Goal: Transaction & Acquisition: Purchase product/service

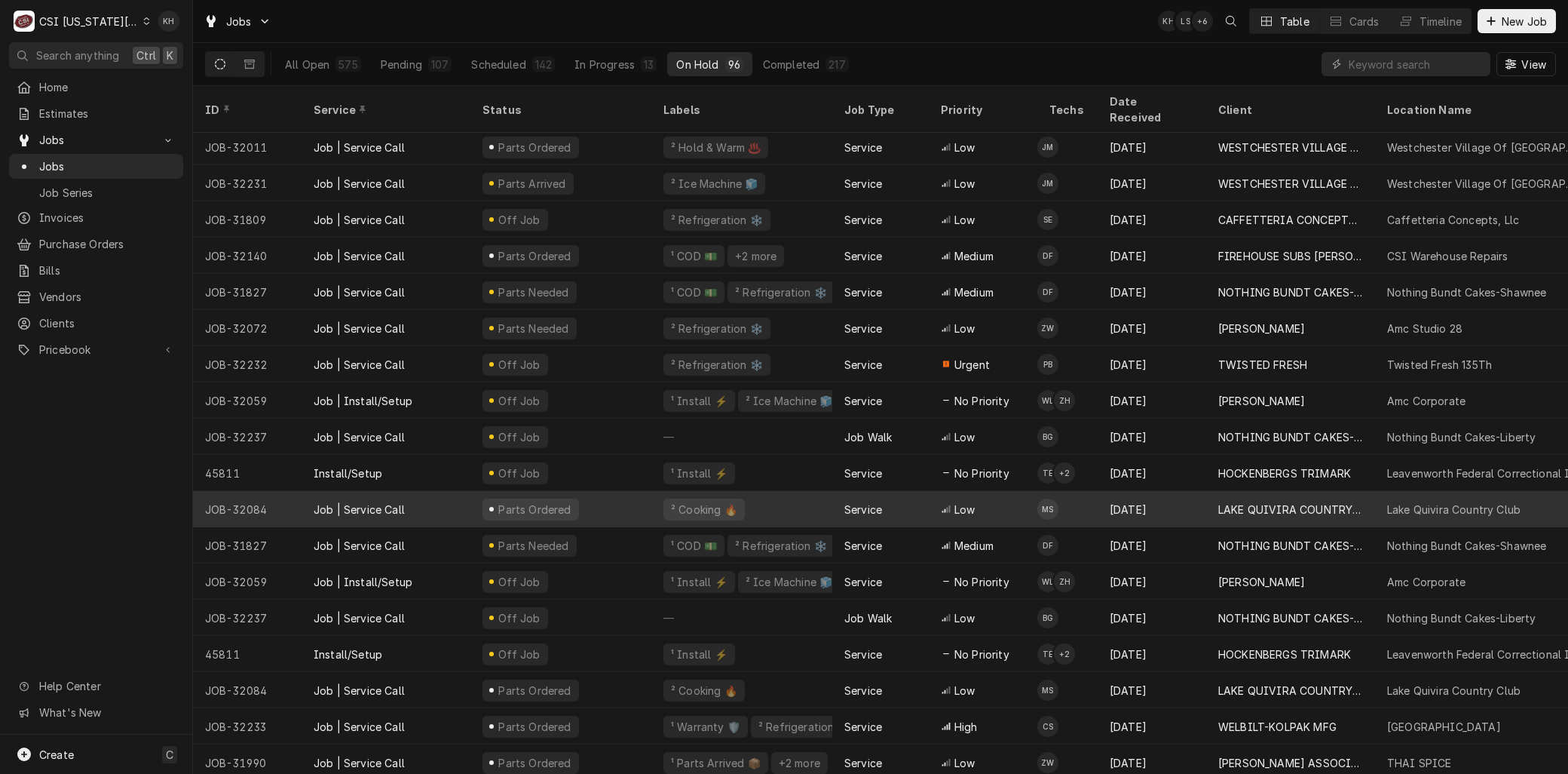
scroll to position [162, 0]
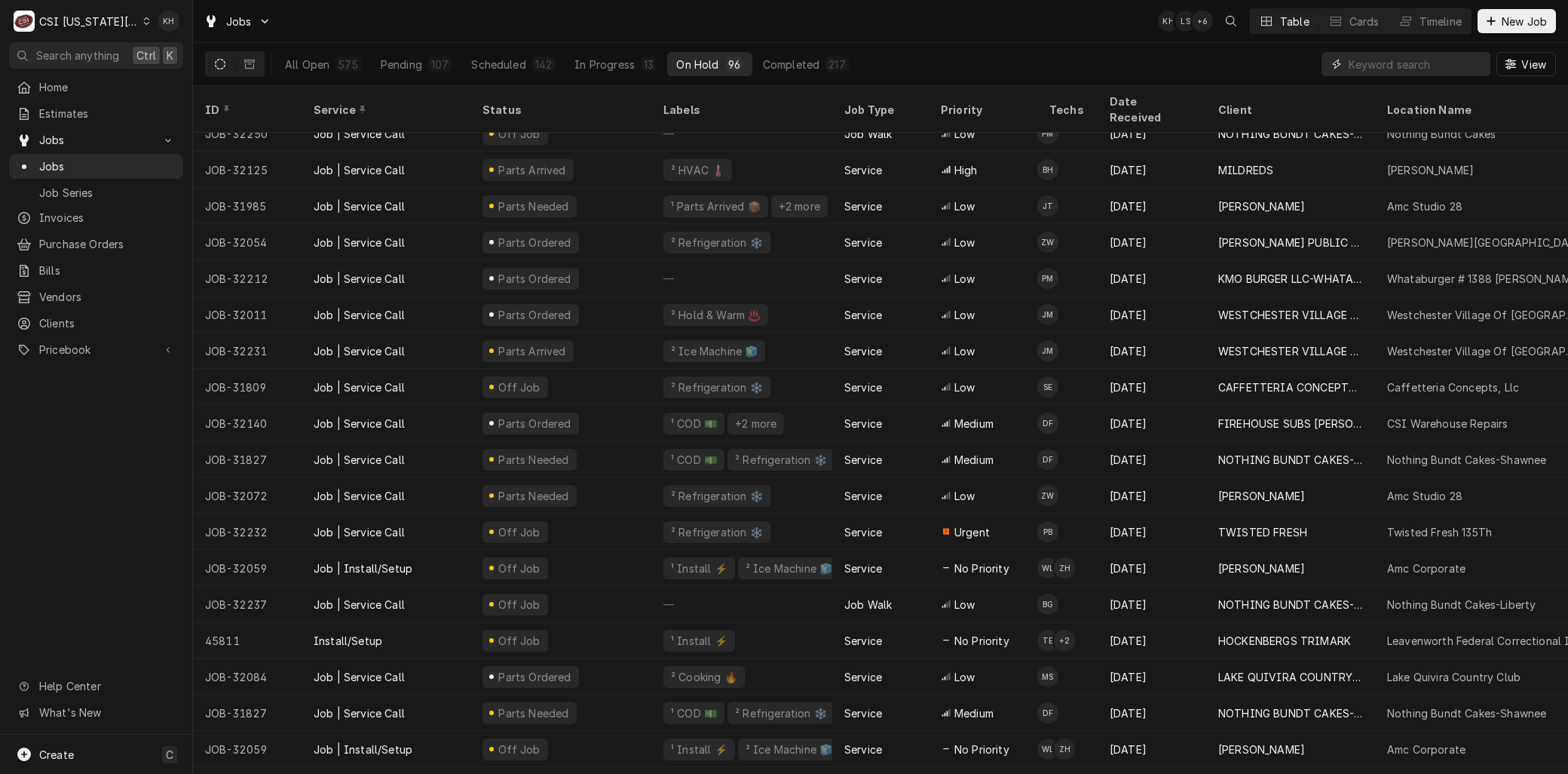
click at [1359, 68] on input "Dynamic Content Wrapper" at bounding box center [1416, 64] width 135 height 24
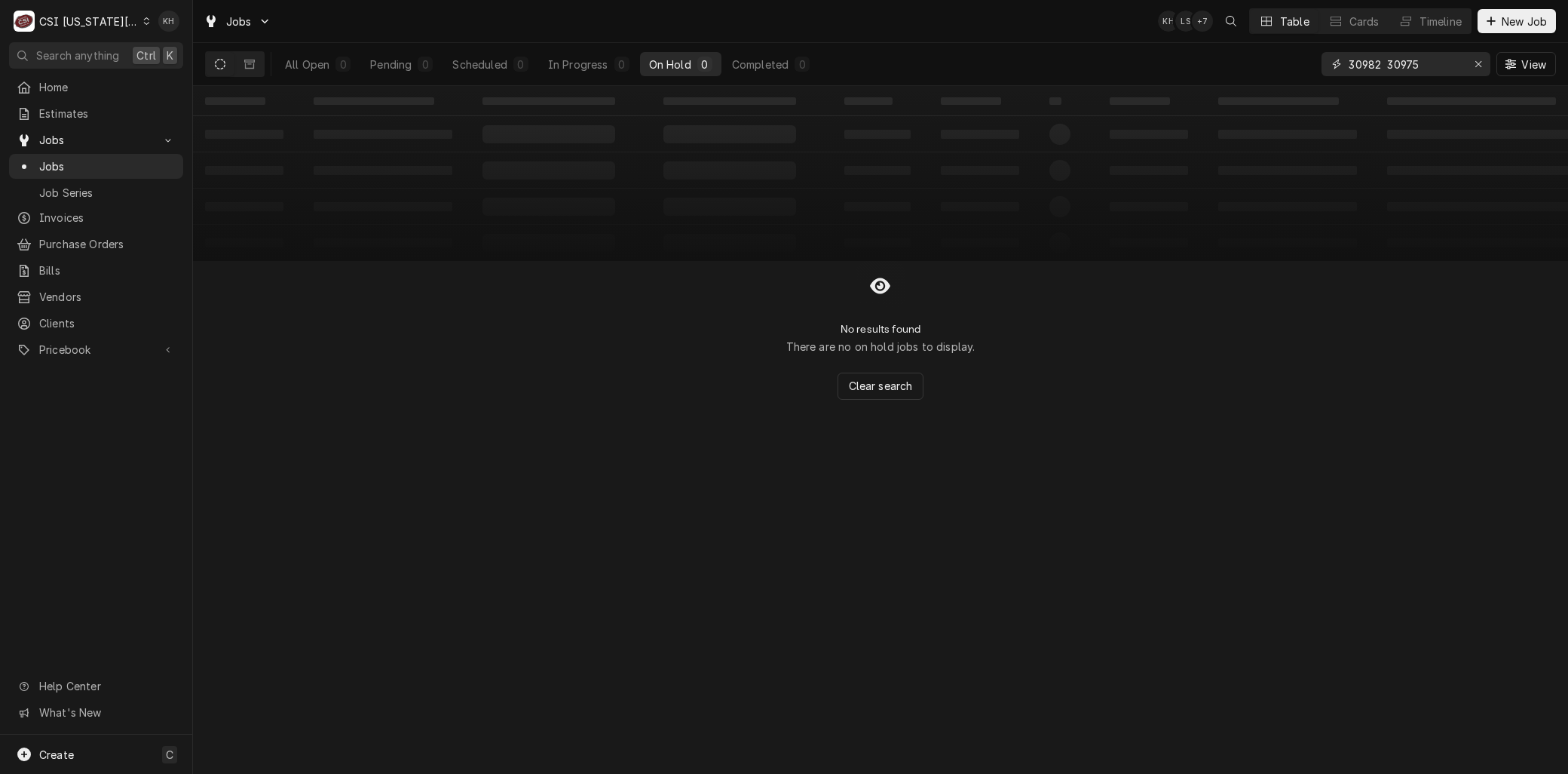
drag, startPoint x: 1421, startPoint y: 63, endPoint x: 1381, endPoint y: 62, distance: 40.0
click at [1381, 62] on input "30982 30975" at bounding box center [1405, 64] width 113 height 24
type input "30982"
click at [78, 161] on span "Jobs" at bounding box center [107, 166] width 136 height 16
click at [751, 66] on div "Completed" at bounding box center [760, 64] width 56 height 16
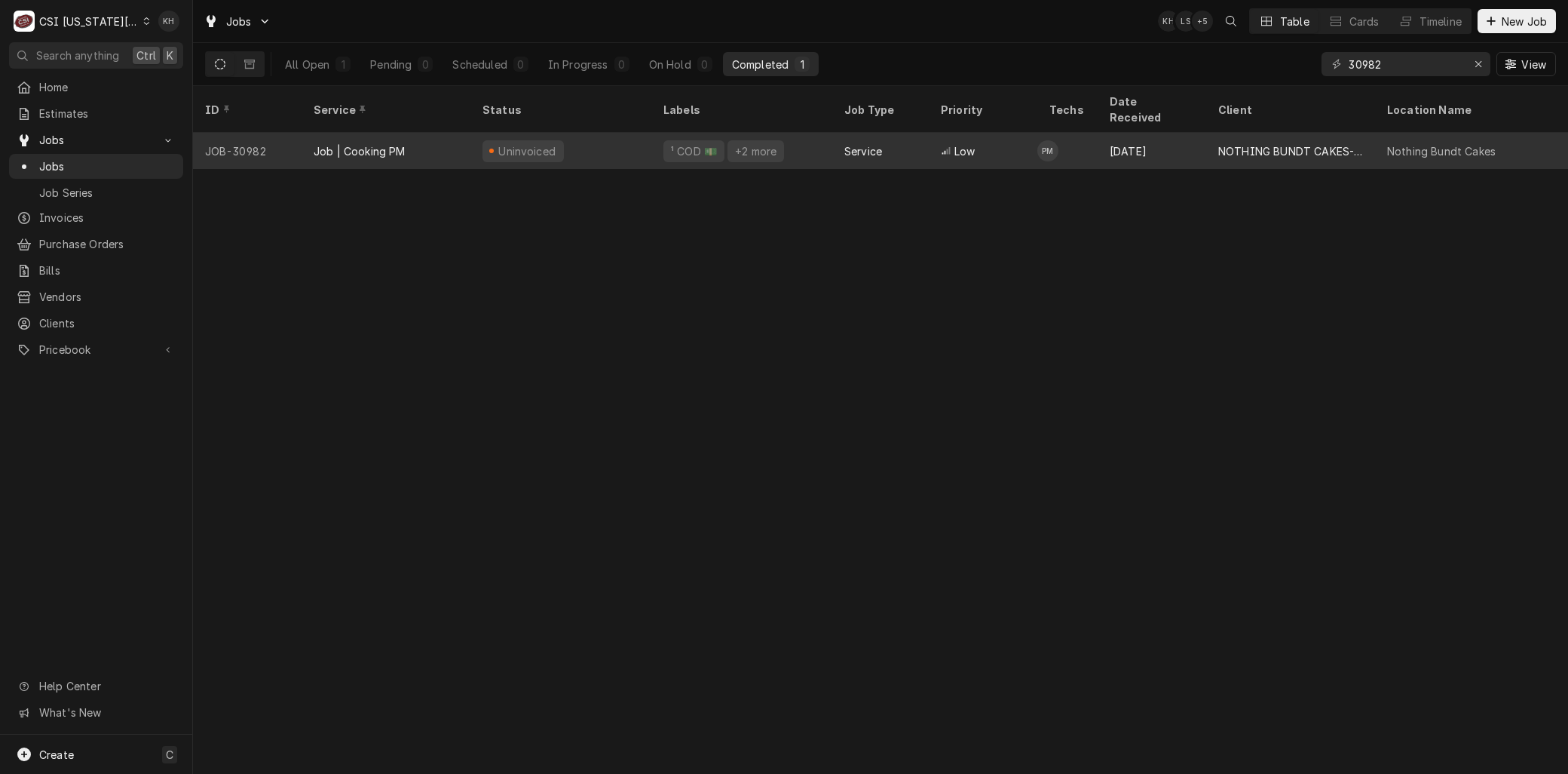
click at [324, 143] on div "Job | Cooking PM" at bounding box center [360, 151] width 92 height 16
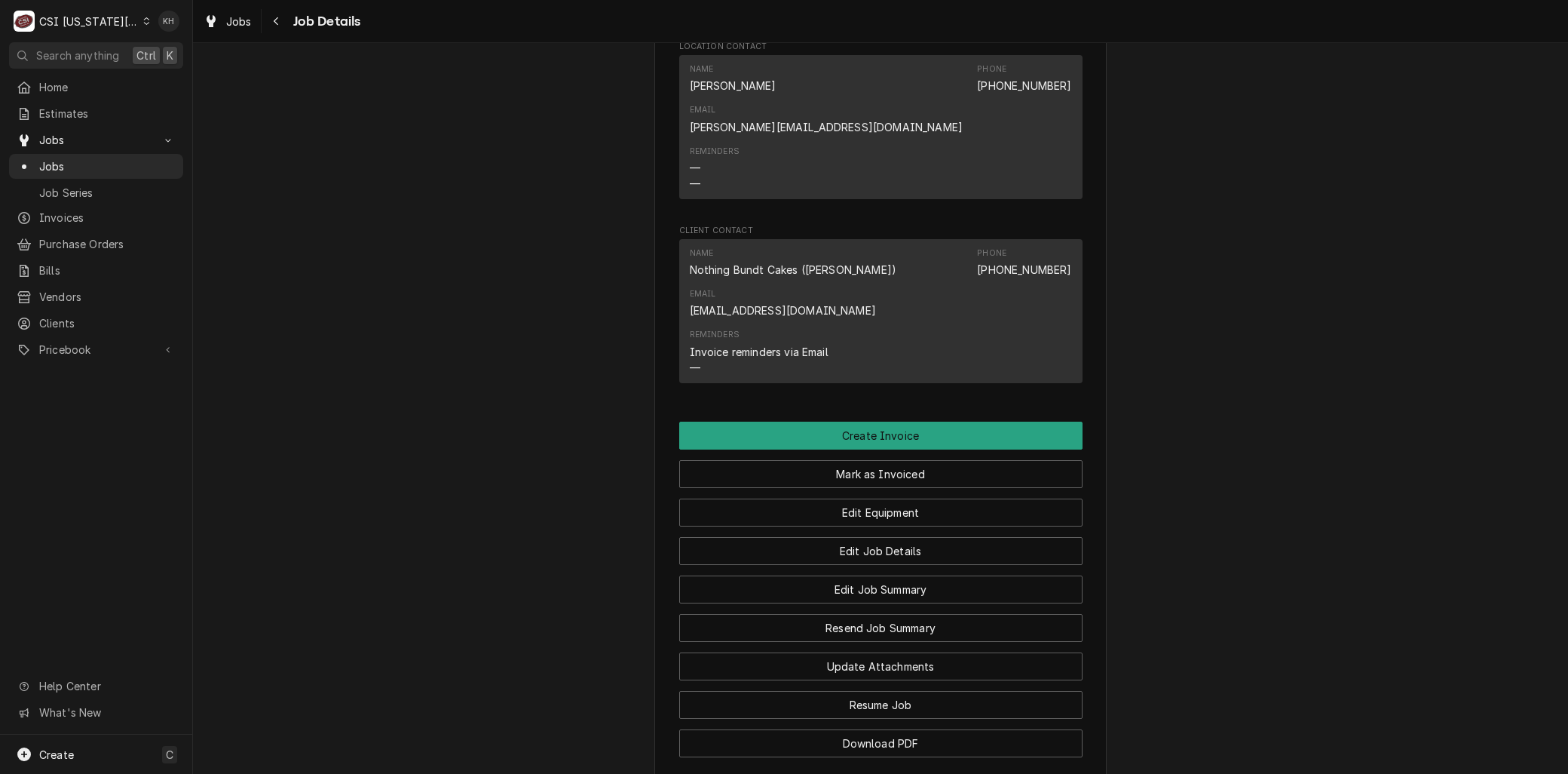
scroll to position [1592, 0]
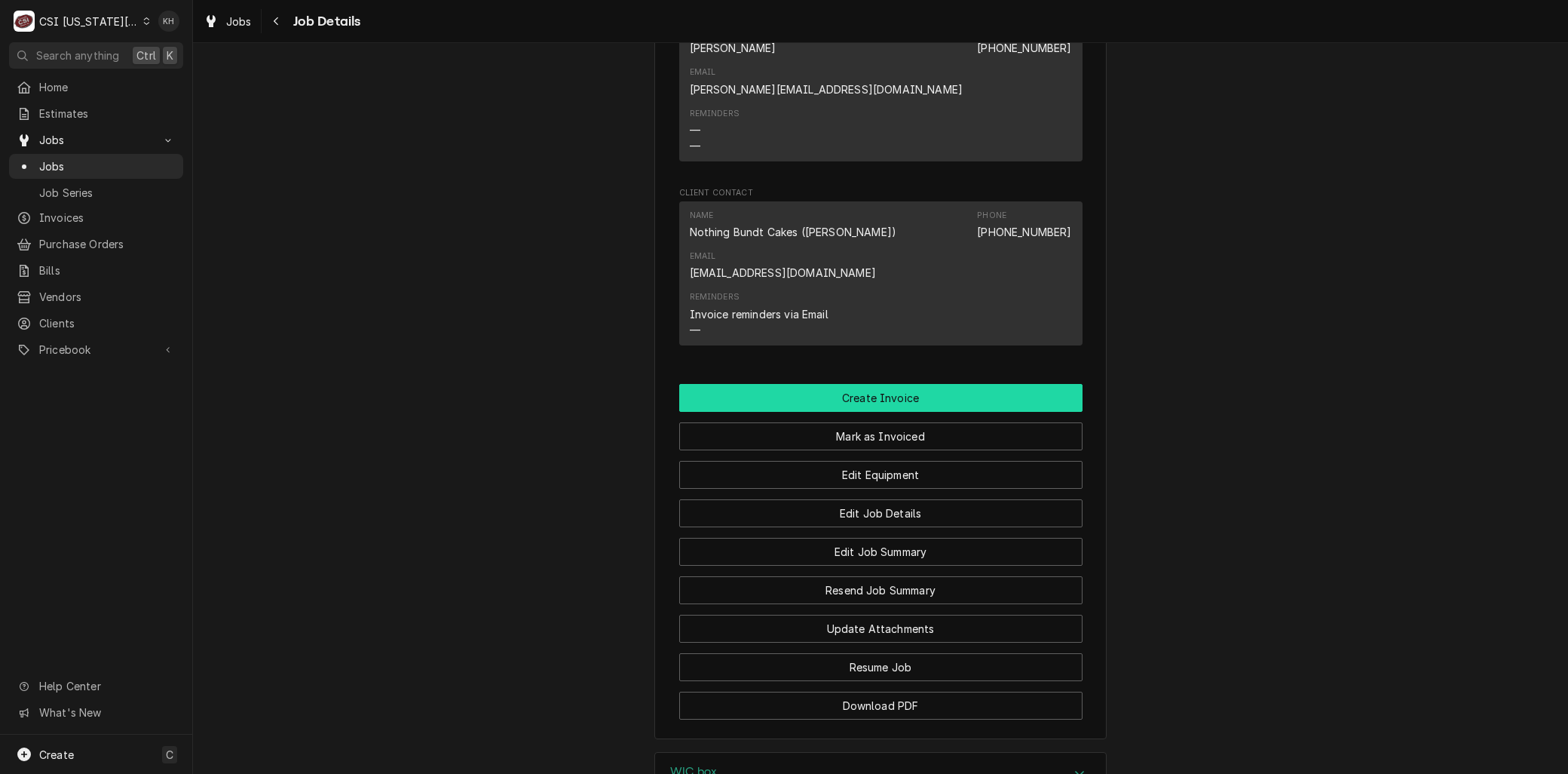
click at [850, 384] on button "Create Invoice" at bounding box center [881, 398] width 404 height 28
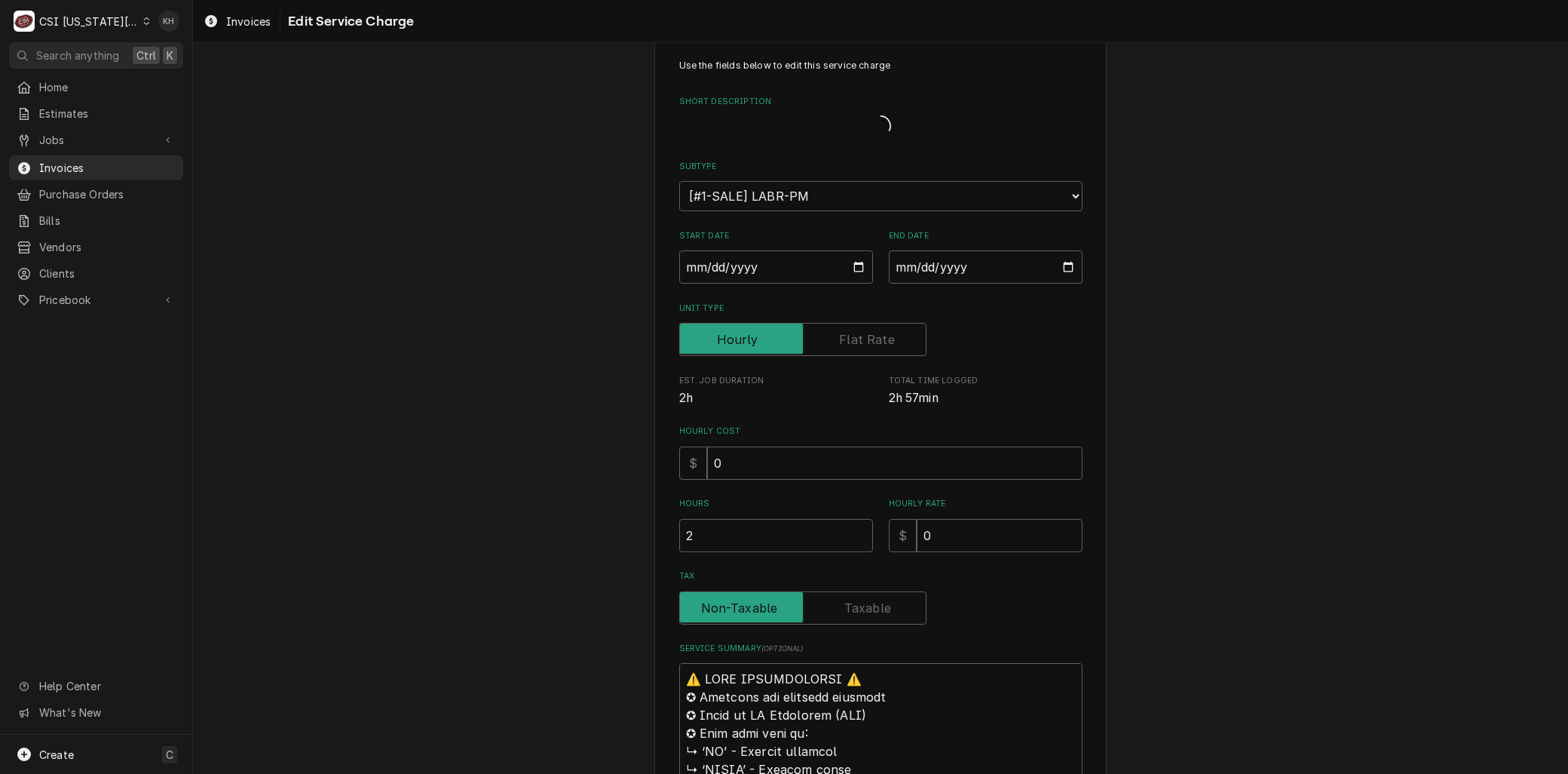
type textarea "x"
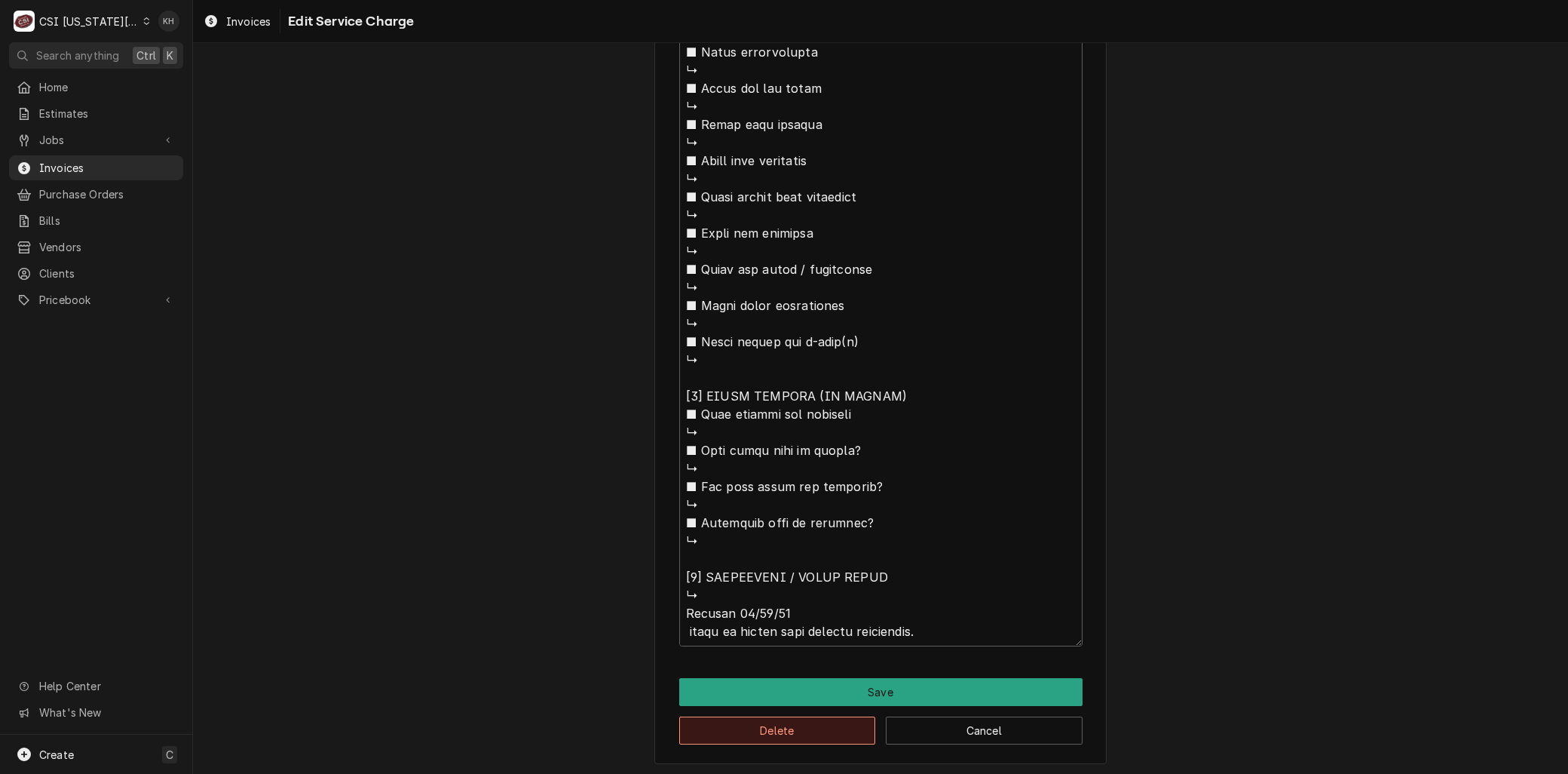
click at [742, 729] on button "Delete" at bounding box center [777, 731] width 197 height 28
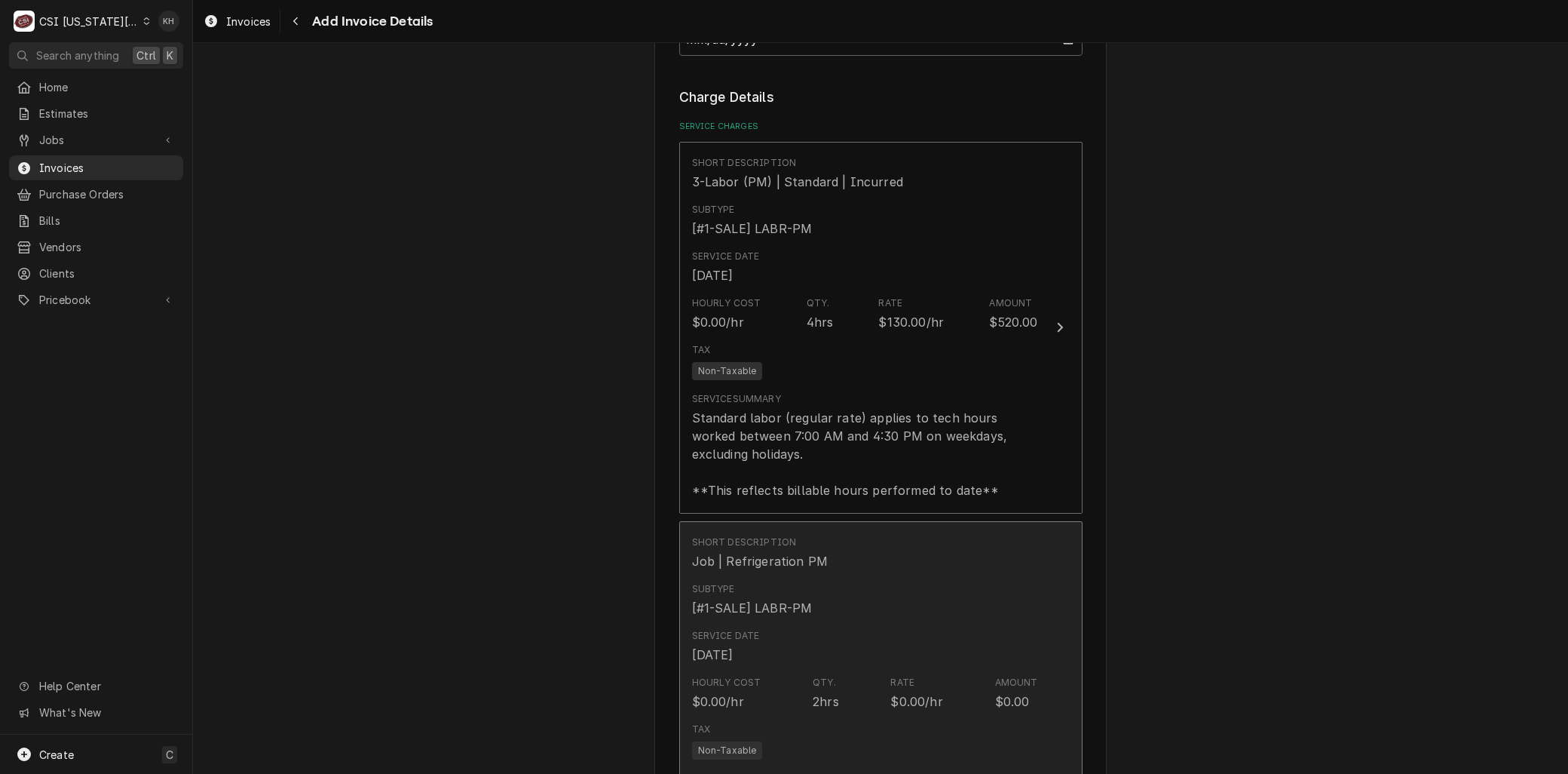
click at [820, 584] on div "Subtype [#1-SALE] LABR-PM" at bounding box center [865, 600] width 346 height 47
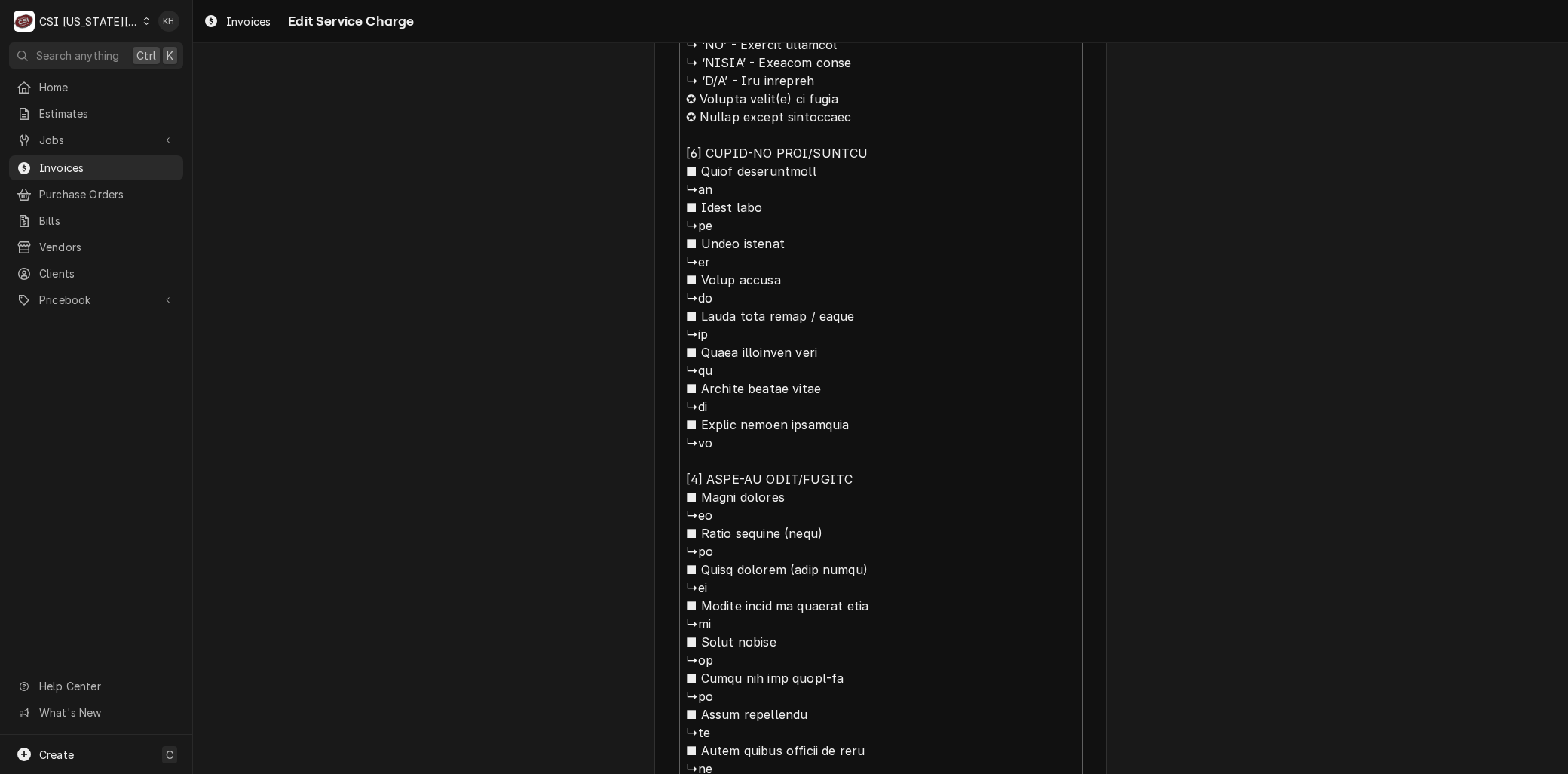
type textarea "x"
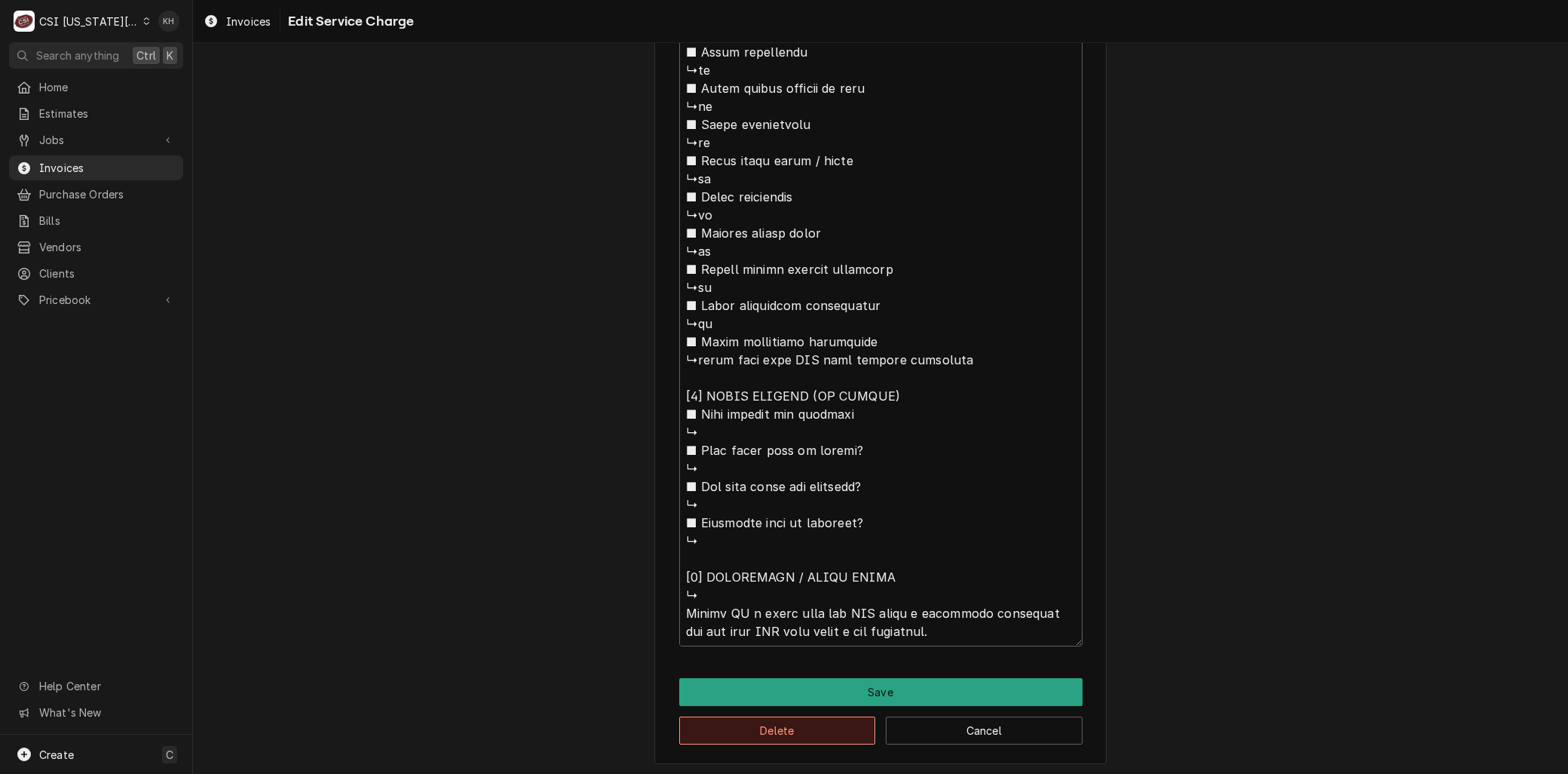
click at [764, 728] on button "Delete" at bounding box center [777, 731] width 197 height 28
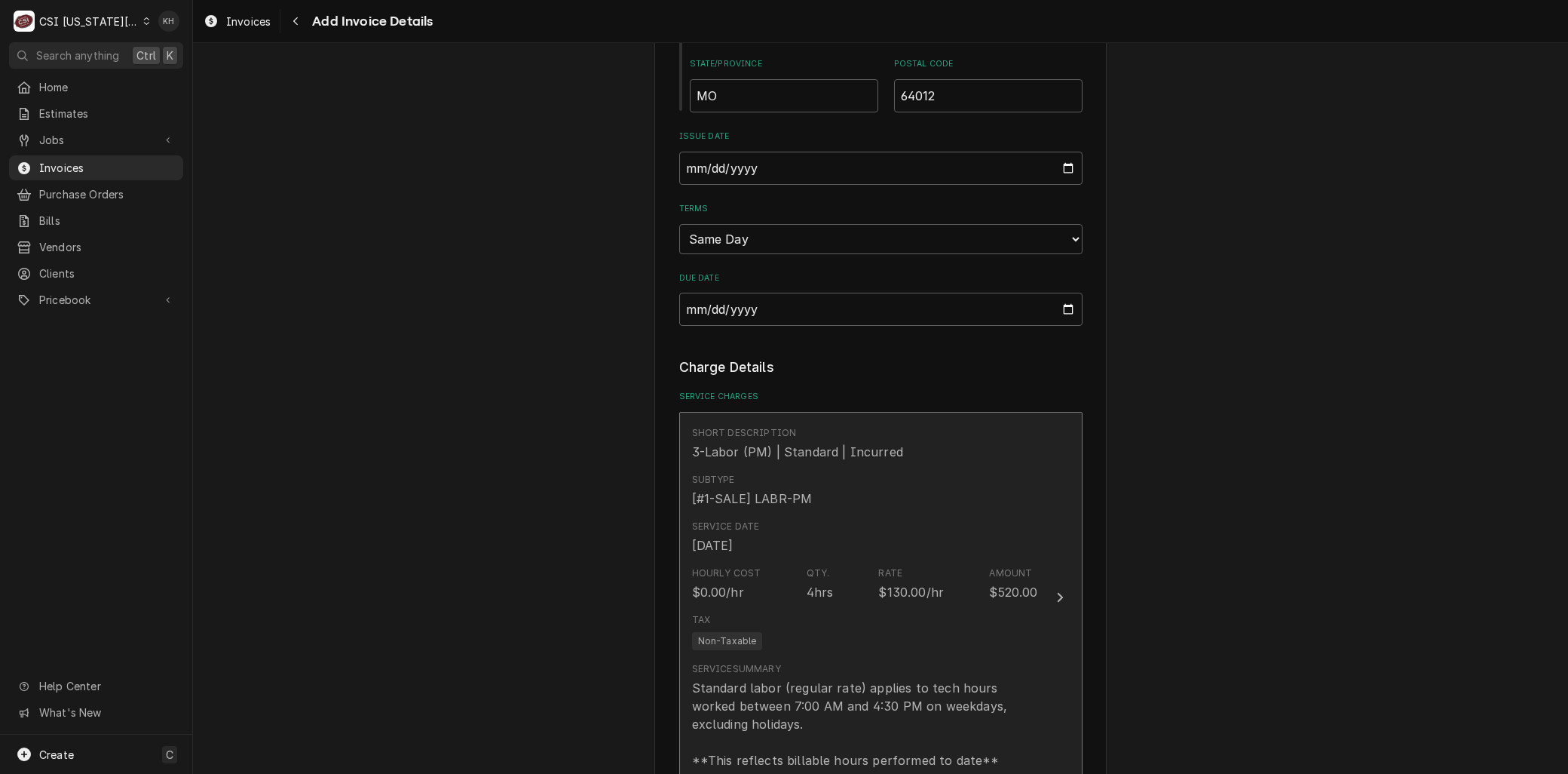
click at [788, 628] on div "Tax Non-Taxable" at bounding box center [865, 631] width 346 height 48
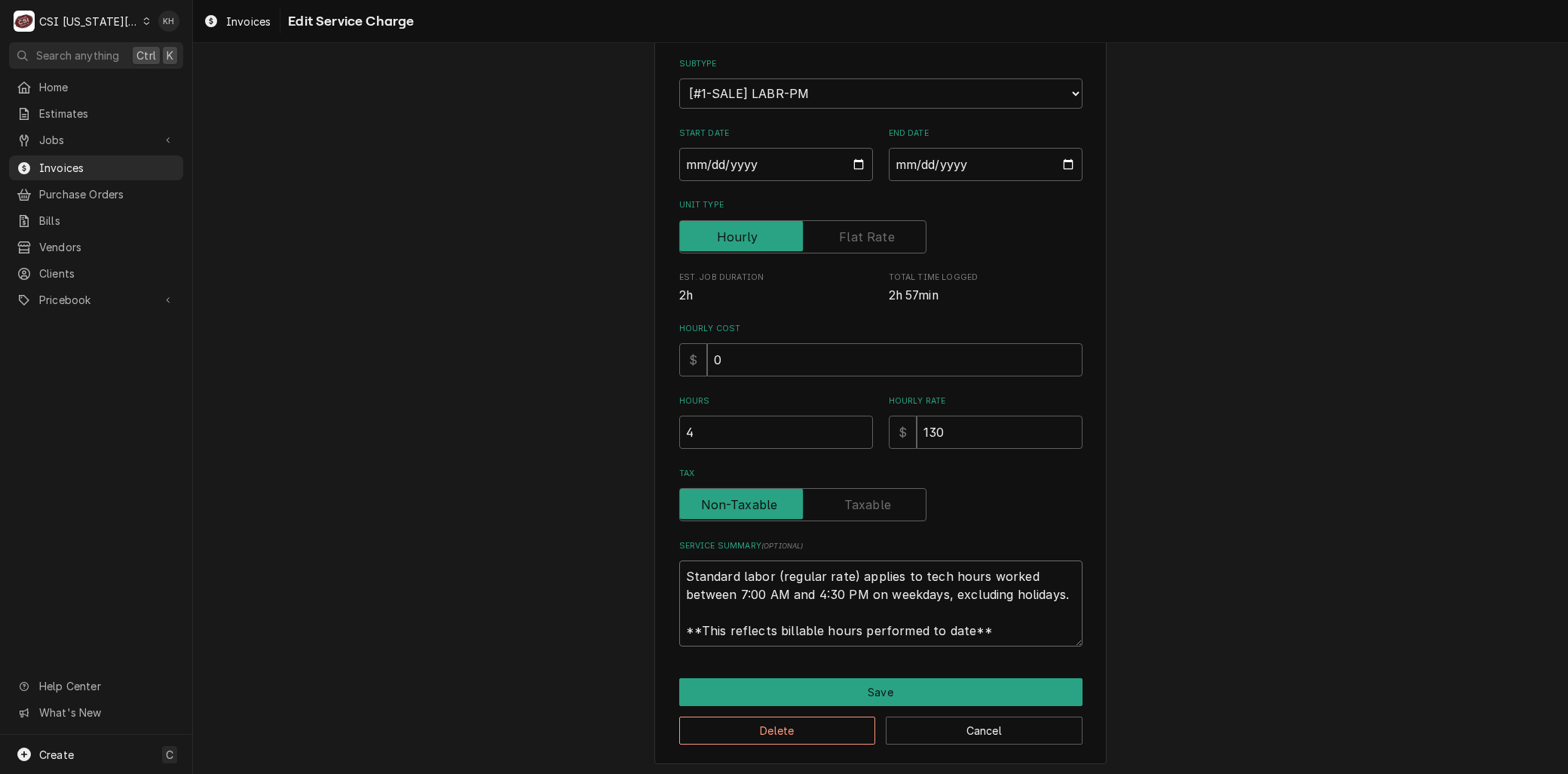
drag, startPoint x: 732, startPoint y: 596, endPoint x: 88, endPoint y: 374, distance: 681.2
click at [88, 375] on div "C CSI Kansas City KH Search anything Ctrl K Home Estimates Jobs Jobs Job Series…" at bounding box center [784, 387] width 1568 height 774
type textarea "x"
type textarea "L"
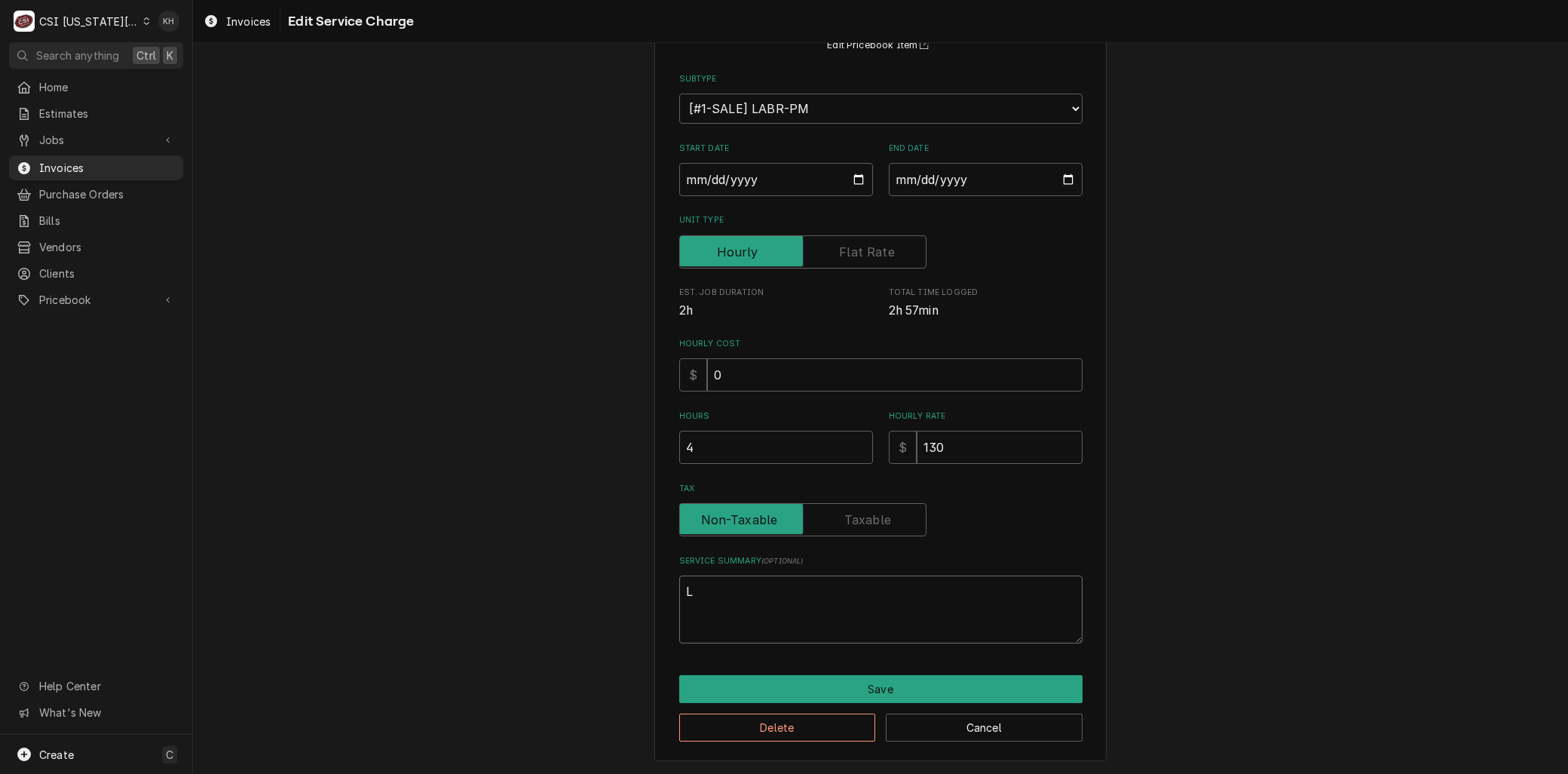
scroll to position [146, 0]
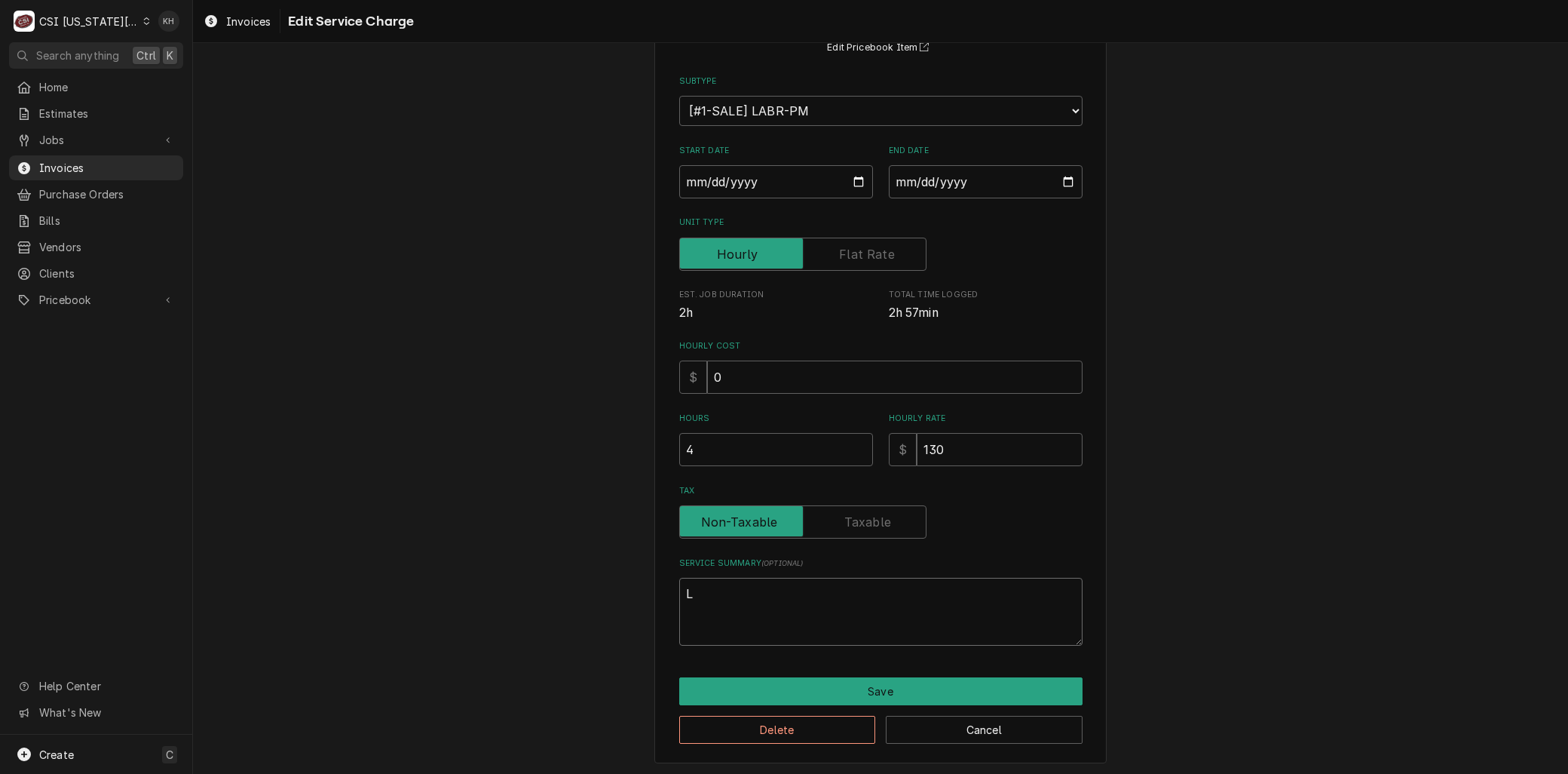
type textarea "x"
type textarea "La"
type textarea "x"
type textarea "Lab"
type textarea "x"
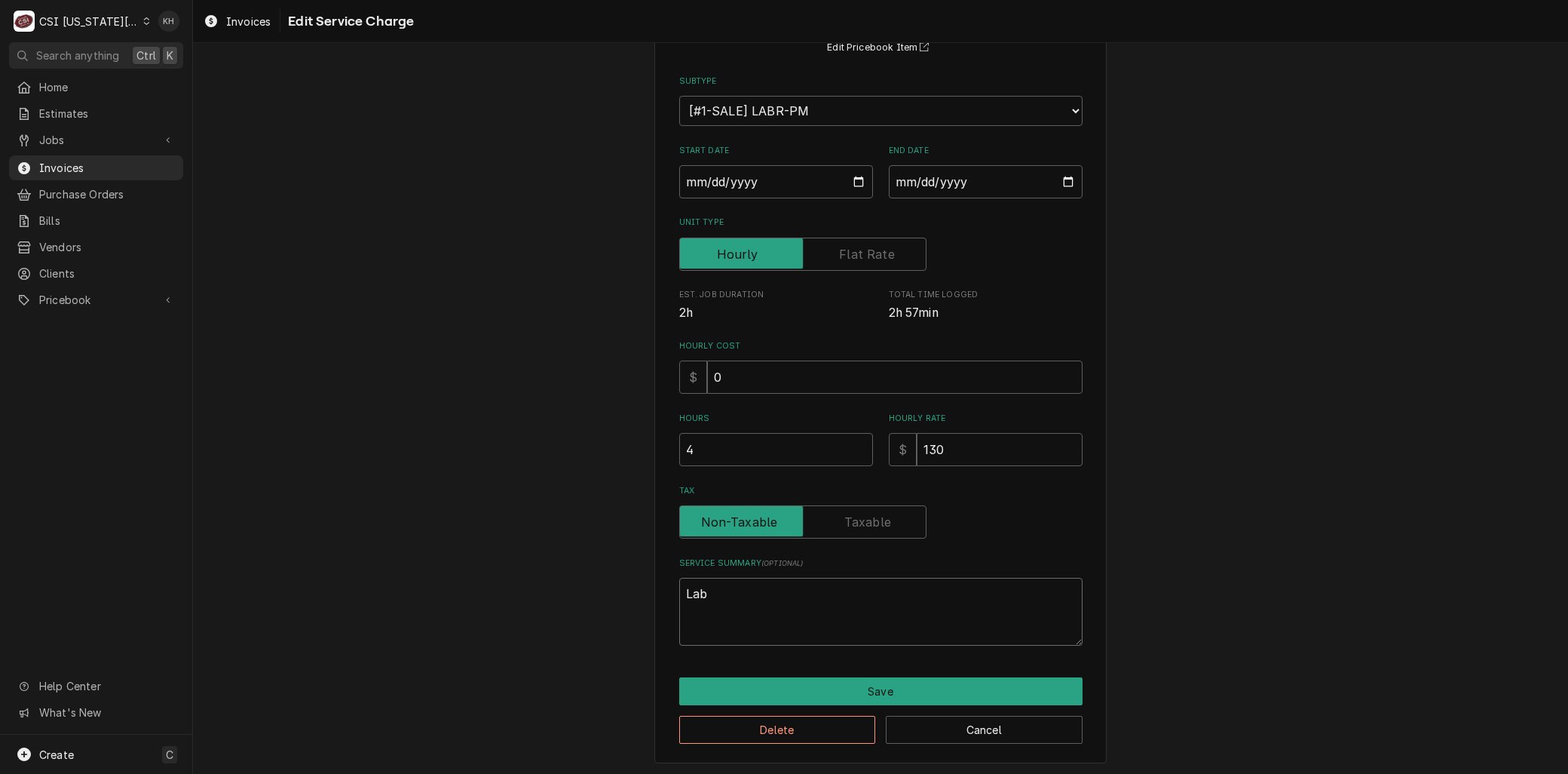
type textarea "Labo"
type textarea "x"
type textarea "Labor"
type textarea "x"
type textarea "Labor"
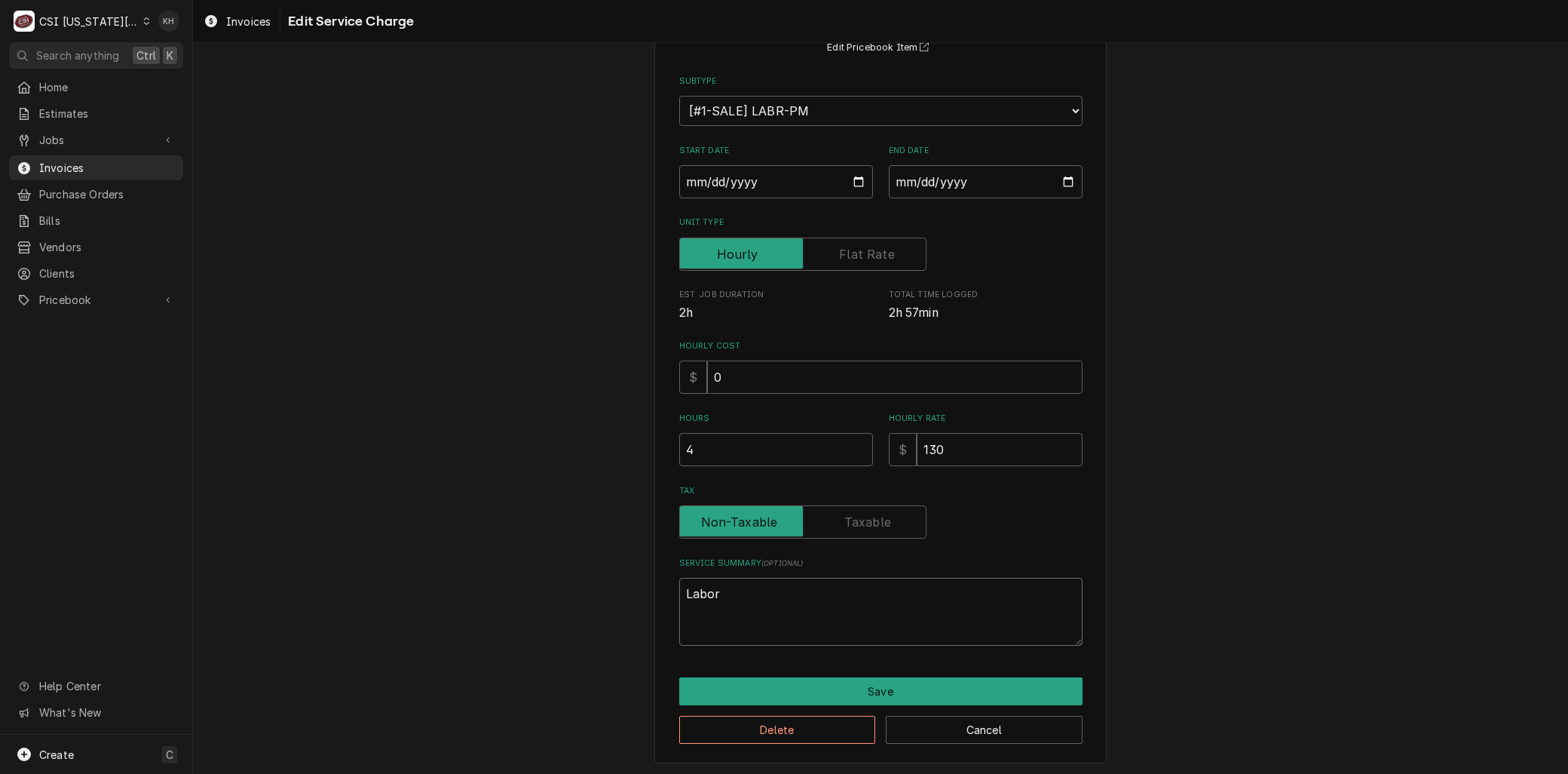
type textarea "x"
type textarea "Labor t"
type textarea "x"
type textarea "Labor to"
type textarea "x"
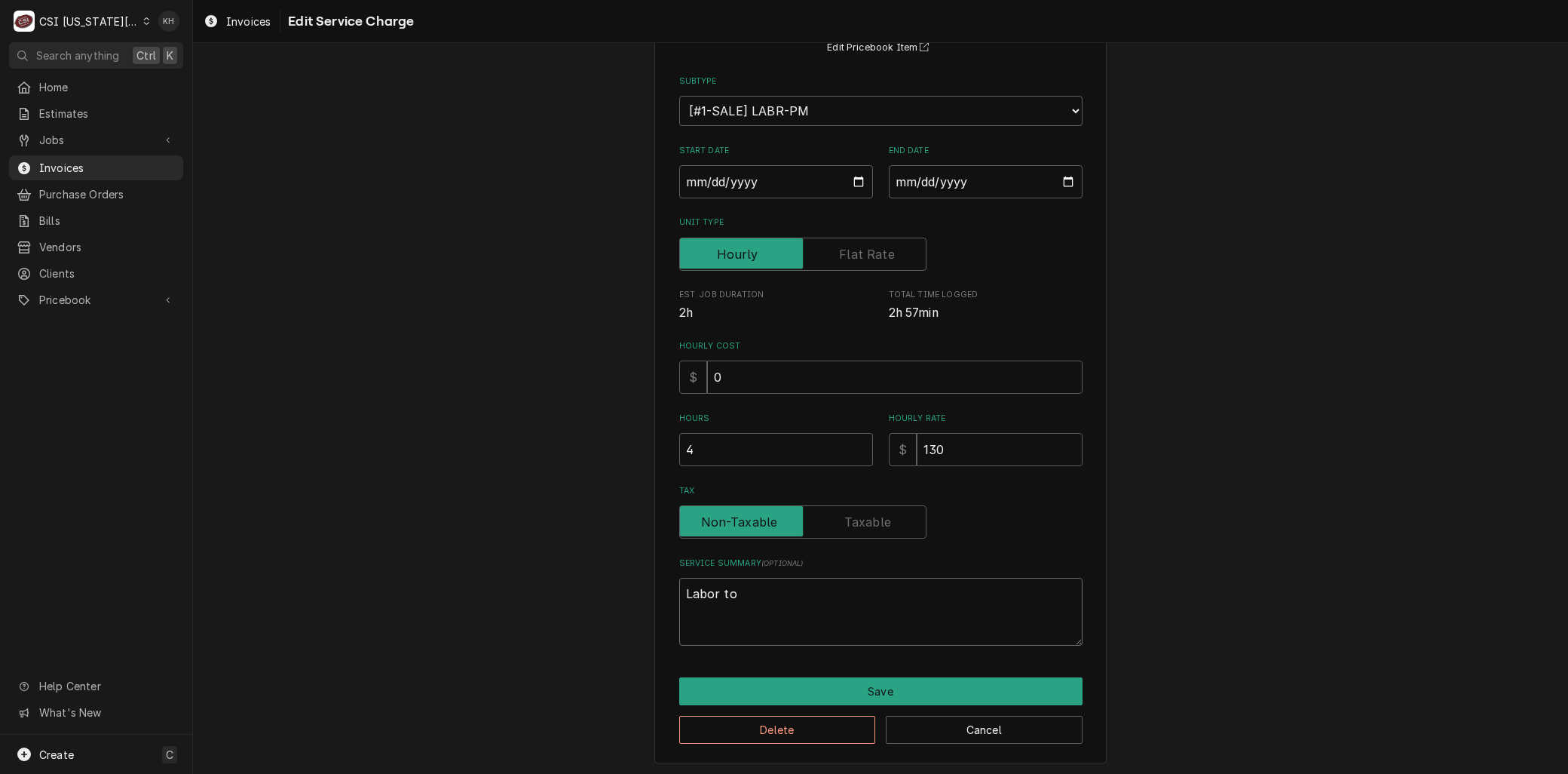
type textarea "Labor to"
type textarea "x"
type textarea "Labor to p"
type textarea "x"
type textarea "Labor to pe"
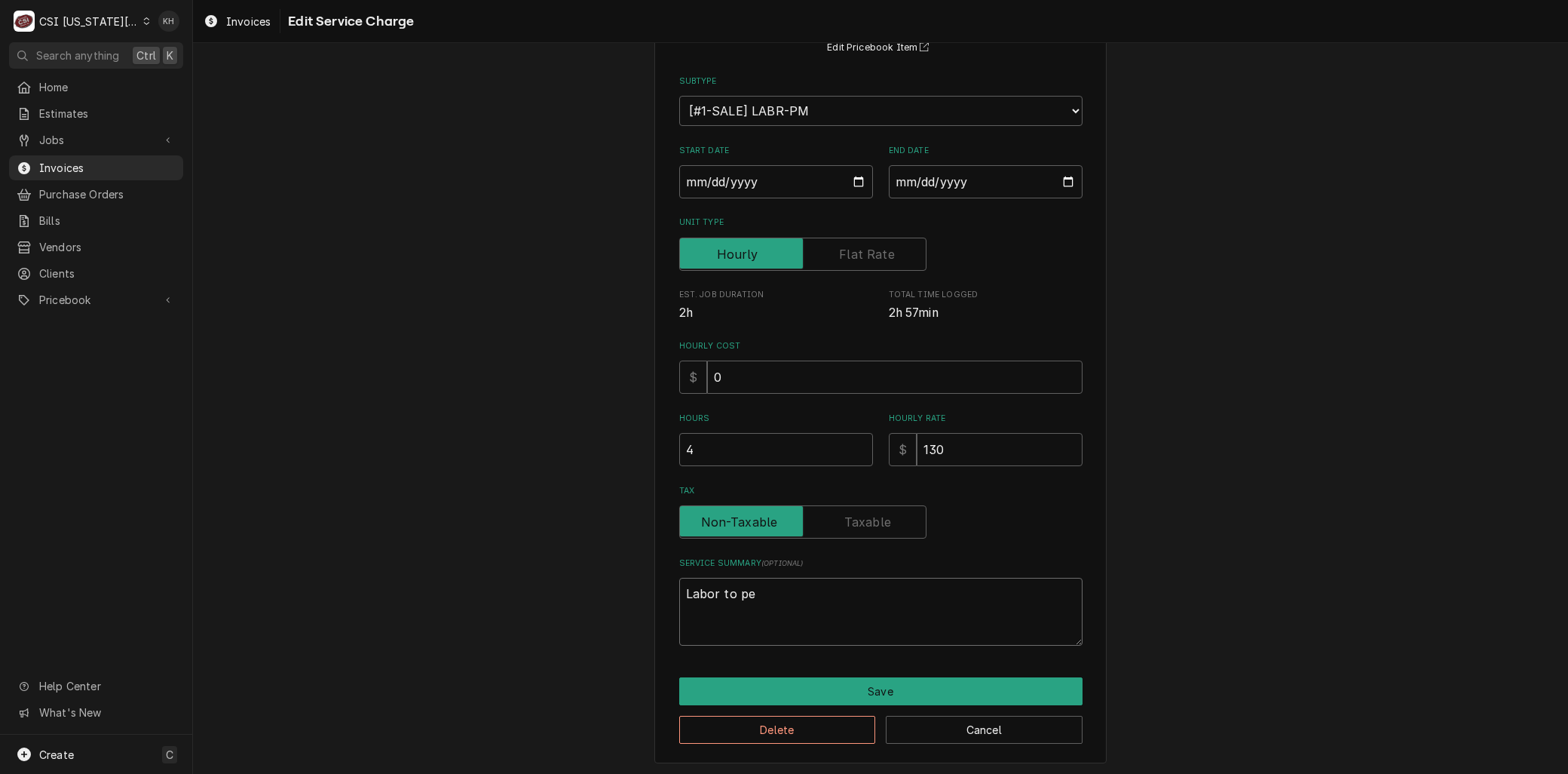
type textarea "x"
type textarea "Labor to per"
type textarea "x"
type textarea "Labor to perf"
type textarea "x"
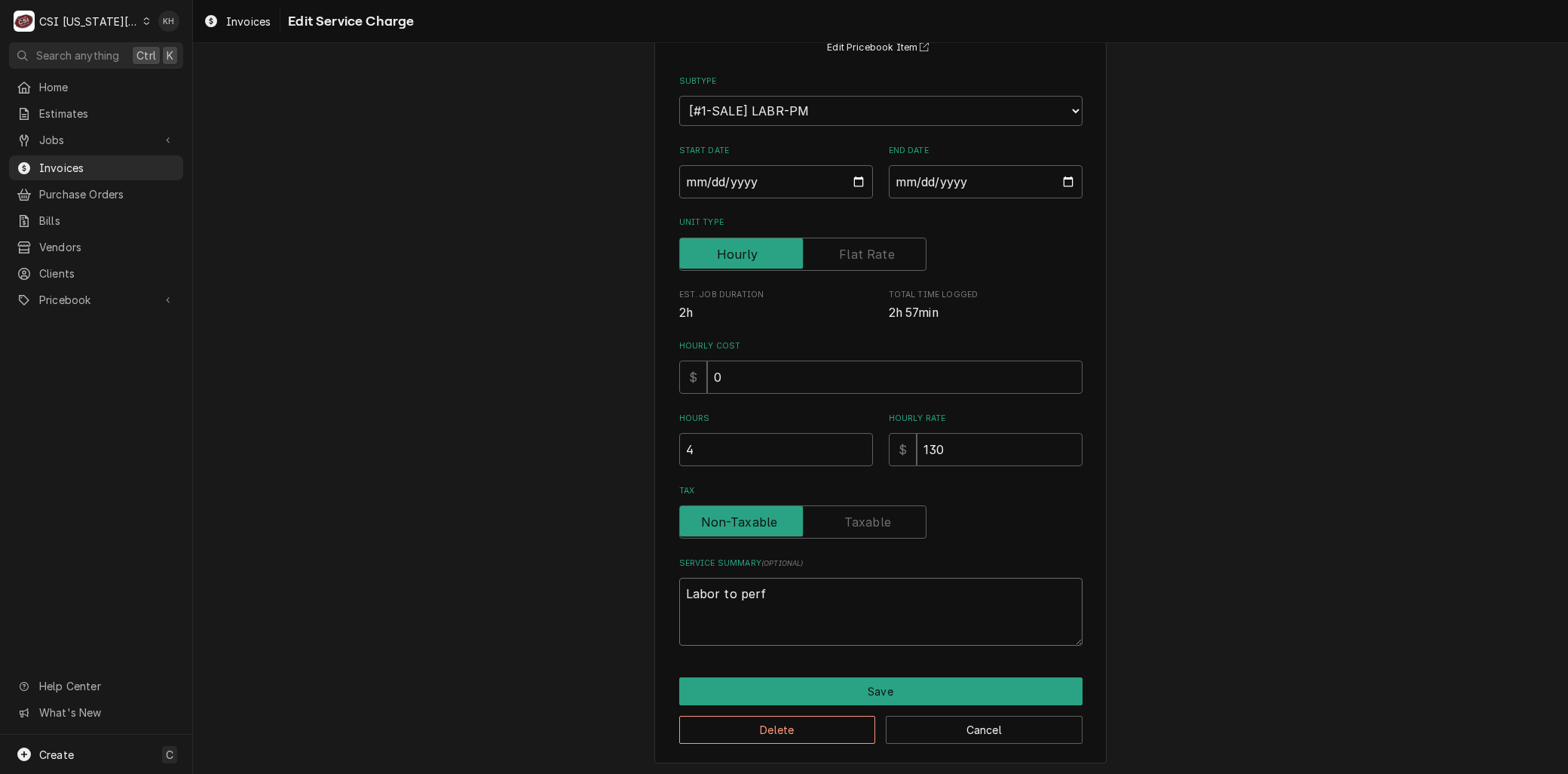
type textarea "Labor to perfo"
type textarea "x"
type textarea "Labor to perfor"
type textarea "x"
type textarea "Labor to perform"
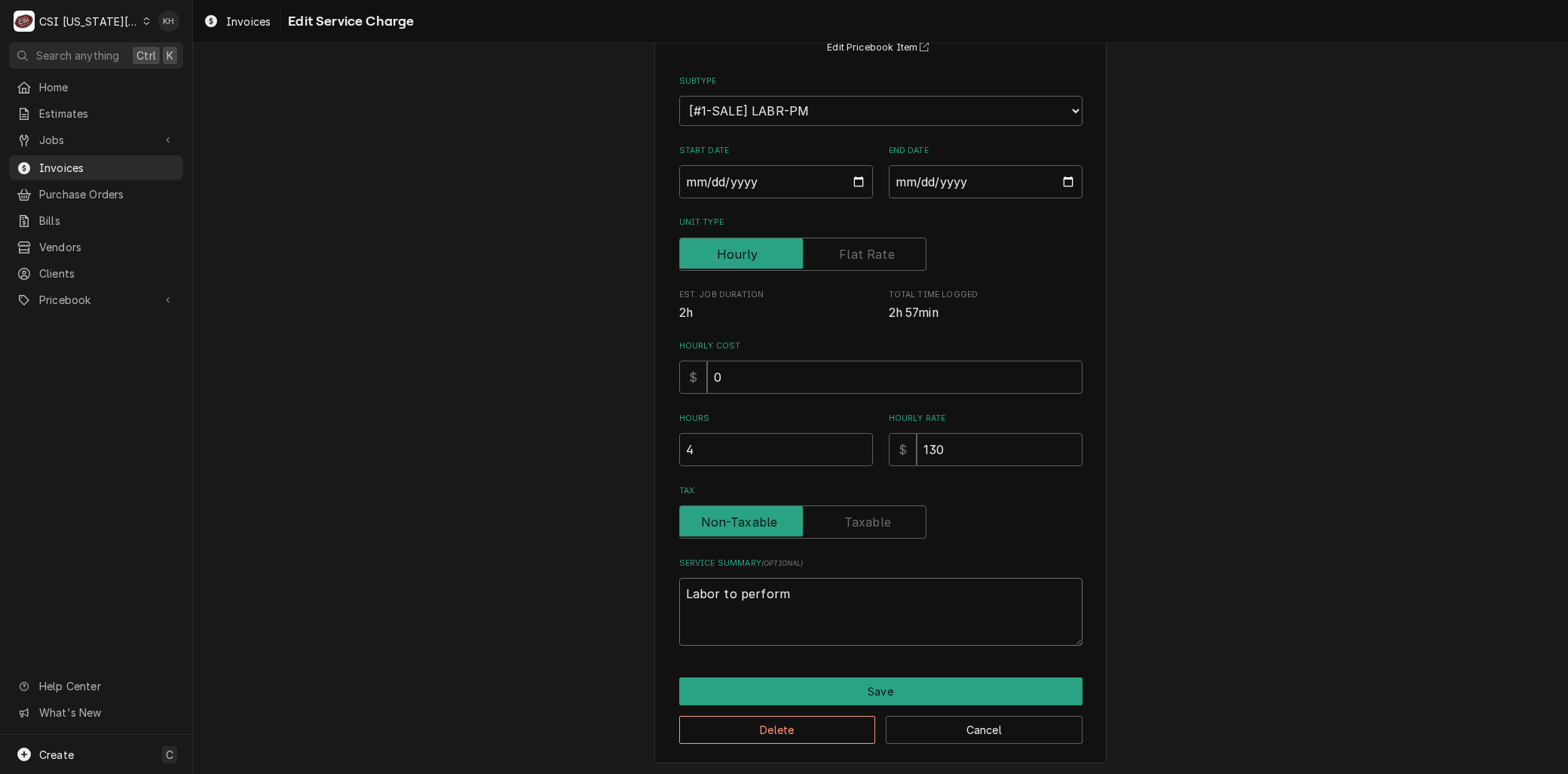
type textarea "x"
type textarea "Labor to perform"
type textarea "x"
type textarea "Labor to perform P"
type textarea "x"
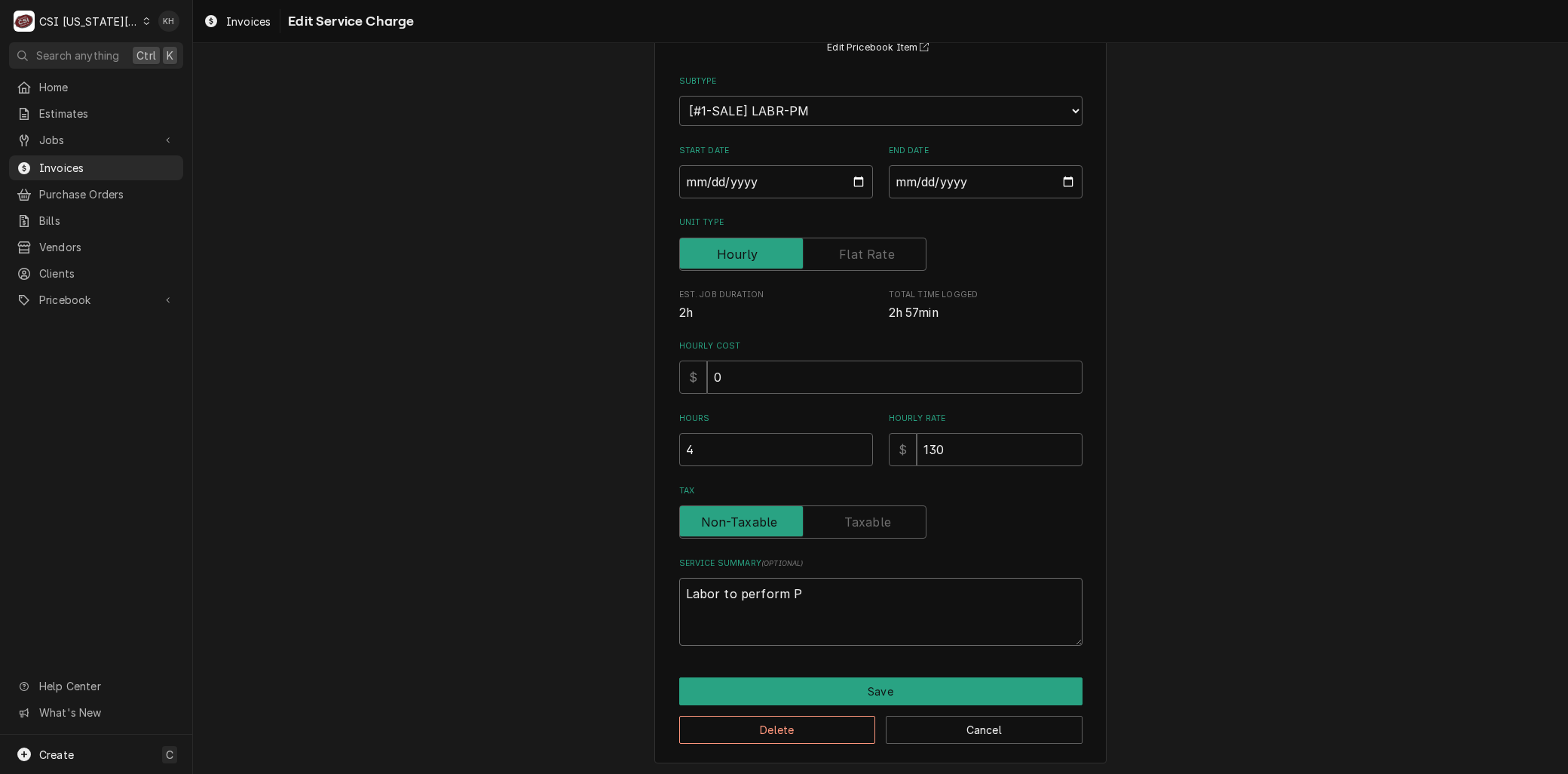
type textarea "Labor to perform PM"
type textarea "x"
type textarea "Labor to perform P"
type textarea "x"
type textarea "Labor to perform"
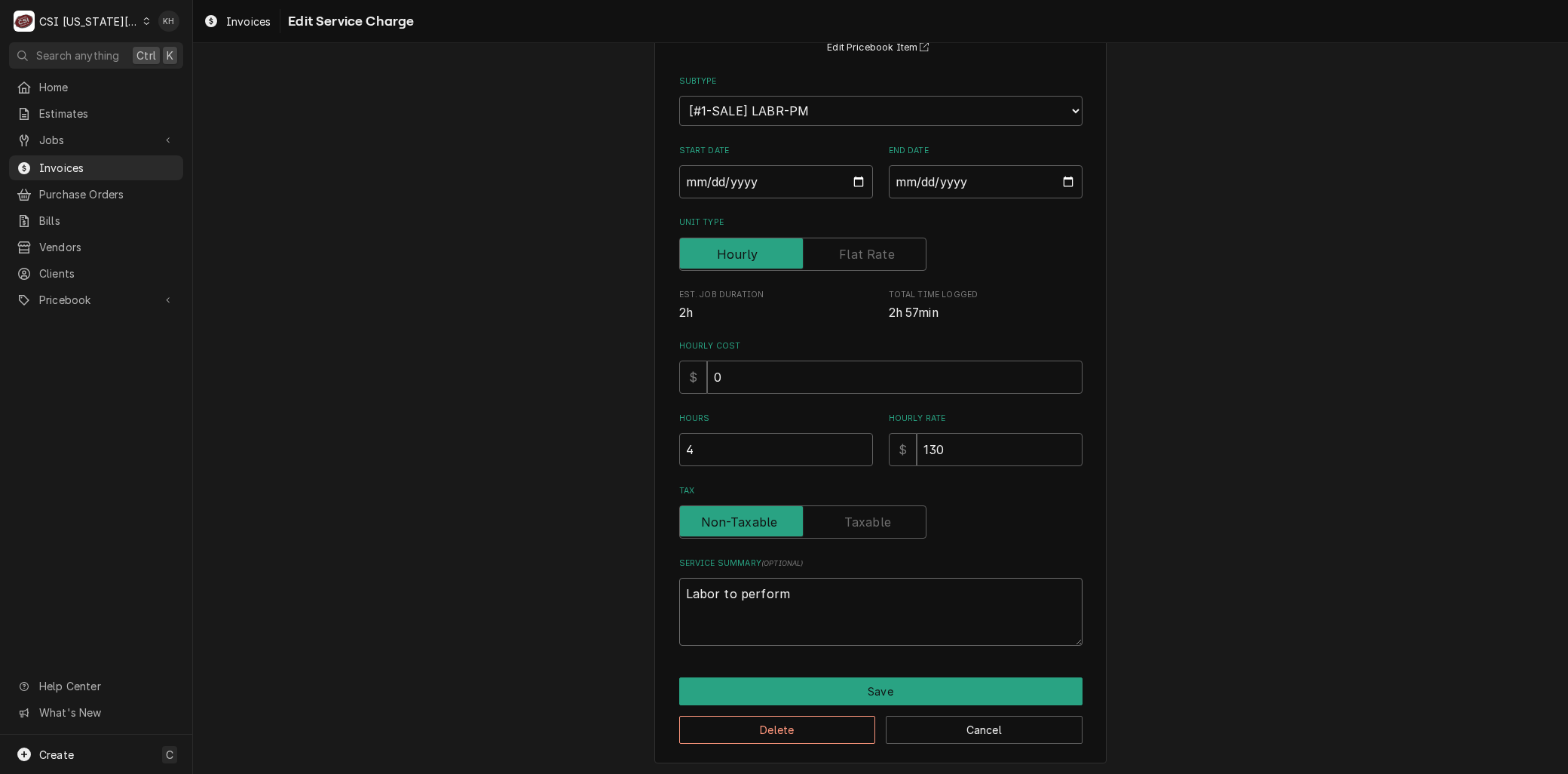
type textarea "x"
type textarea "Labor to perform"
type textarea "x"
type textarea "Labor to perform"
type textarea "x"
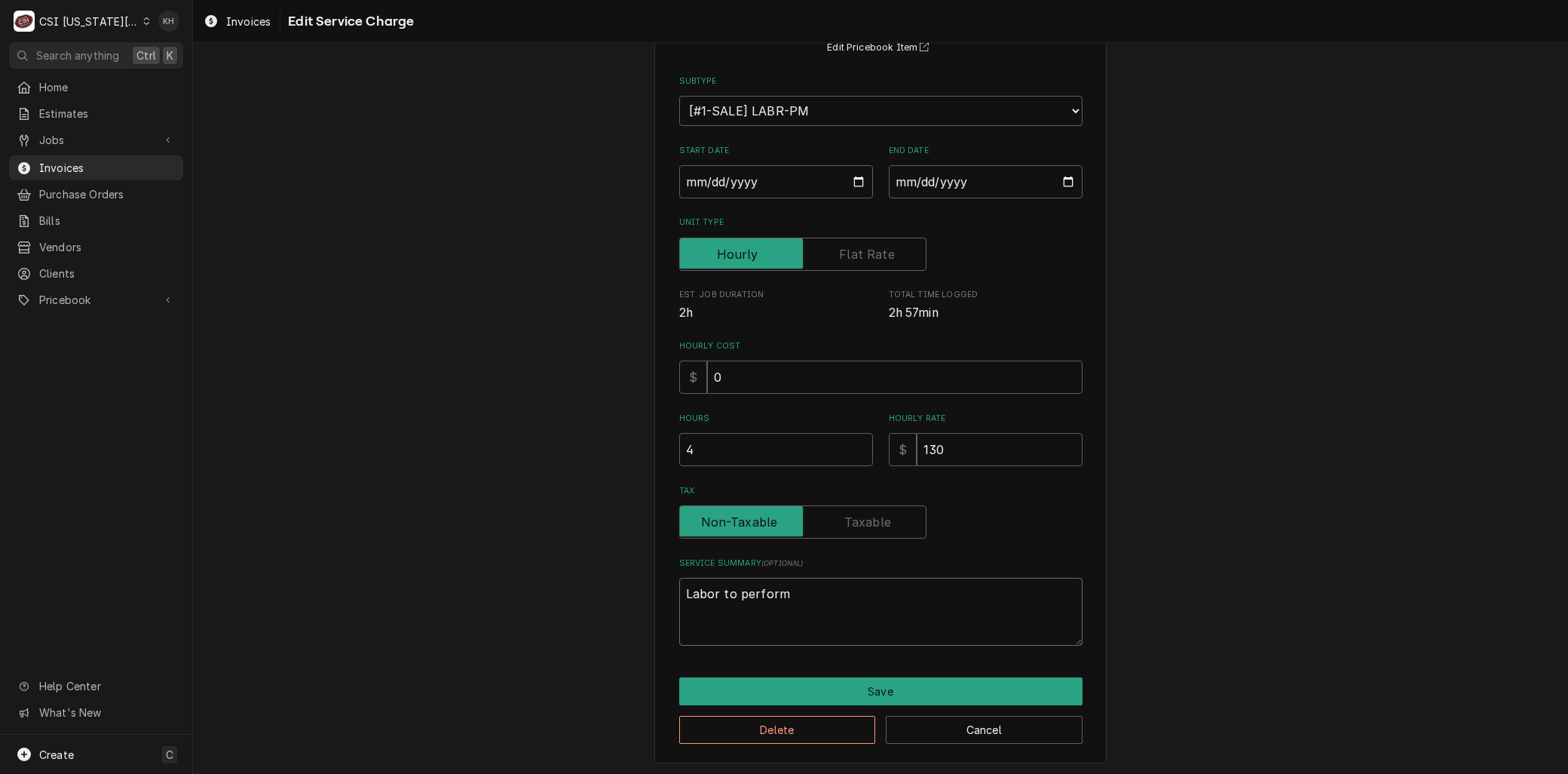
type textarea "Labor to perform C"
type textarea "x"
type textarea "Labor to perform Co"
type textarea "x"
type textarea "Labor to perform Coo"
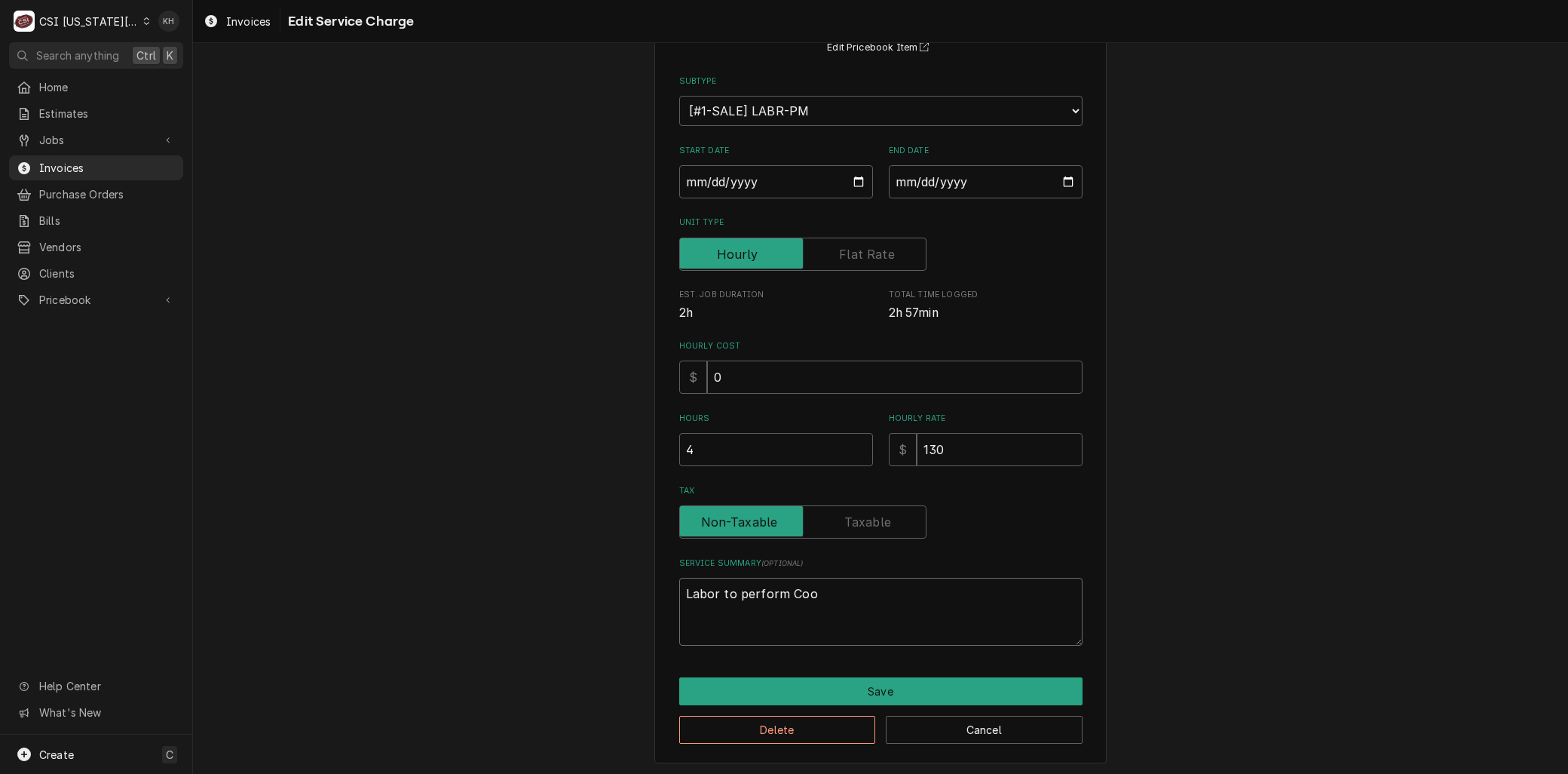
type textarea "x"
type textarea "Labor to perform Cook"
type textarea "x"
type textarea "Labor to perform Cooki"
type textarea "x"
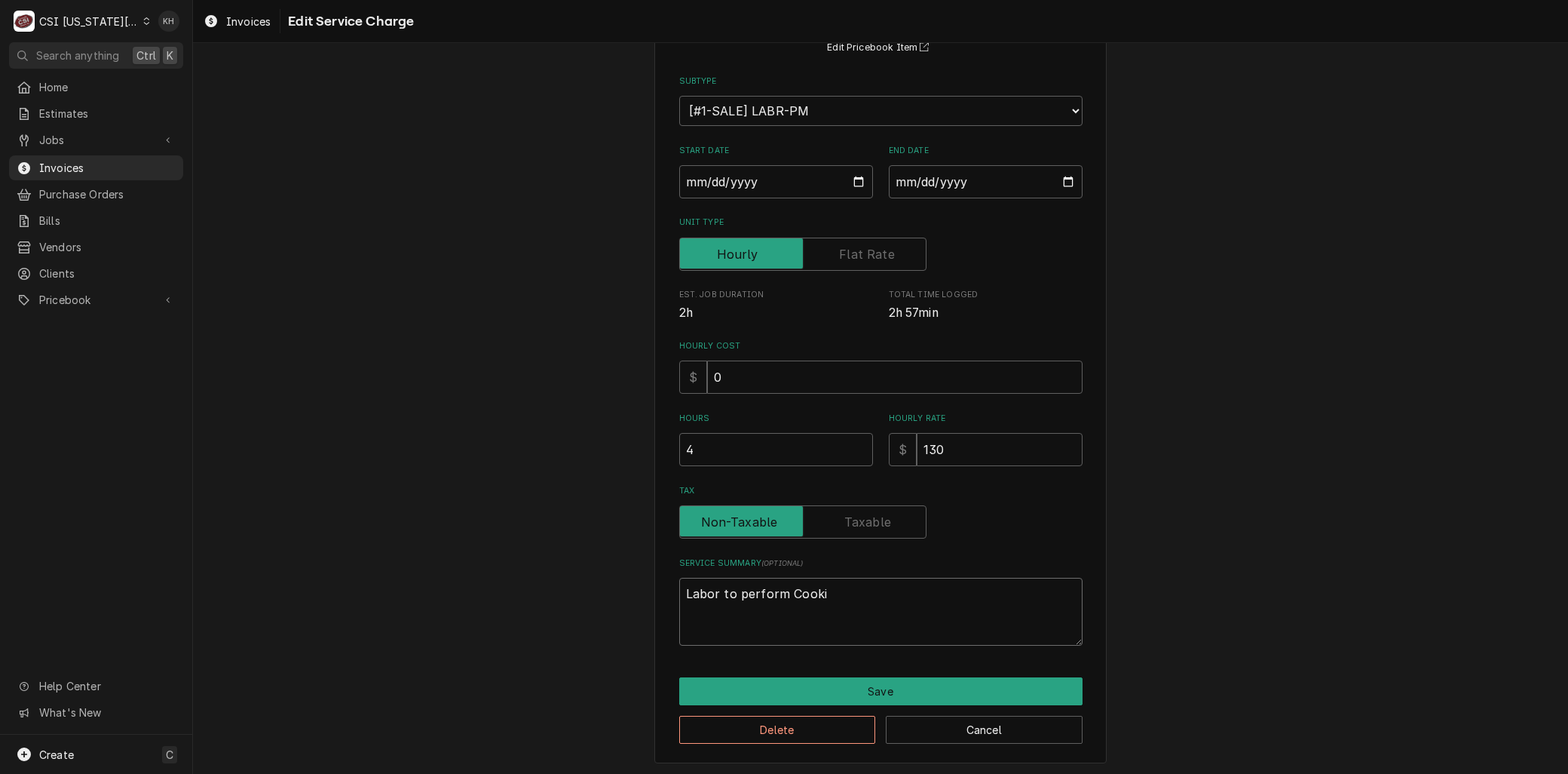
type textarea "Labor to perform Cookin"
type textarea "x"
type textarea "Labor to perform Cooking"
type textarea "x"
type textarea "Labor to perform Cooking"
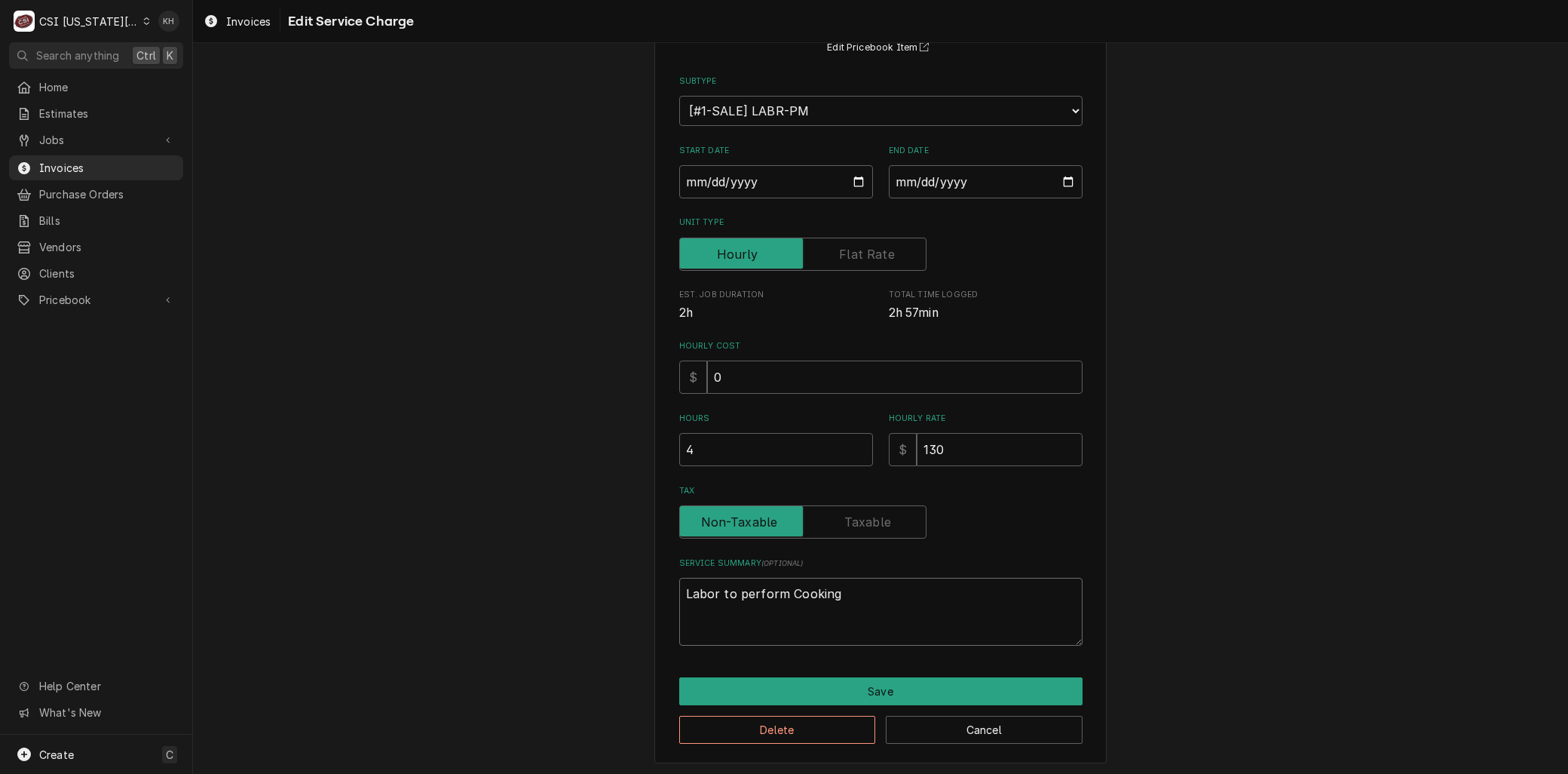
type textarea "x"
type textarea "Labor to perform Cooking a"
type textarea "x"
type textarea "Labor to perform Cooking an"
type textarea "x"
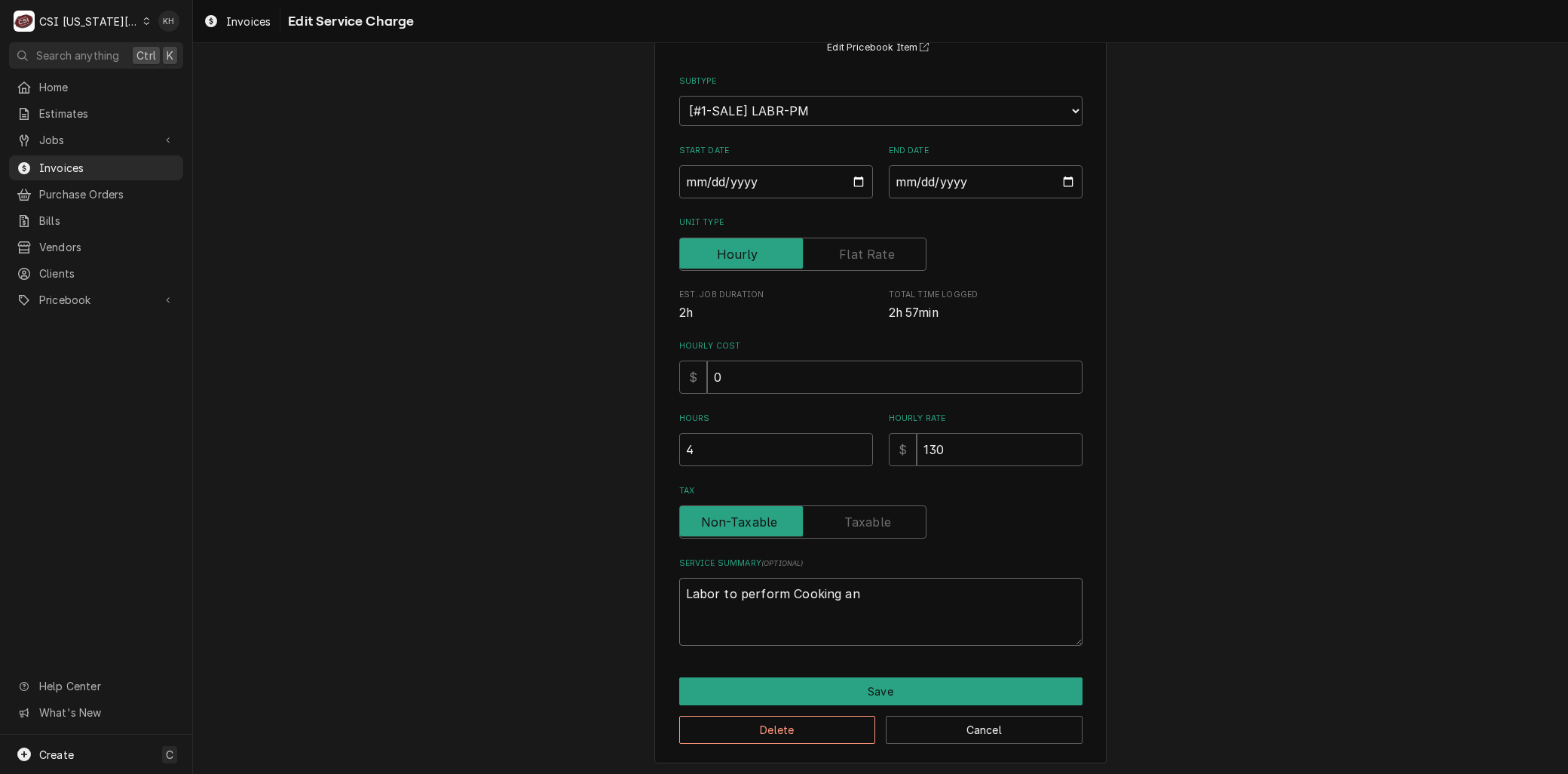
type textarea "Labor to perform Cooking and"
type textarea "x"
type textarea "Labor to perform Cooking and"
type textarea "x"
type textarea "Labor to perform Cooking and R"
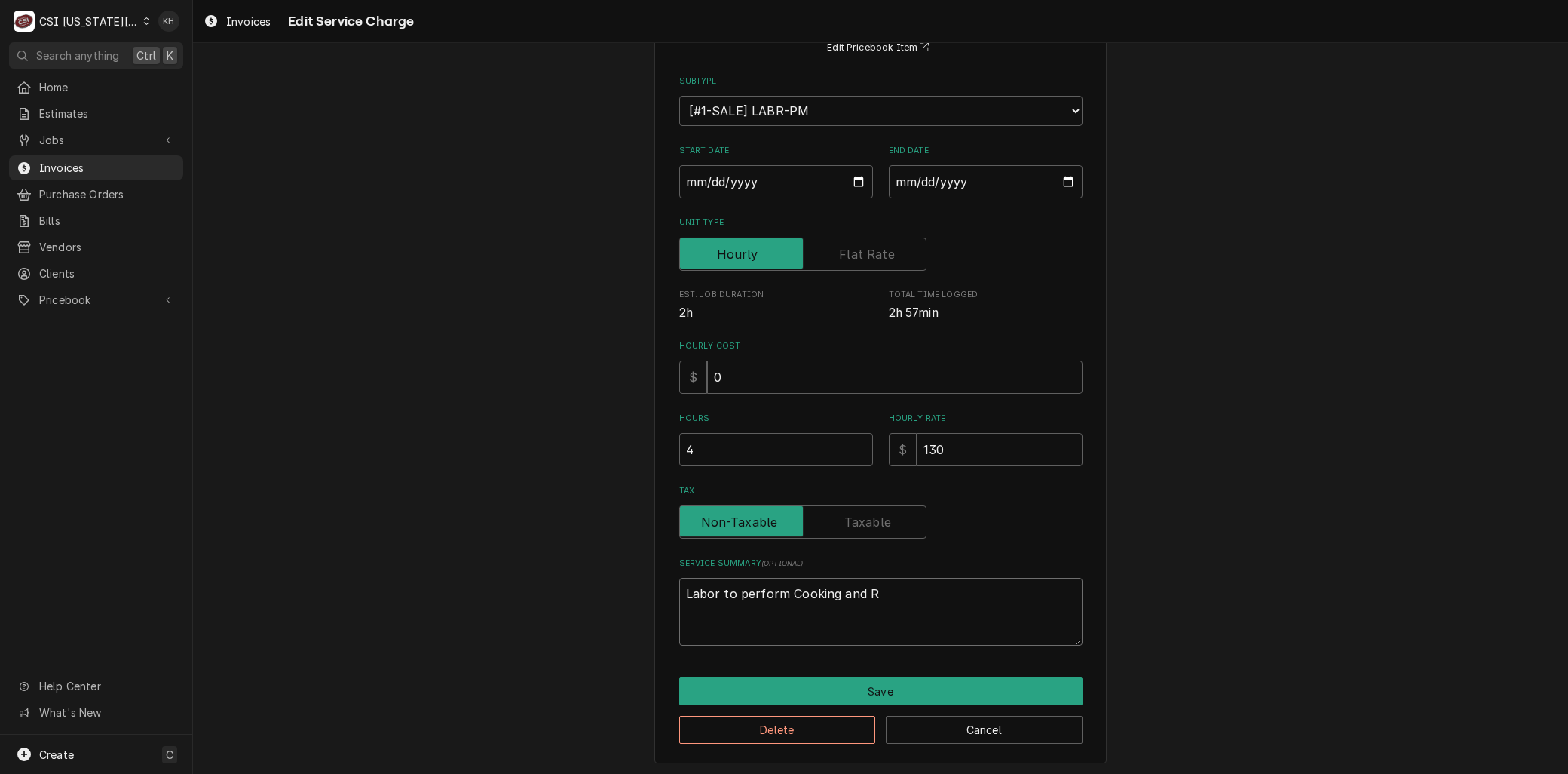
type textarea "x"
type textarea "Labor to perform Cooking and Re"
type textarea "x"
type textarea "Labor to perform Cooking and Ref"
type textarea "x"
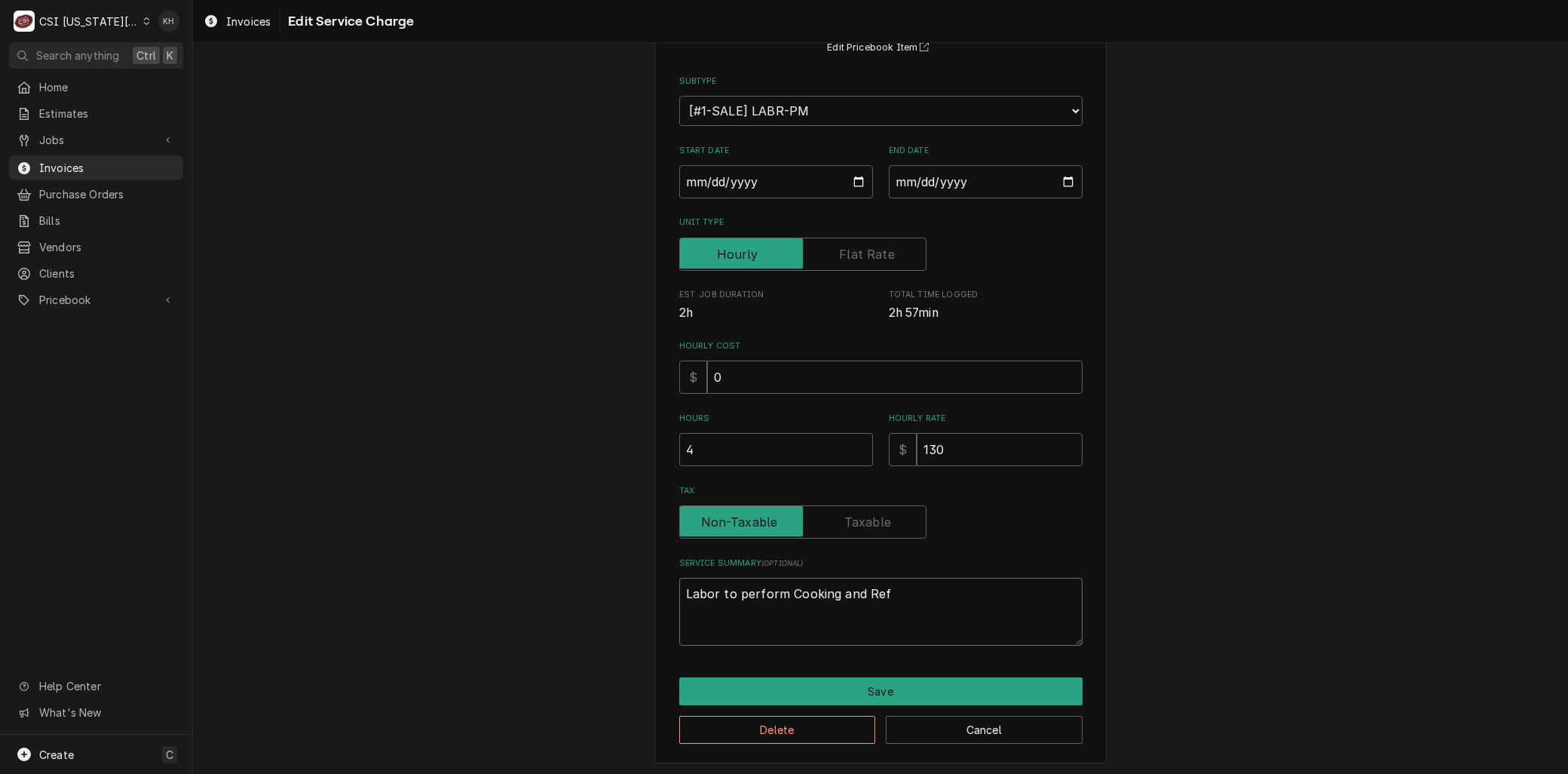
type textarea "Labor to perform Cooking and Refr"
type textarea "x"
type textarea "Labor to perform Cooking and Refri"
type textarea "x"
type textarea "Labor to perform Cooking and Refrig"
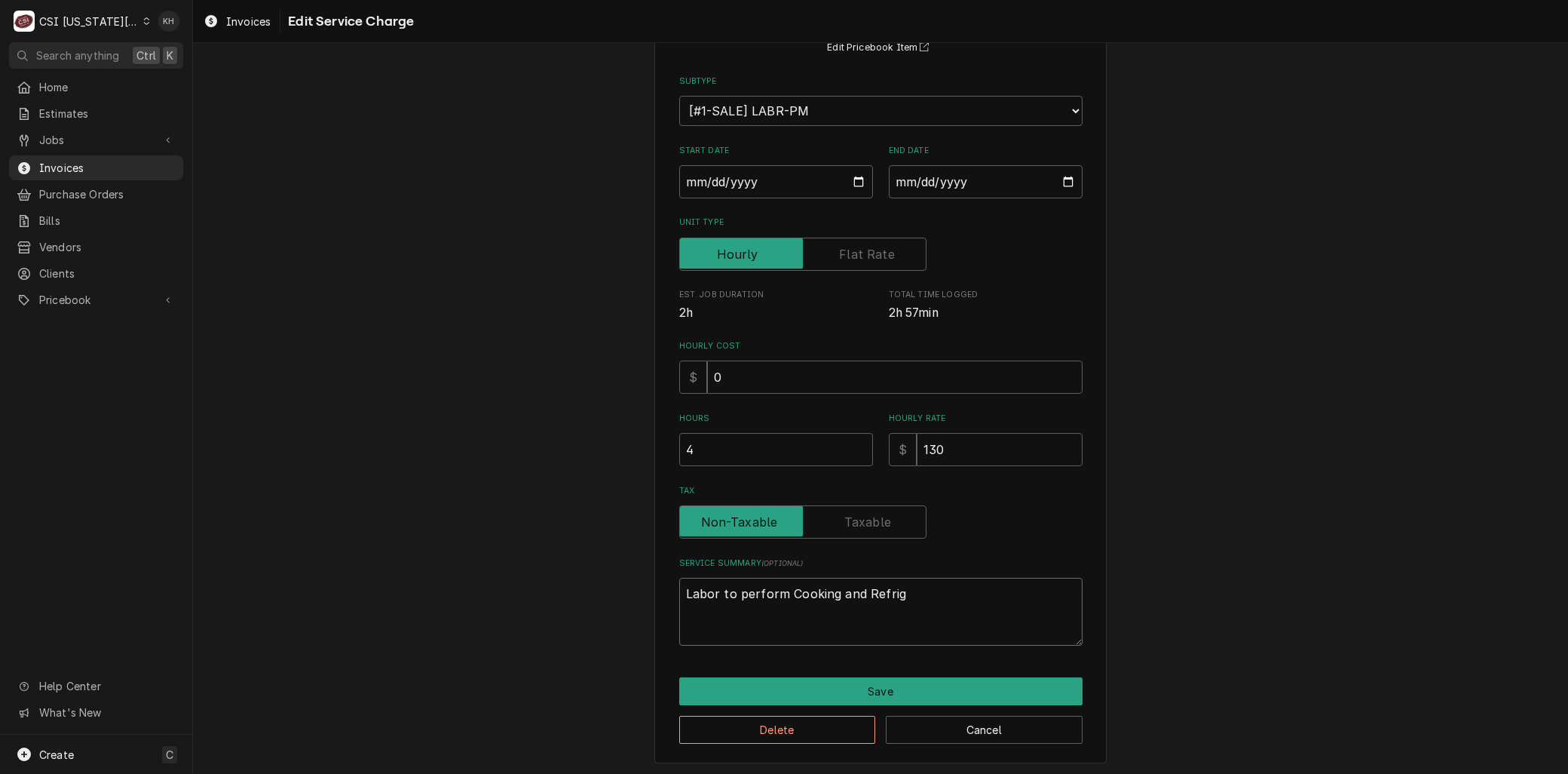
type textarea "x"
type textarea "Labor to perform Cooking and Refrige"
type textarea "x"
type textarea "Labor to perform Cooking and Refriger"
type textarea "x"
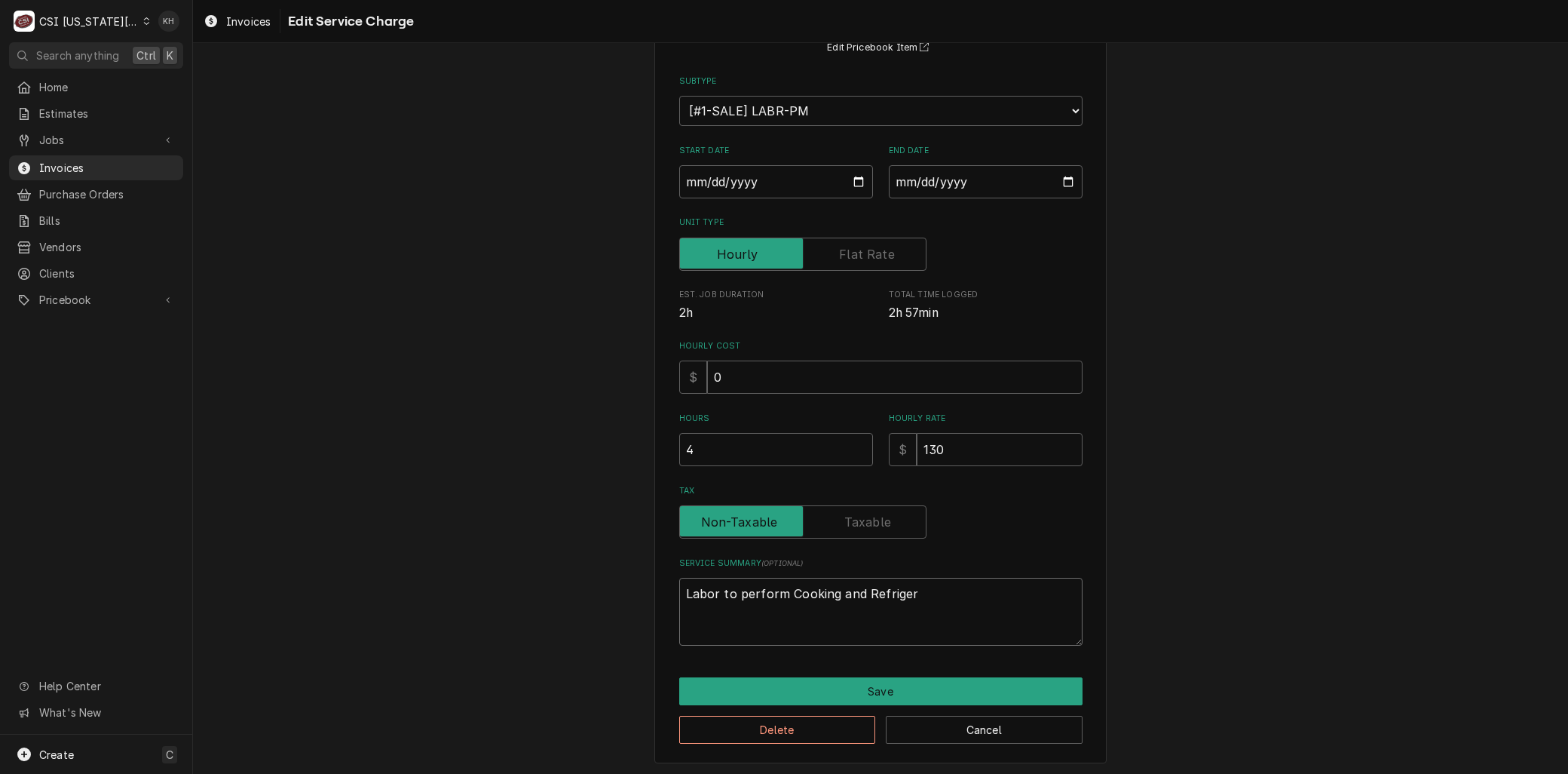
type textarea "Labor to perform Cooking and Refrigera"
type textarea "x"
type textarea "Labor to perform Cooking and Refrigerat"
type textarea "x"
type textarea "Labor to perform Cooking and Refrigerati"
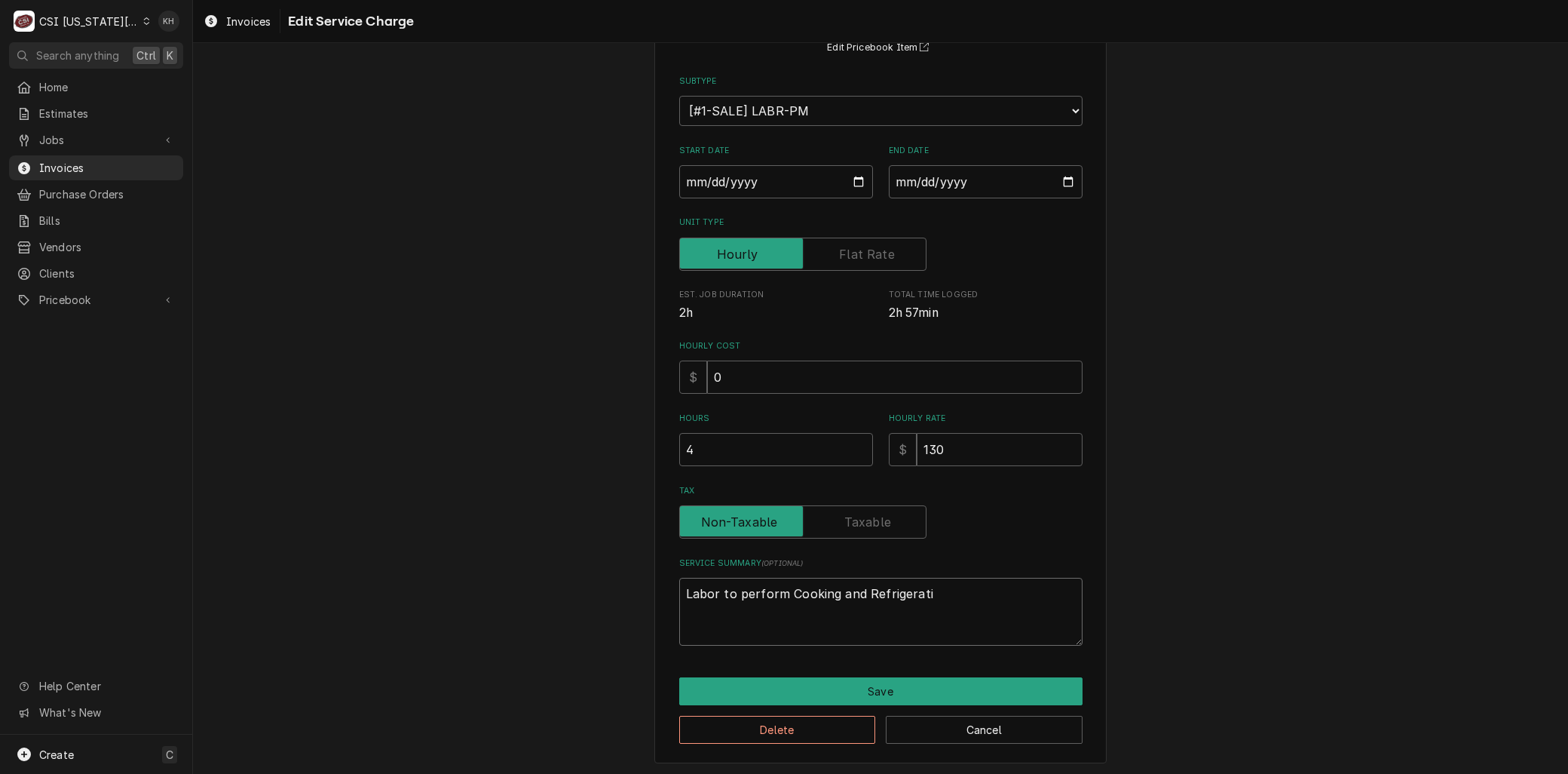
type textarea "x"
type textarea "Labor to perform Cooking and Refrigeratio"
type textarea "x"
type textarea "Labor to perform Cooking and Refrigeration"
type textarea "x"
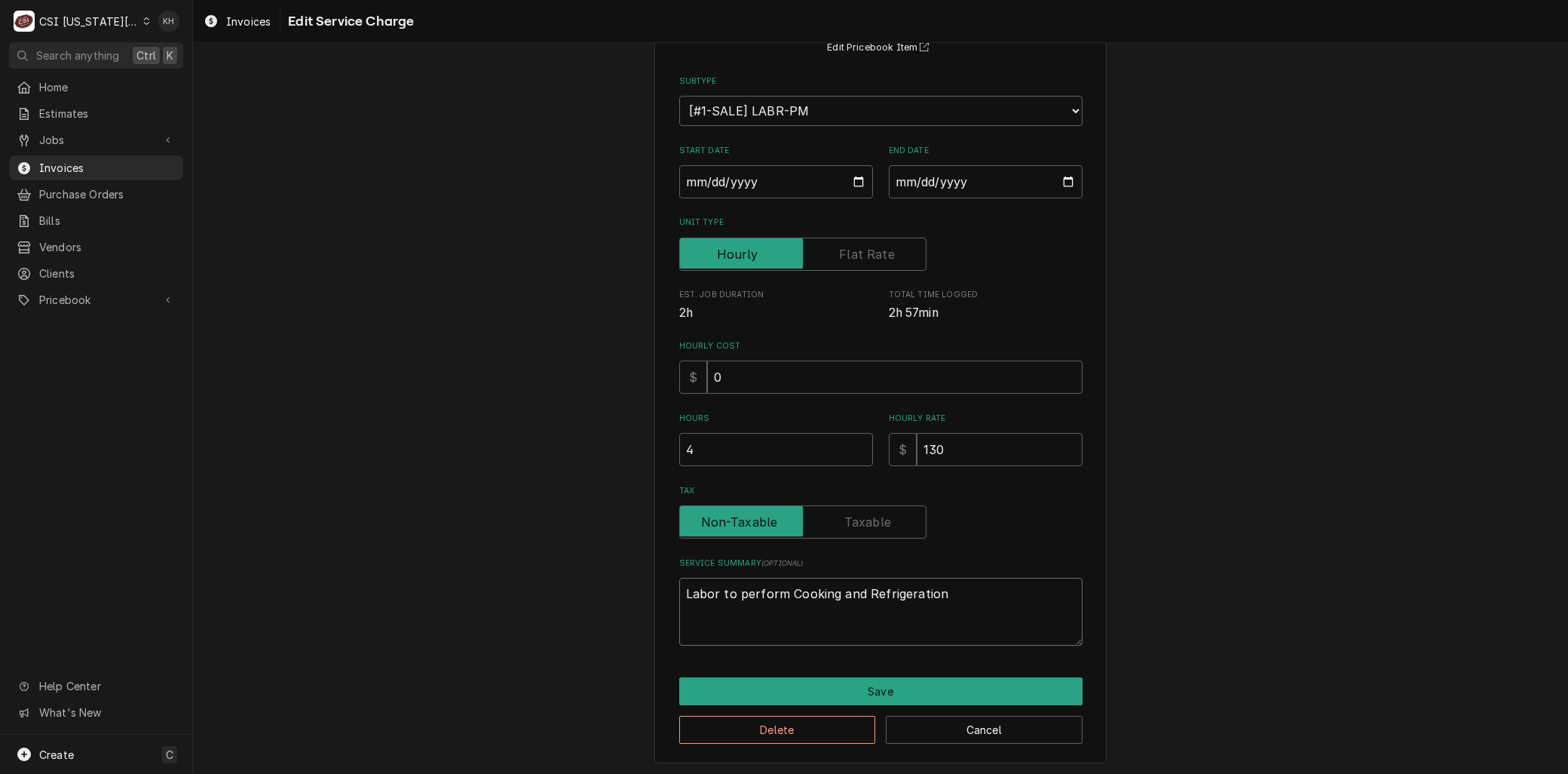
type textarea "Labor to perform Cooking and Refrigeration"
type textarea "x"
type textarea "Labor to perform Cooking and Refrigeration P"
type textarea "x"
type textarea "Labor to perform Cooking and Refrigeration PM"
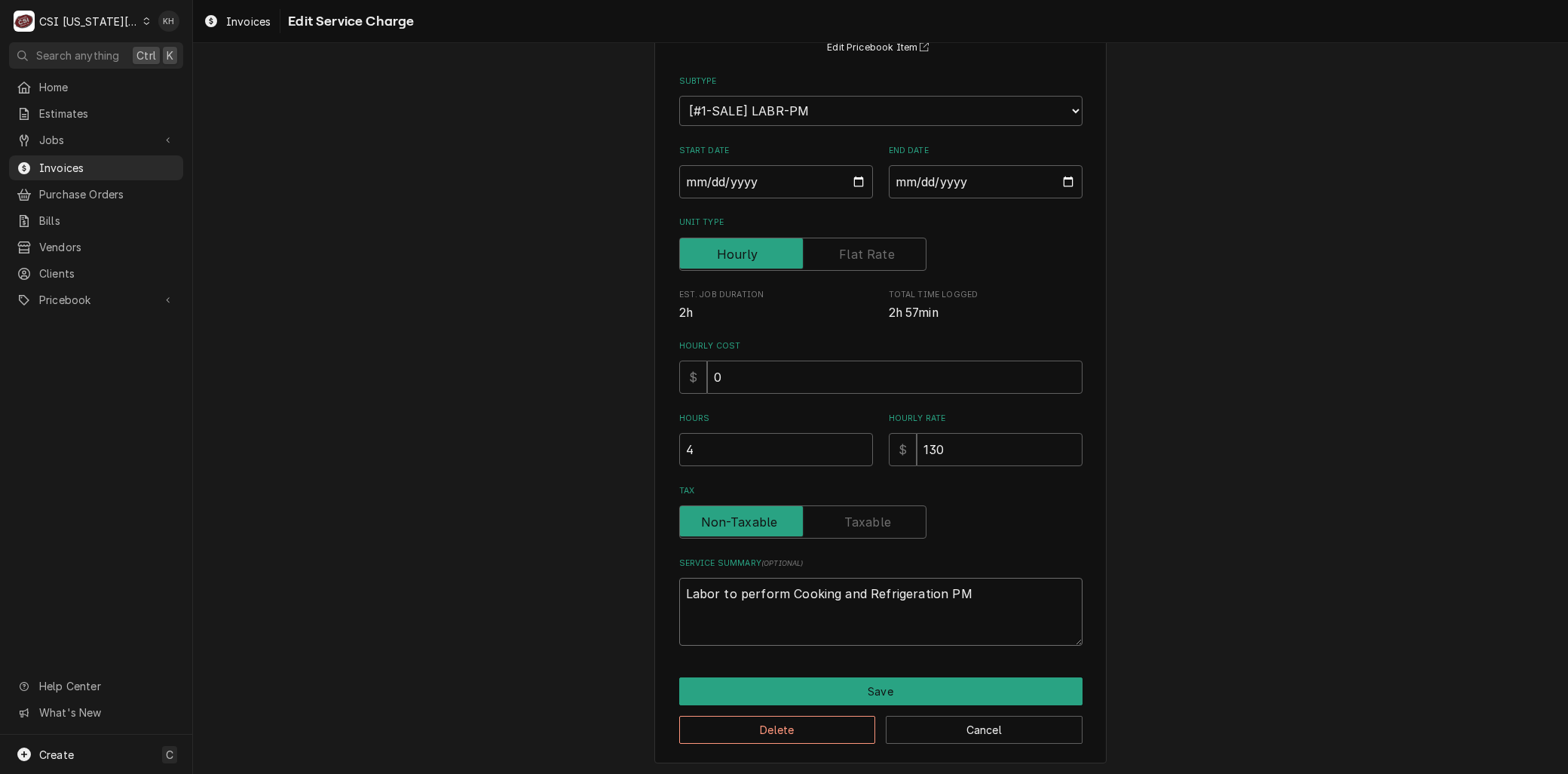
type textarea "x"
type textarea "Labor to perform Cooking and Refrigeration PM."
type textarea "x"
type textarea "Labor to perform Cooking and Refrigeration PM."
drag, startPoint x: 697, startPoint y: 443, endPoint x: 533, endPoint y: 457, distance: 164.6
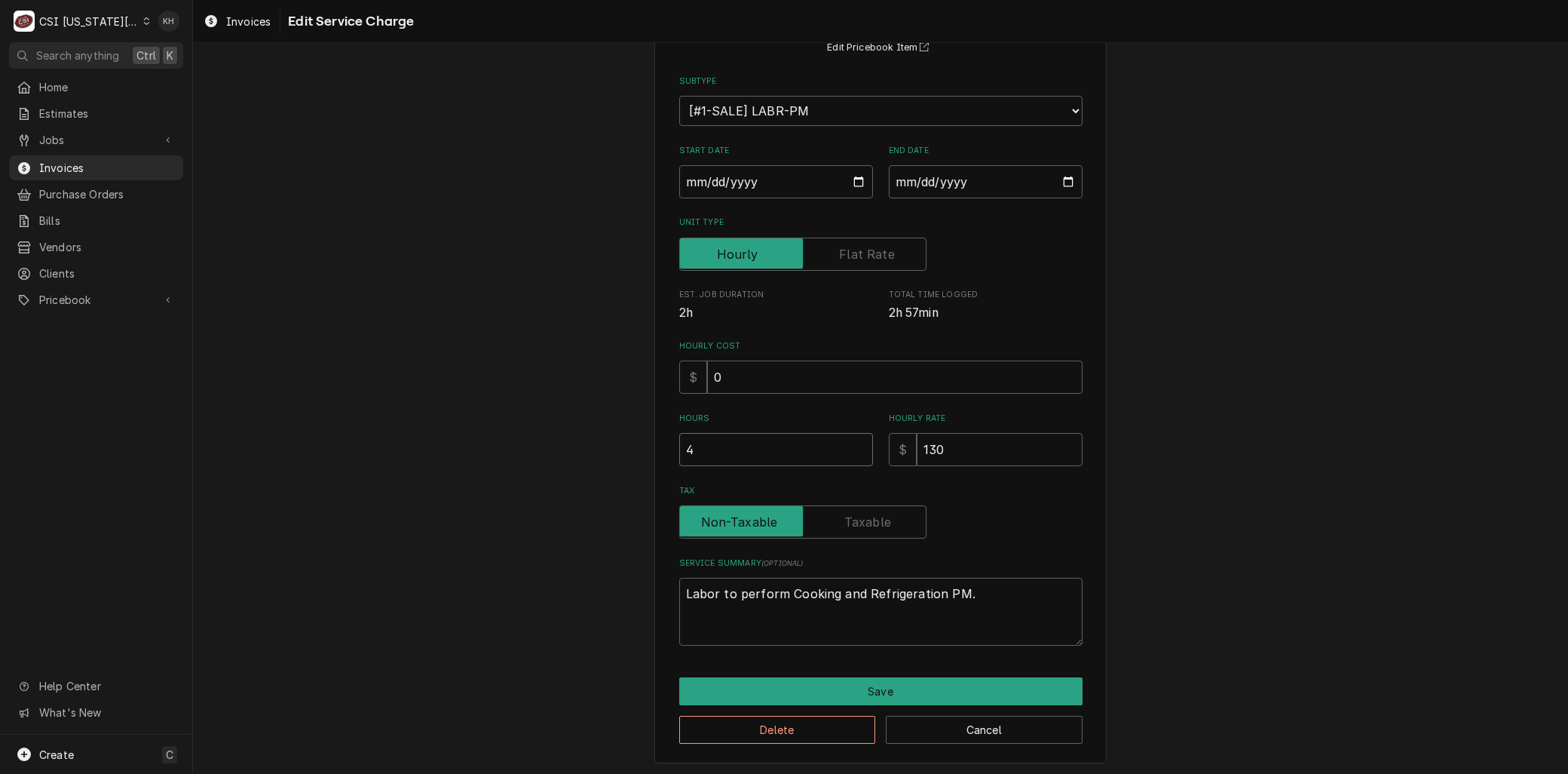
click at [533, 457] on div "Use the fields below to edit this service charge Short Description 3-Labor (PM)…" at bounding box center [880, 344] width 1375 height 863
type textarea "x"
type input "1"
click at [974, 453] on input "130" at bounding box center [1000, 449] width 166 height 33
type textarea "x"
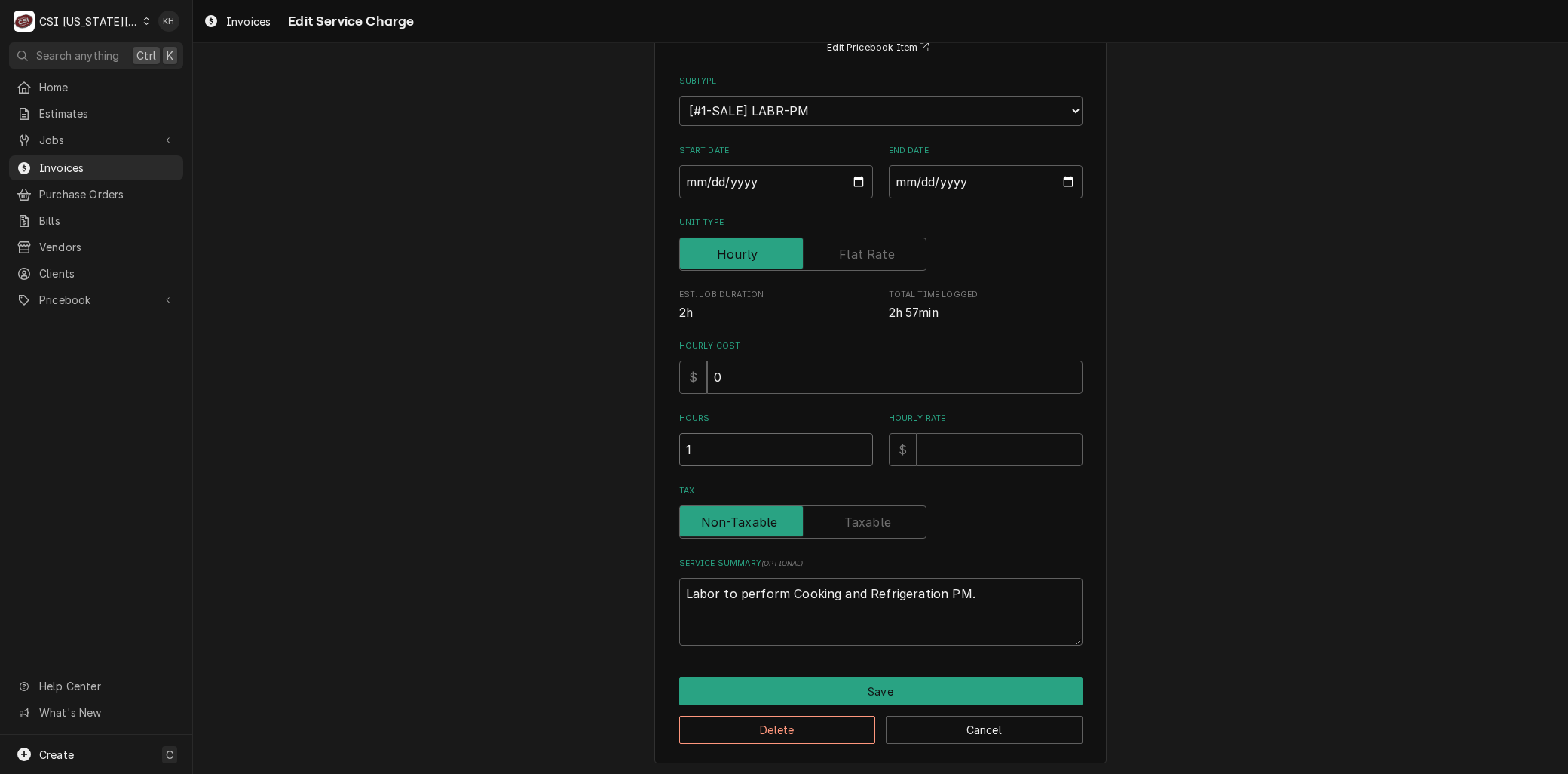
type input "1130"
type textarea "x"
type input "14"
type textarea "x"
type input "147"
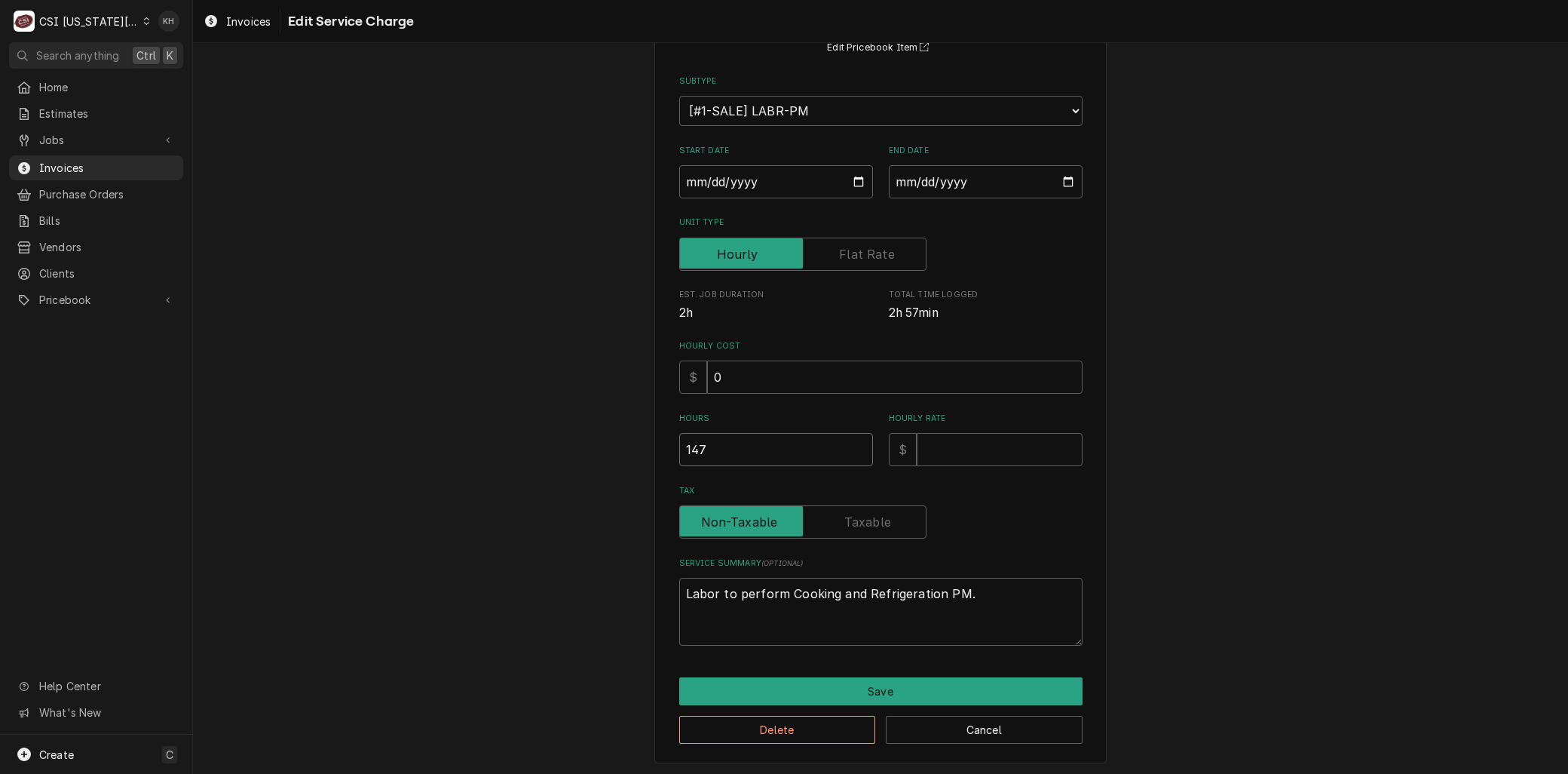
type textarea "x"
type input "1472"
type textarea "x"
type input "1472.5"
type textarea "x"
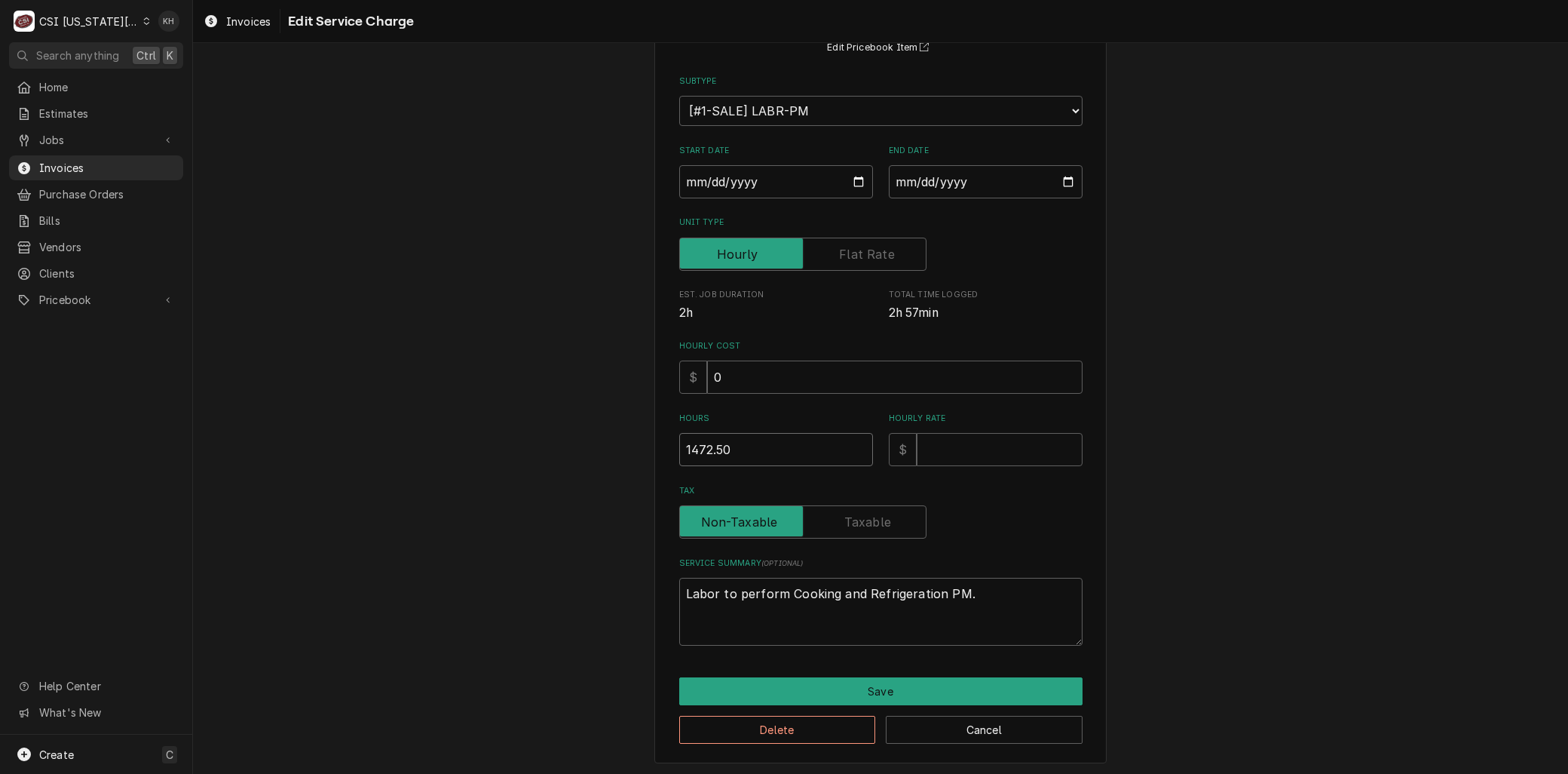
type input "1472.50"
type textarea "x"
type input "1472.5"
type textarea "x"
type input "1472"
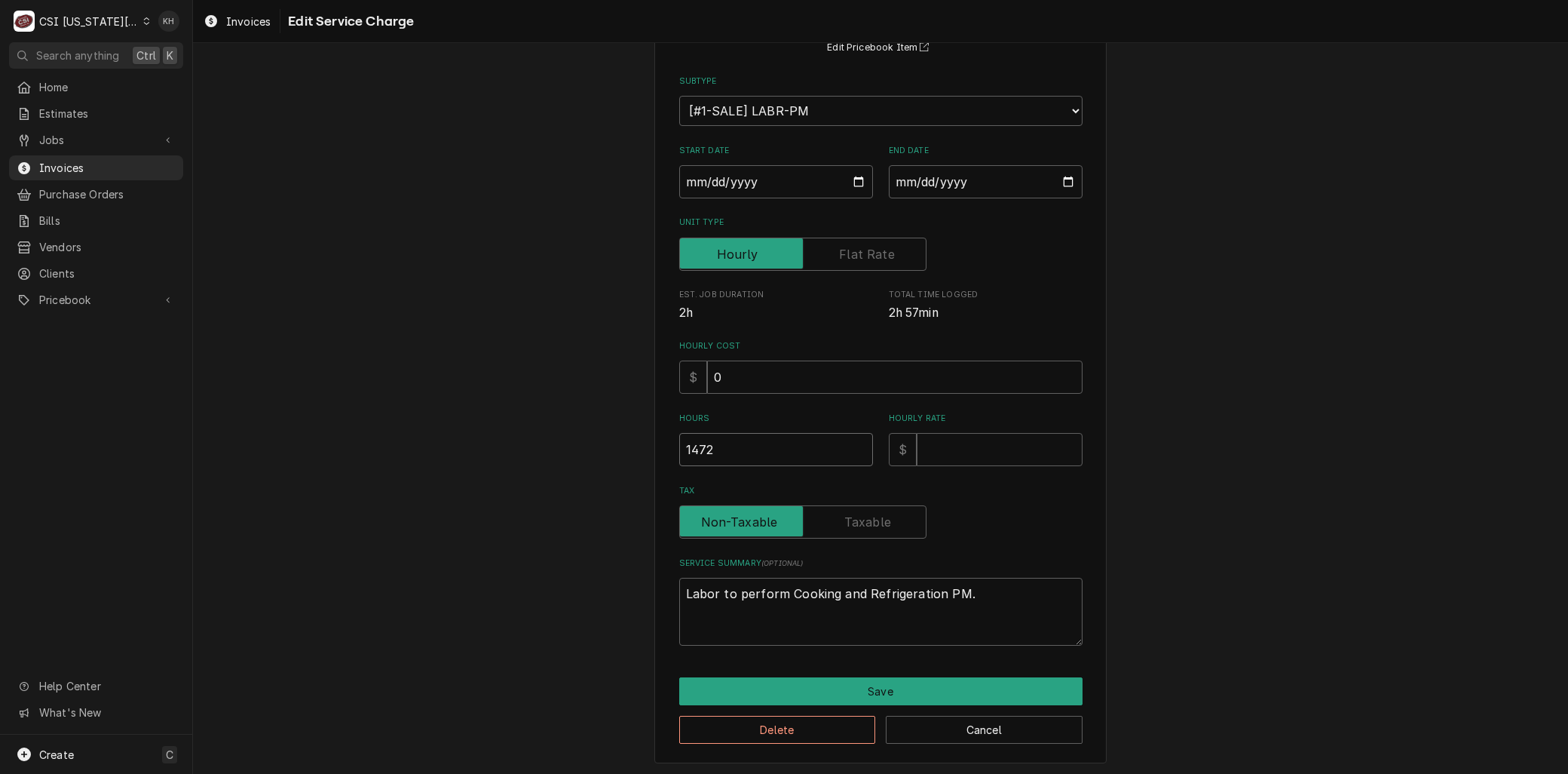
type textarea "x"
type input "147"
type textarea "x"
type input "14"
type textarea "x"
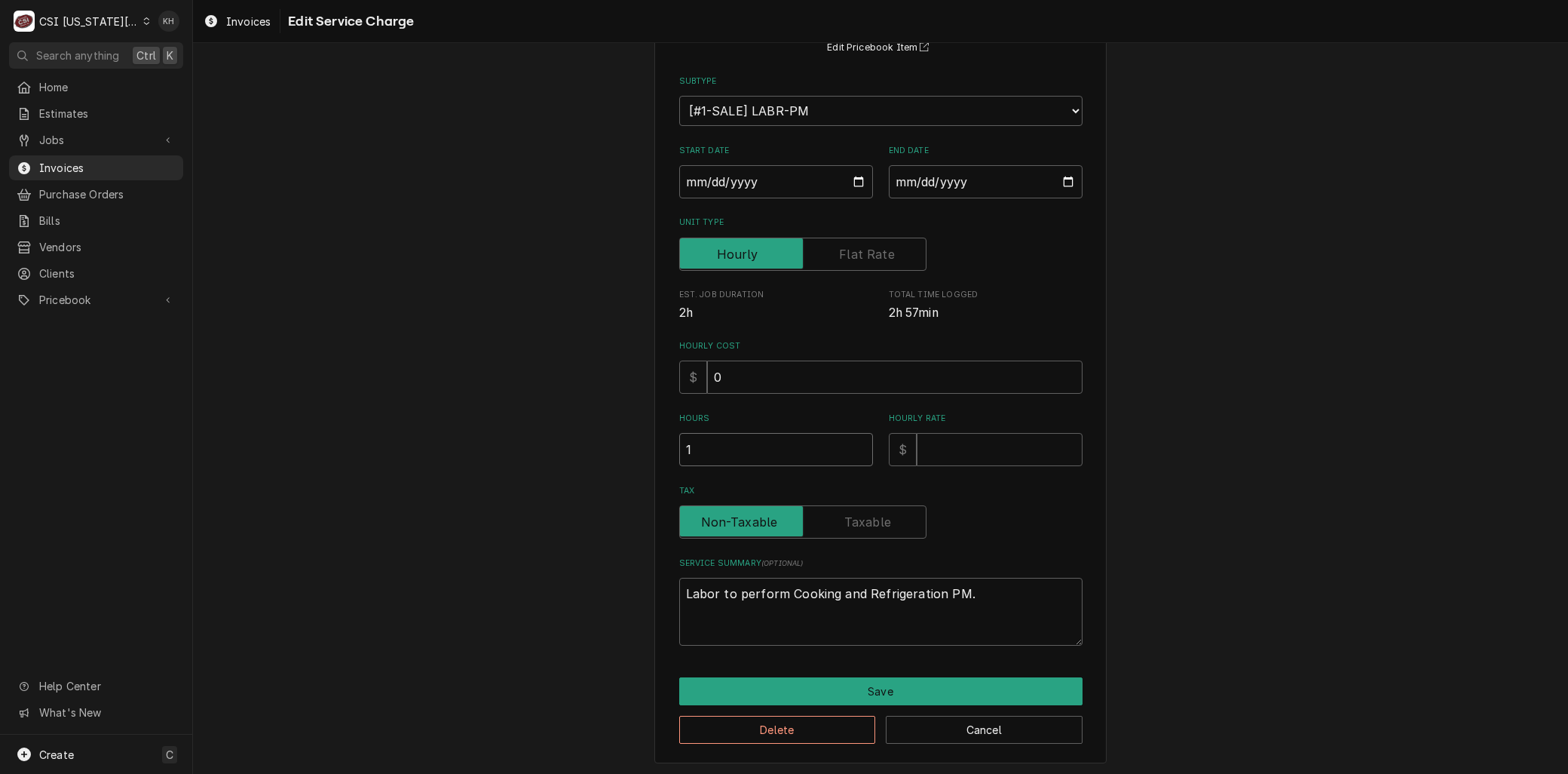
type input "1"
type textarea "x"
type input "4"
type textarea "x"
type input "47"
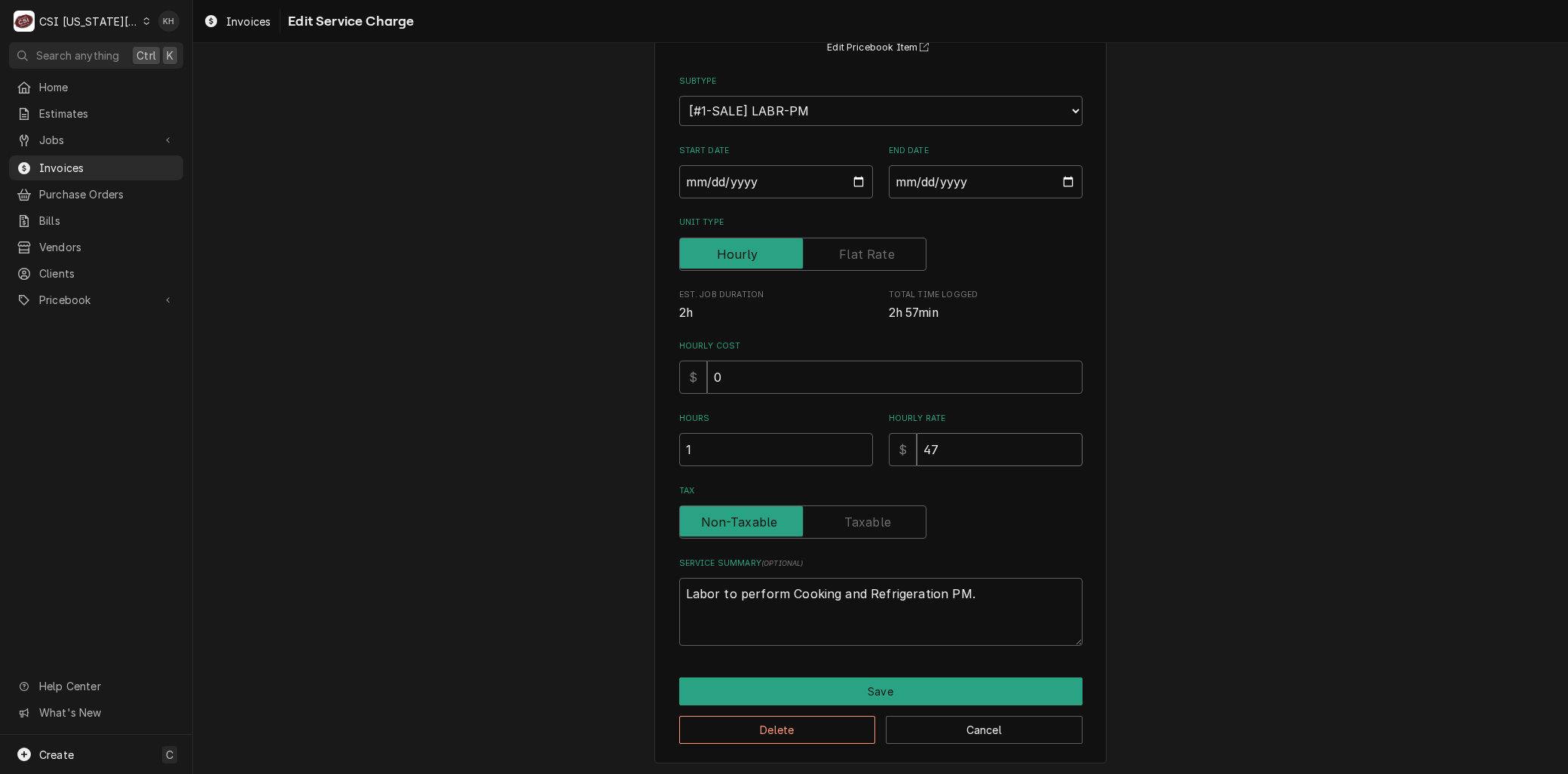
type textarea "x"
type input "472"
type textarea "x"
type input "472.5"
type textarea "x"
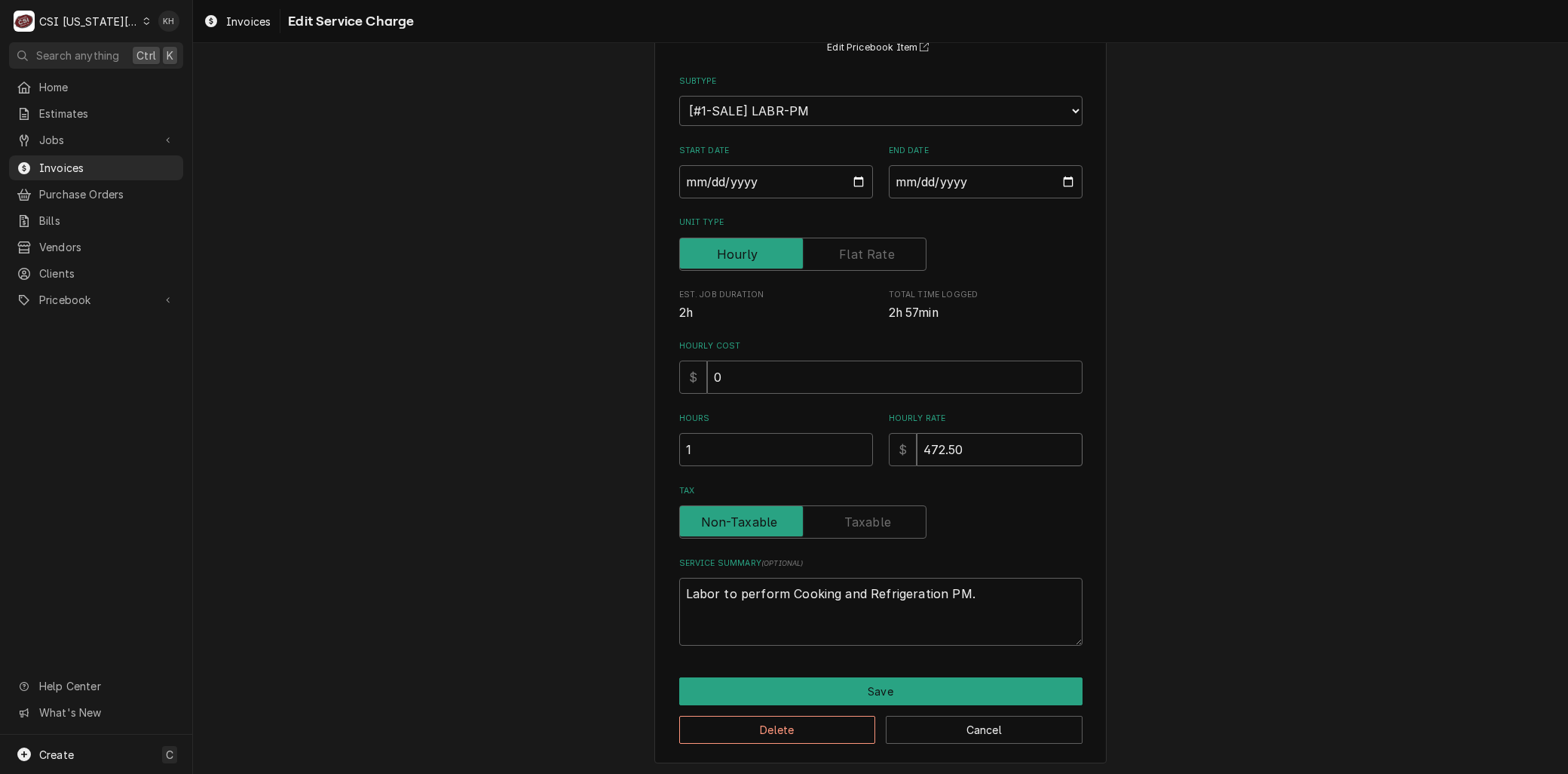
type input "472.50"
click at [856, 687] on button "Save" at bounding box center [881, 691] width 404 height 28
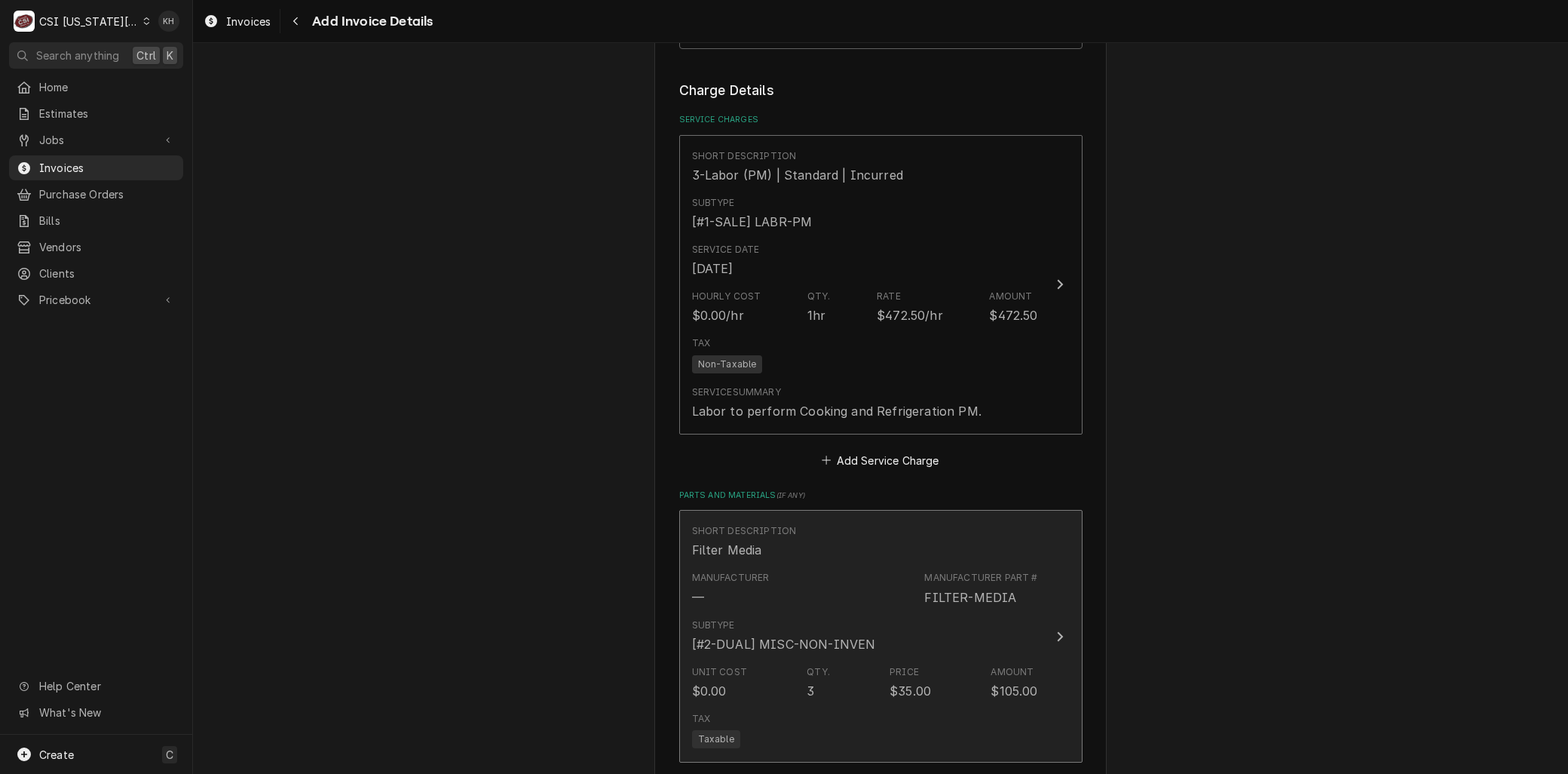
scroll to position [1537, 0]
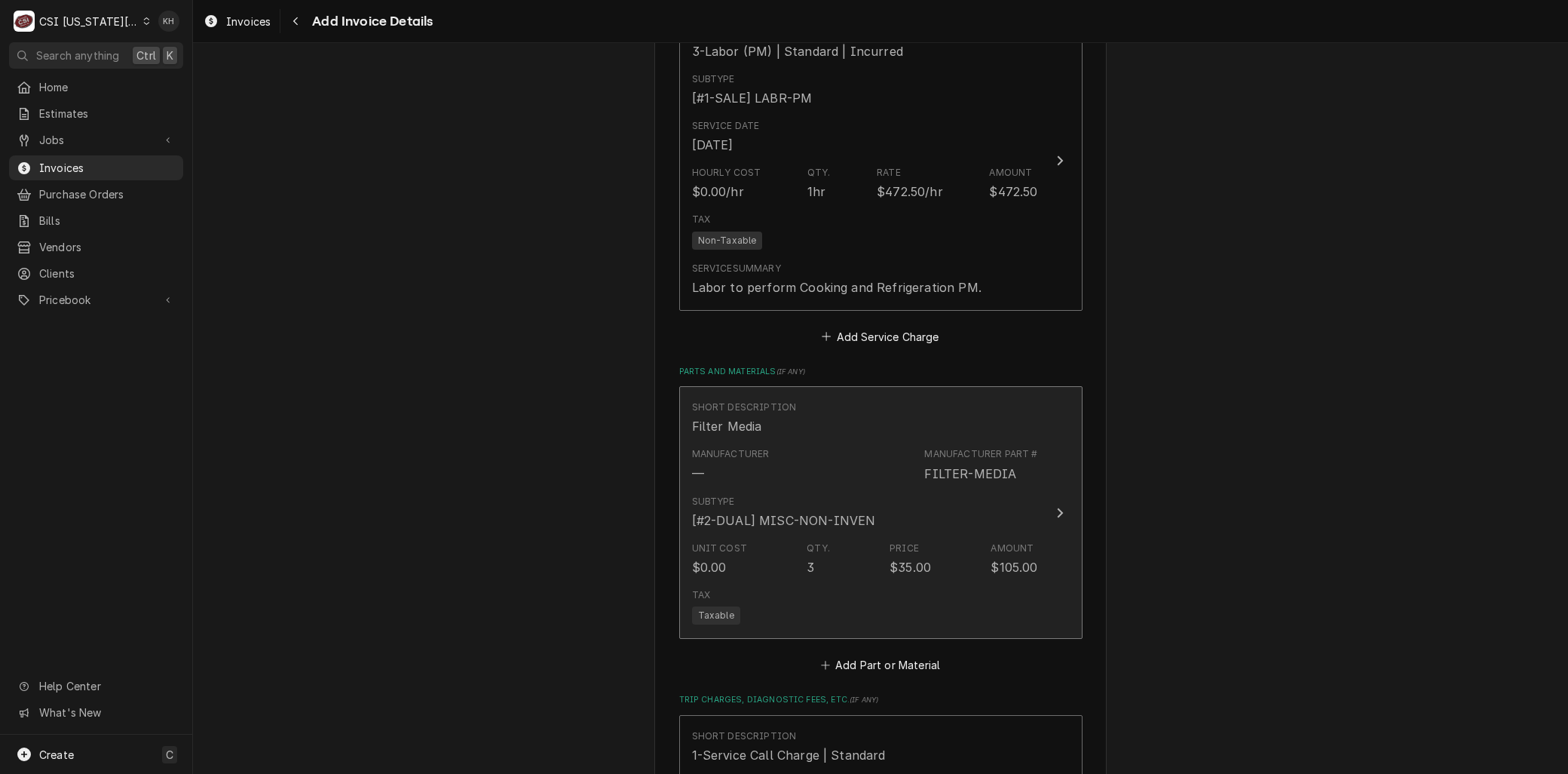
click at [803, 508] on div "Subtype [#2-DUAL] MISC-NON-INVEN" at bounding box center [783, 512] width 184 height 35
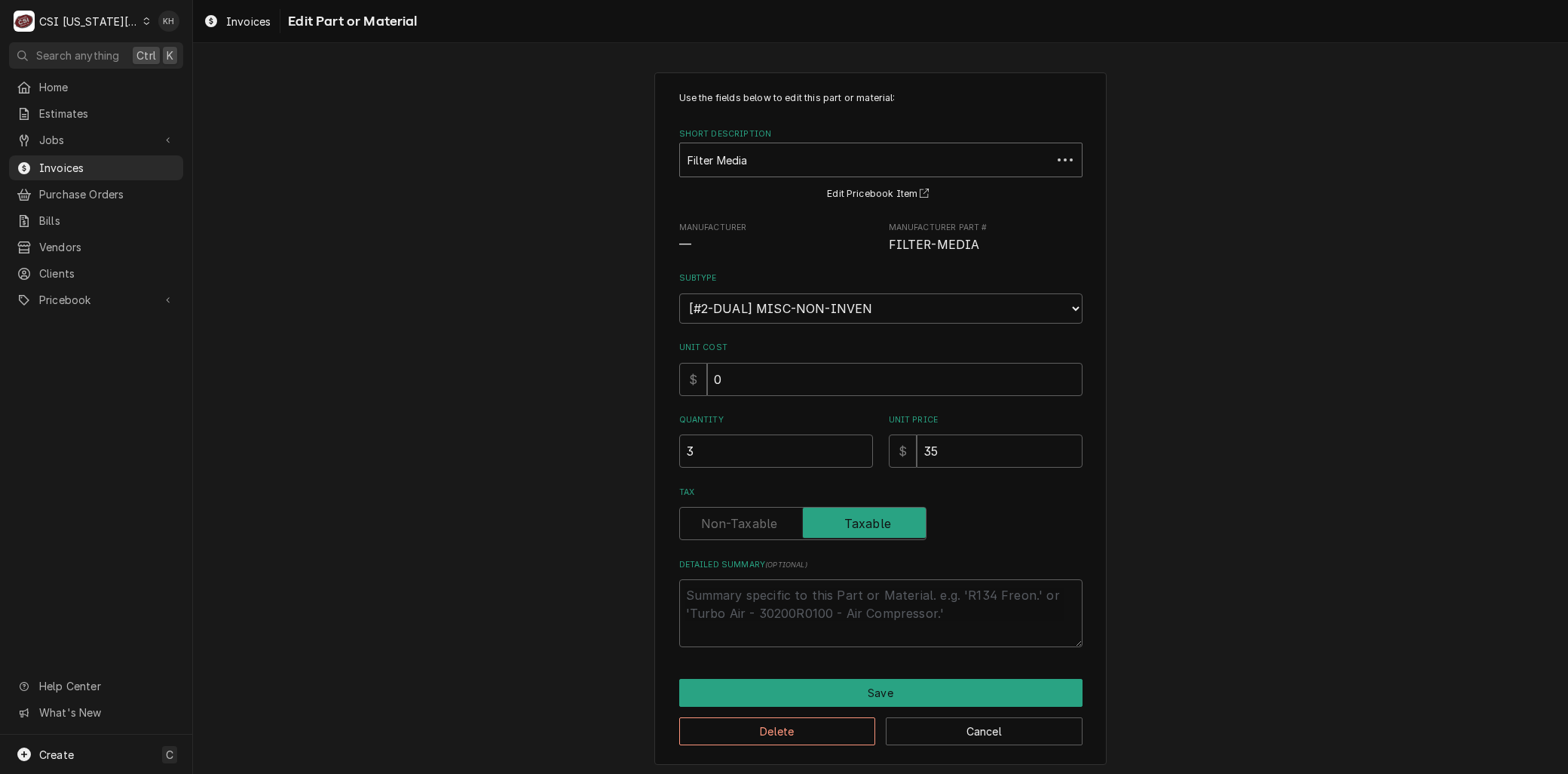
drag, startPoint x: 709, startPoint y: 133, endPoint x: 703, endPoint y: 145, distance: 13.4
click at [707, 135] on label "Short Description" at bounding box center [881, 134] width 404 height 12
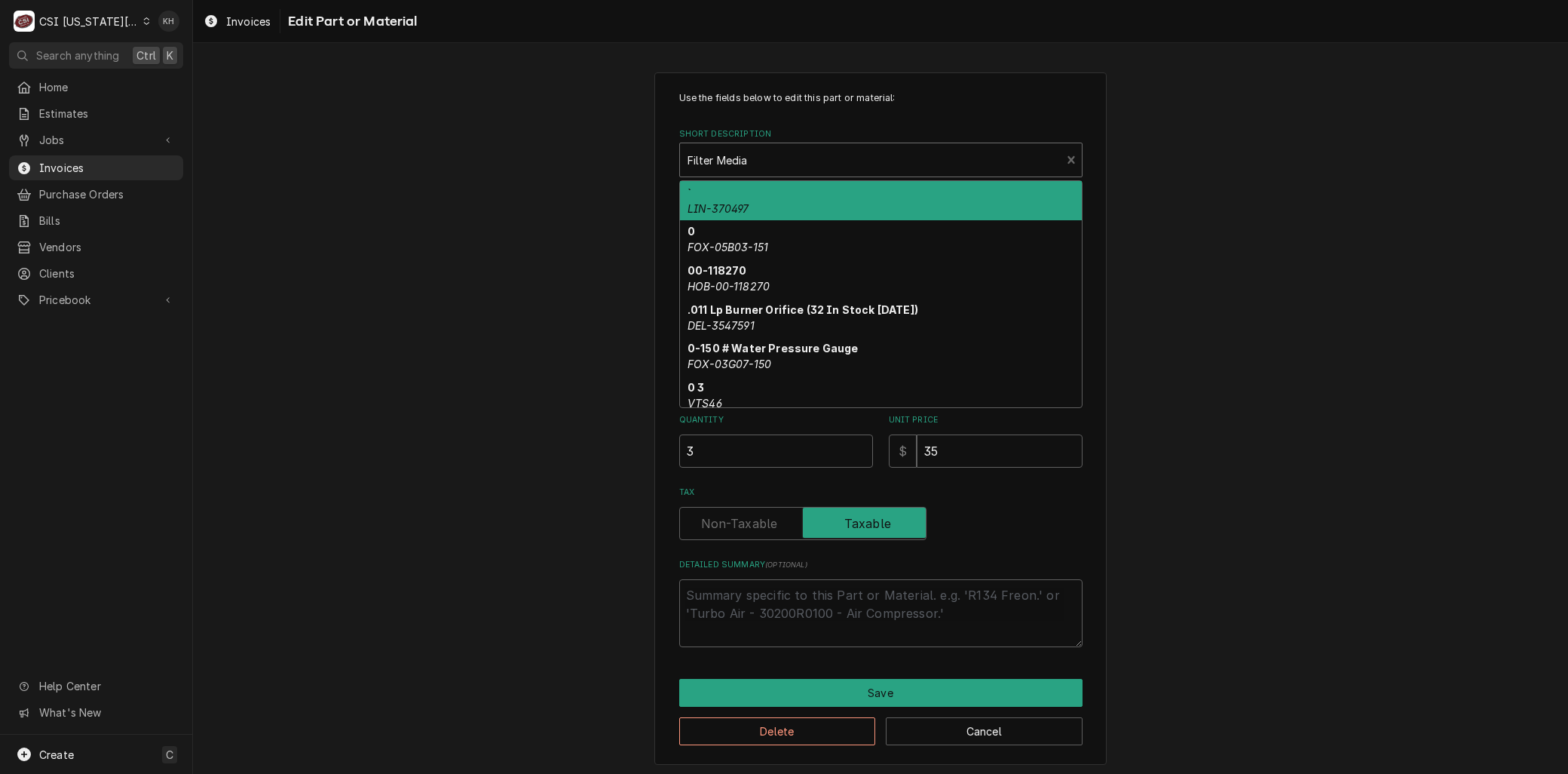
type textarea "x"
click at [701, 152] on div "Short Description" at bounding box center [871, 159] width 366 height 27
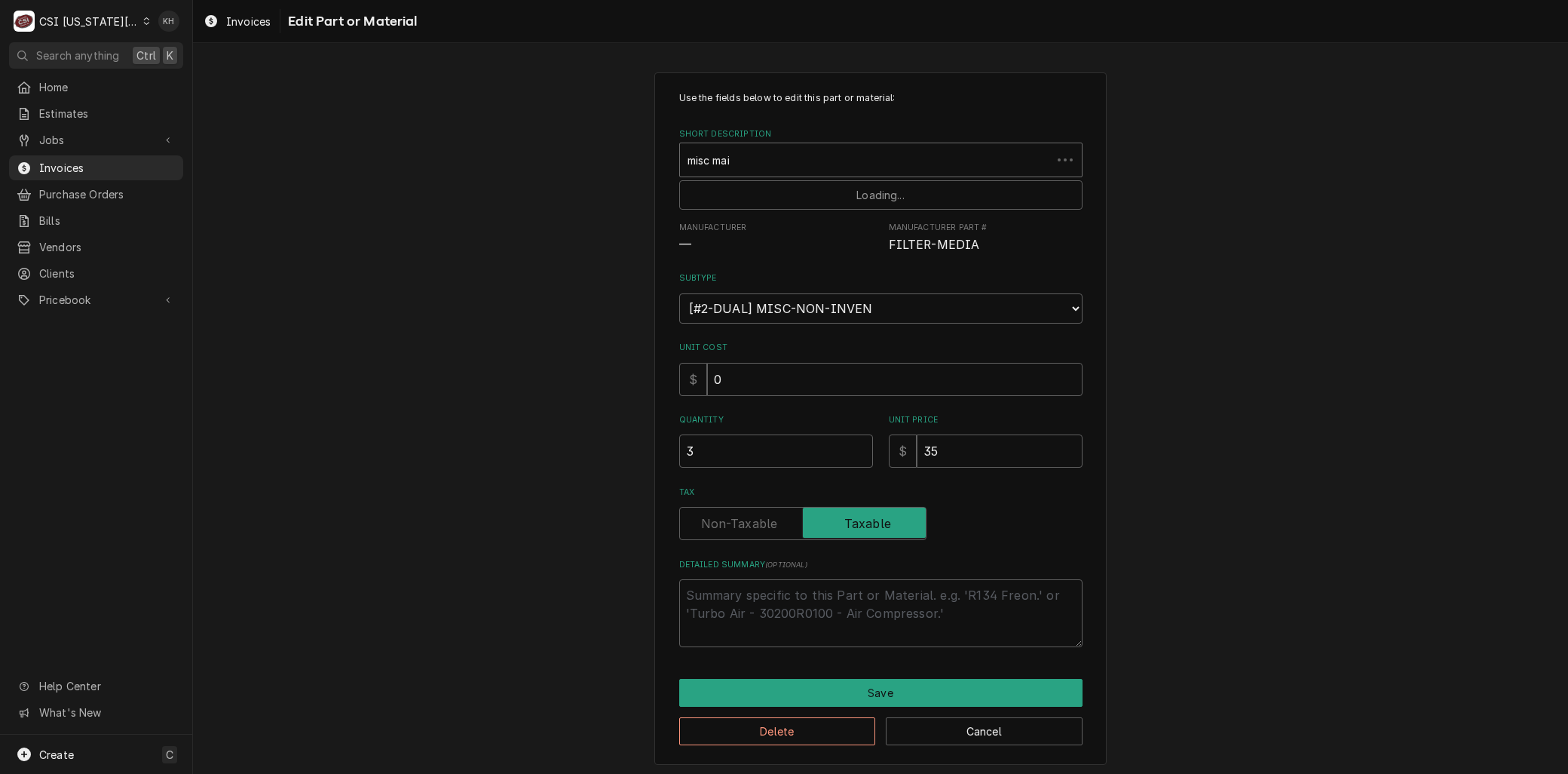
type input "misc main"
drag, startPoint x: 938, startPoint y: 447, endPoint x: 820, endPoint y: 434, distance: 118.7
click at [821, 435] on div "Quantity 3 Unit Price $ 0" at bounding box center [881, 441] width 404 height 54
type textarea "x"
type input "5"
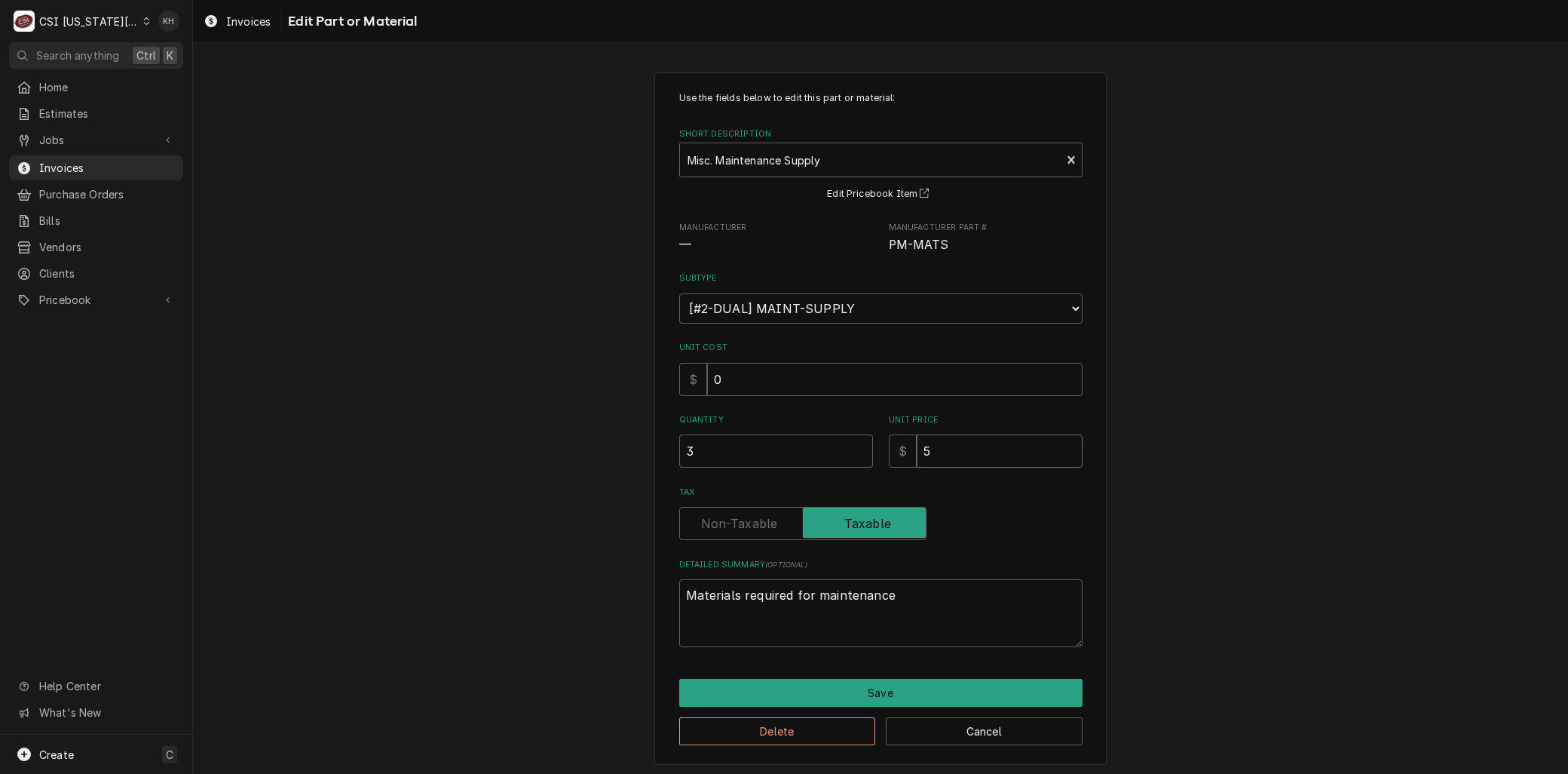
type textarea "x"
type input "52"
type textarea "x"
type input "52.5"
type textarea "x"
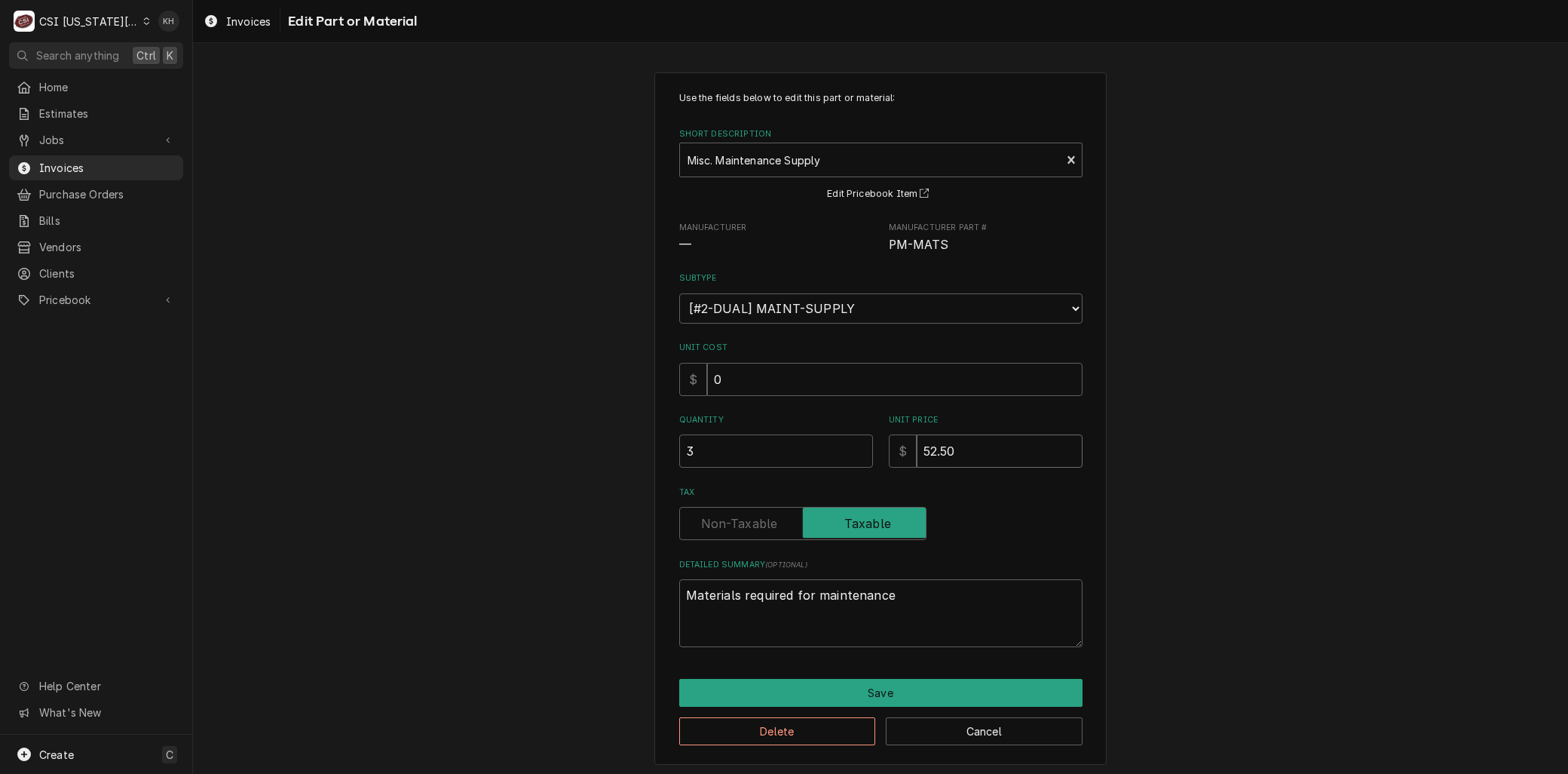
type input "52.50"
drag, startPoint x: 731, startPoint y: 441, endPoint x: 498, endPoint y: 428, distance: 233.4
click at [514, 432] on div "Use the fields below to edit this part or material: Short Description Misc. Mai…" at bounding box center [880, 417] width 1375 height 718
type textarea "x"
type input "1"
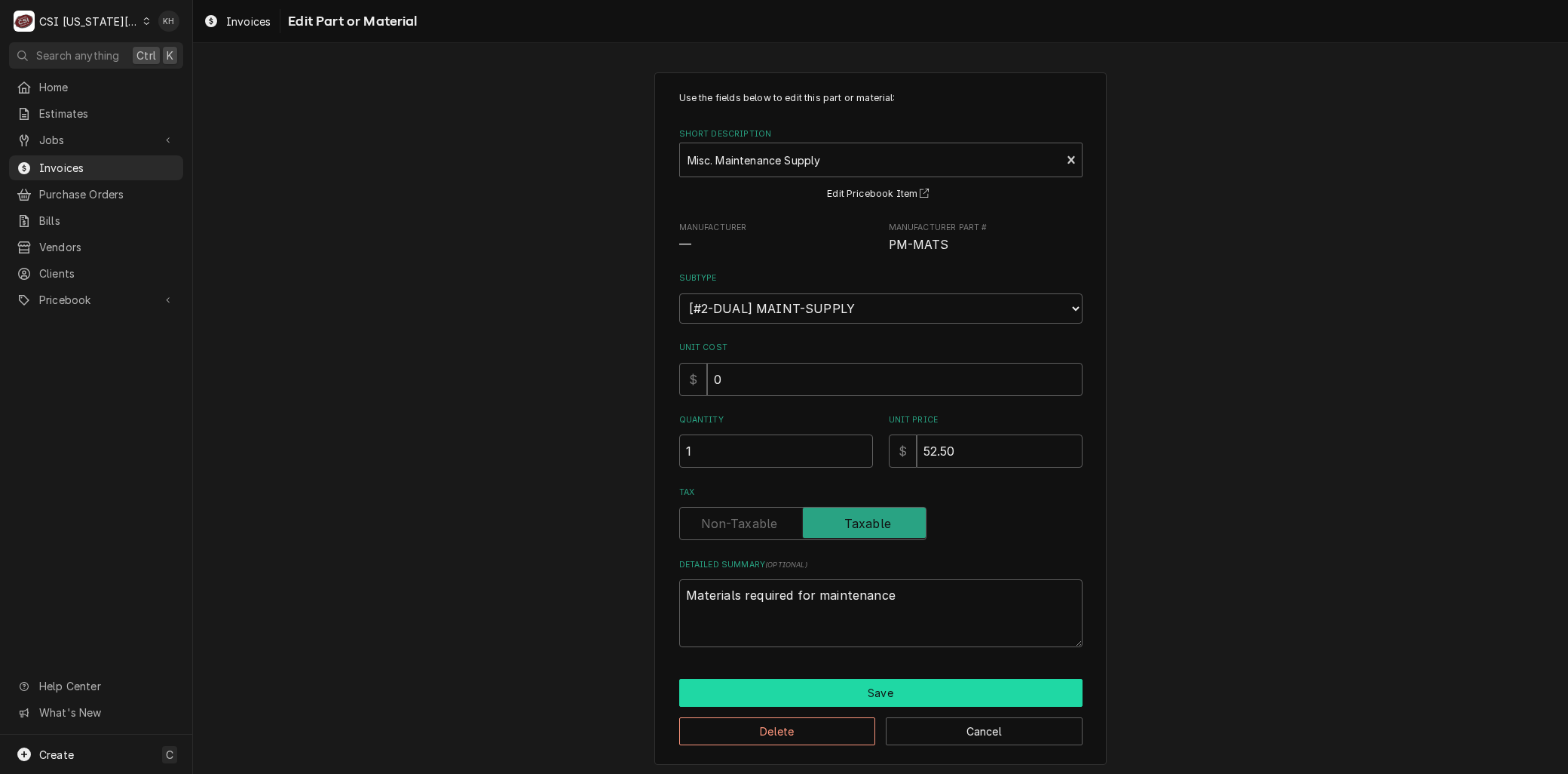
click at [890, 698] on button "Save" at bounding box center [881, 693] width 404 height 28
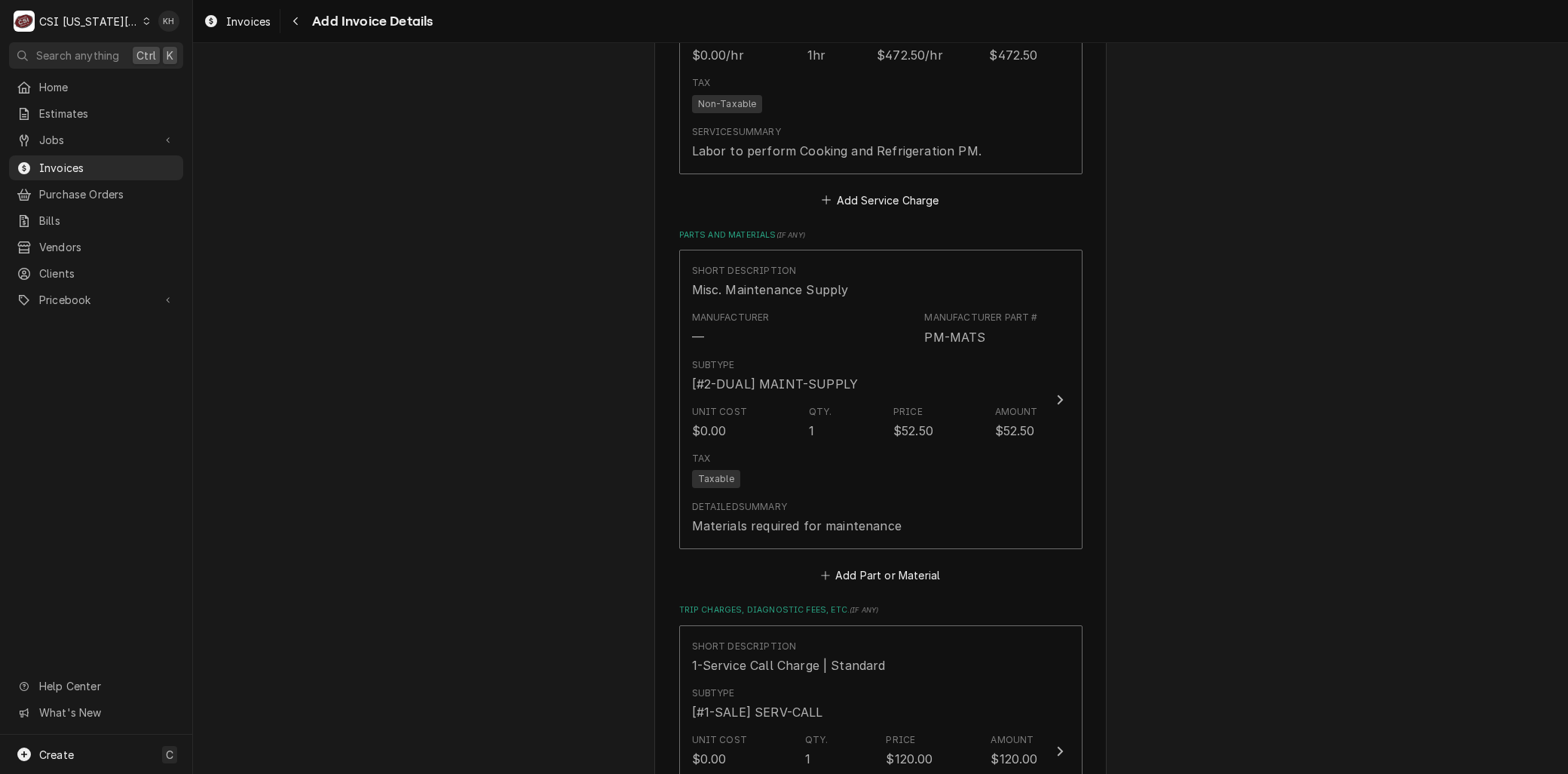
scroll to position [1939, 0]
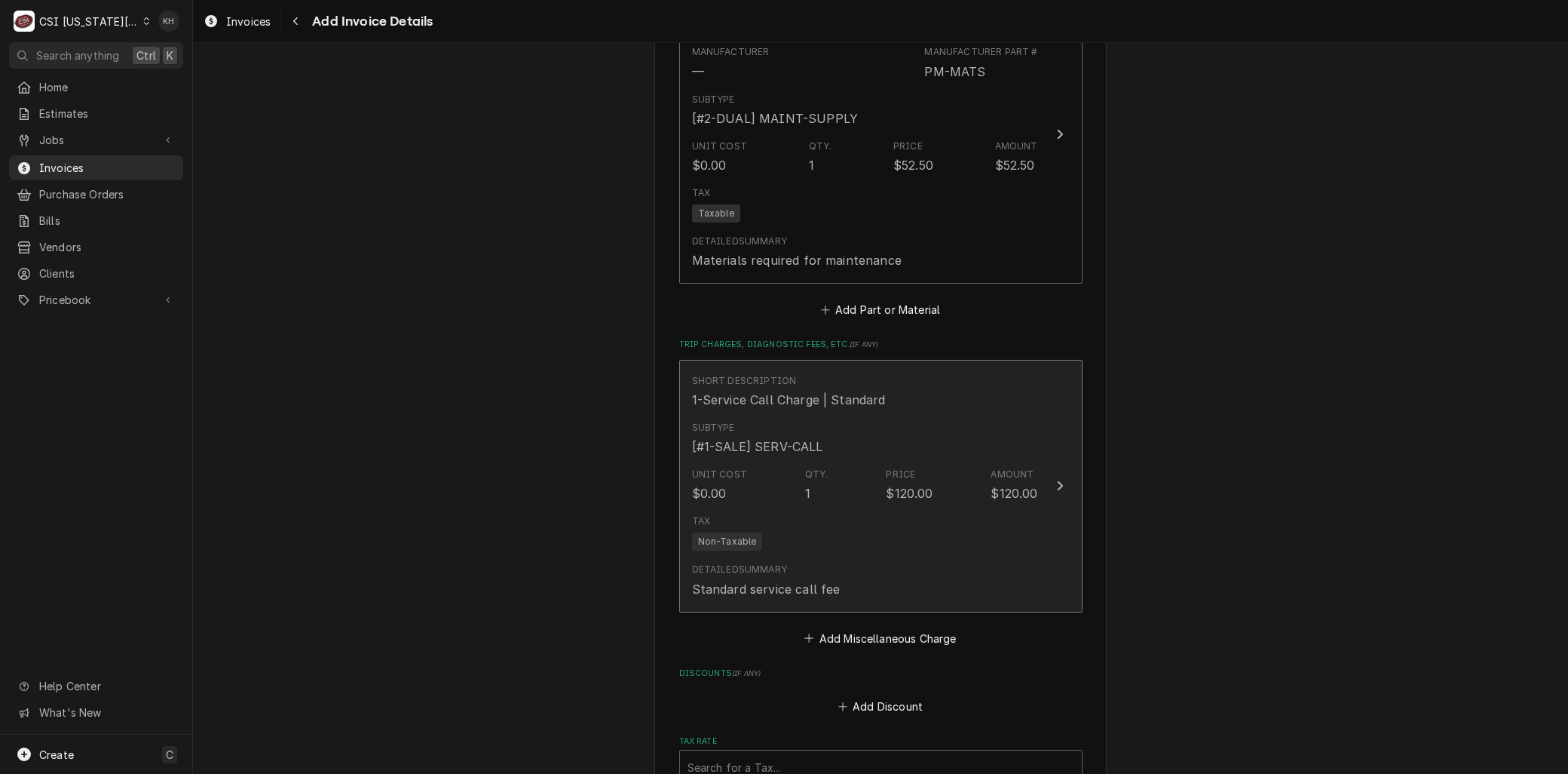
click at [744, 484] on div "Unit Cost $0.00 Qty. 1 Price $120.00 Amount $120.00" at bounding box center [865, 485] width 346 height 47
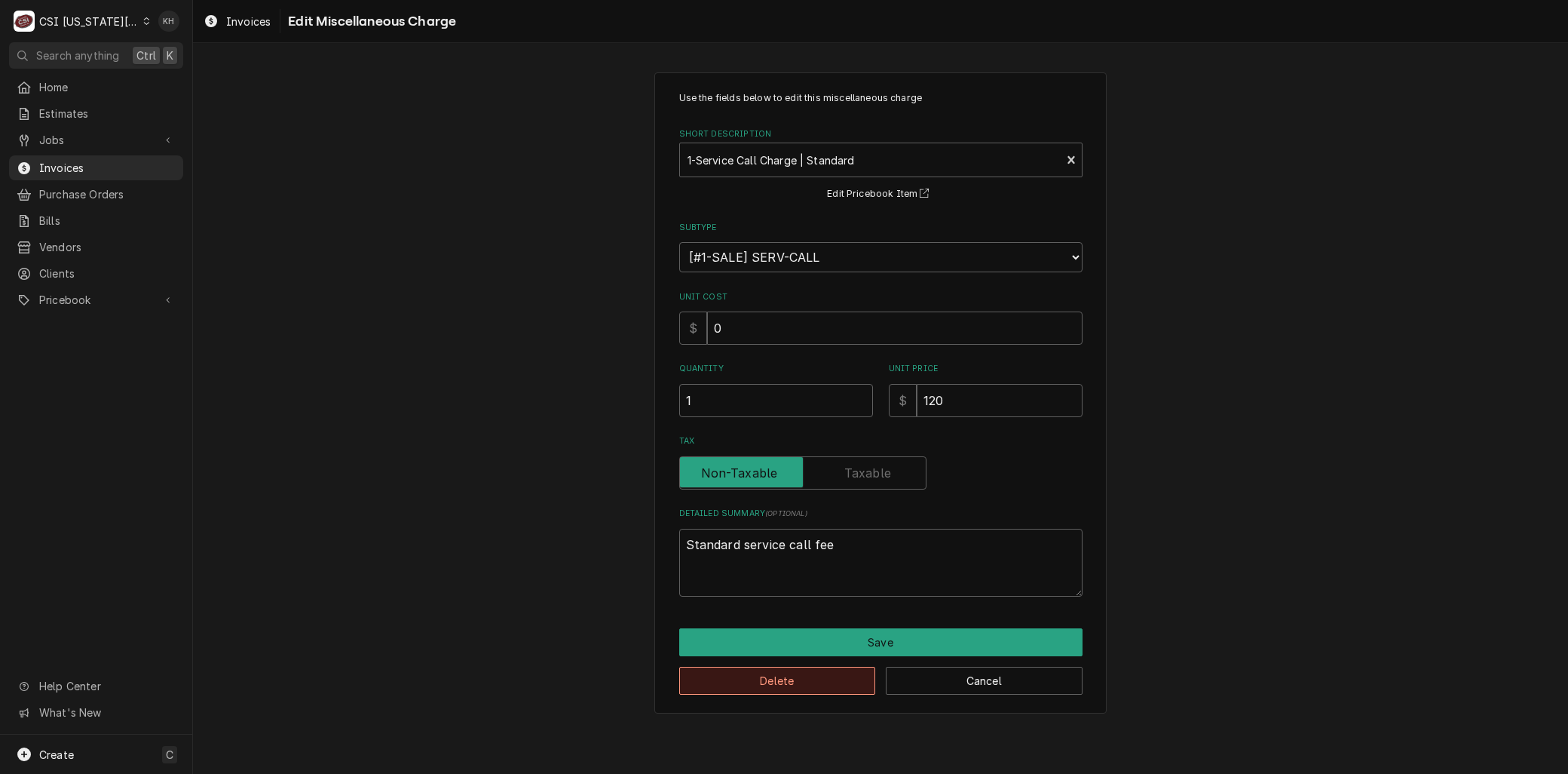
click at [749, 677] on button "Delete" at bounding box center [777, 681] width 197 height 28
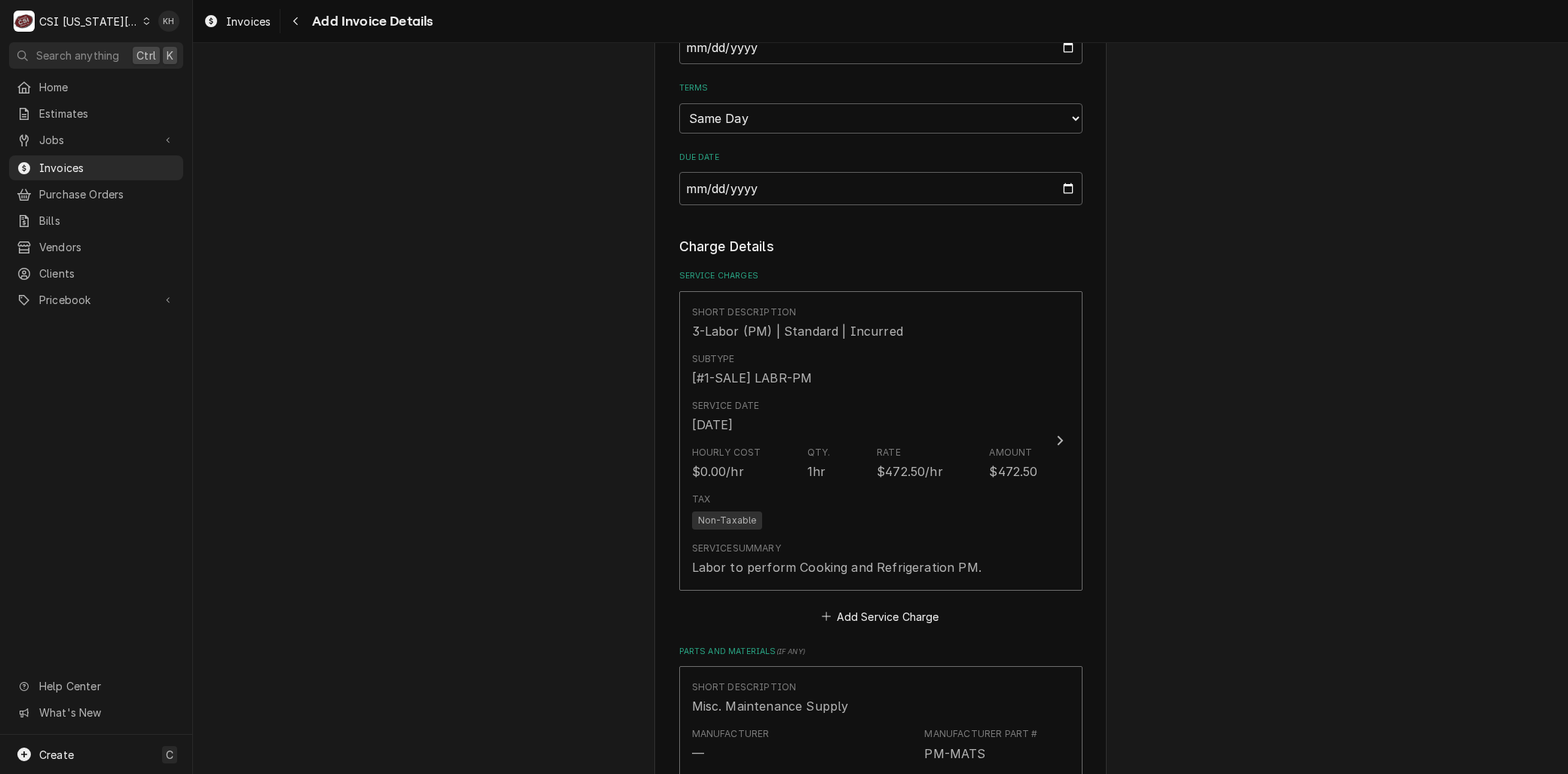
scroll to position [1760, 0]
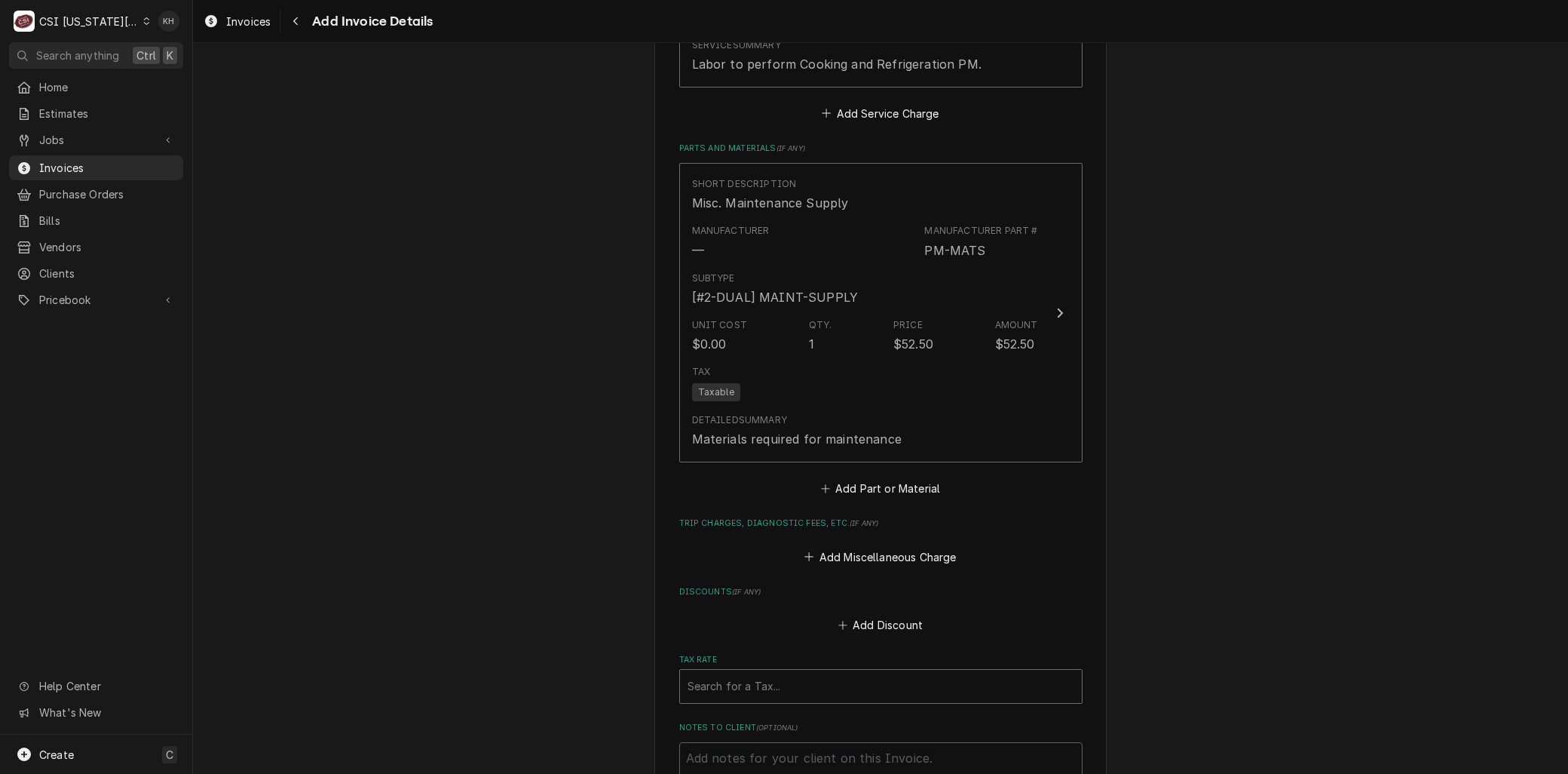
click at [763, 696] on div "Tax Rate" at bounding box center [881, 686] width 387 height 27
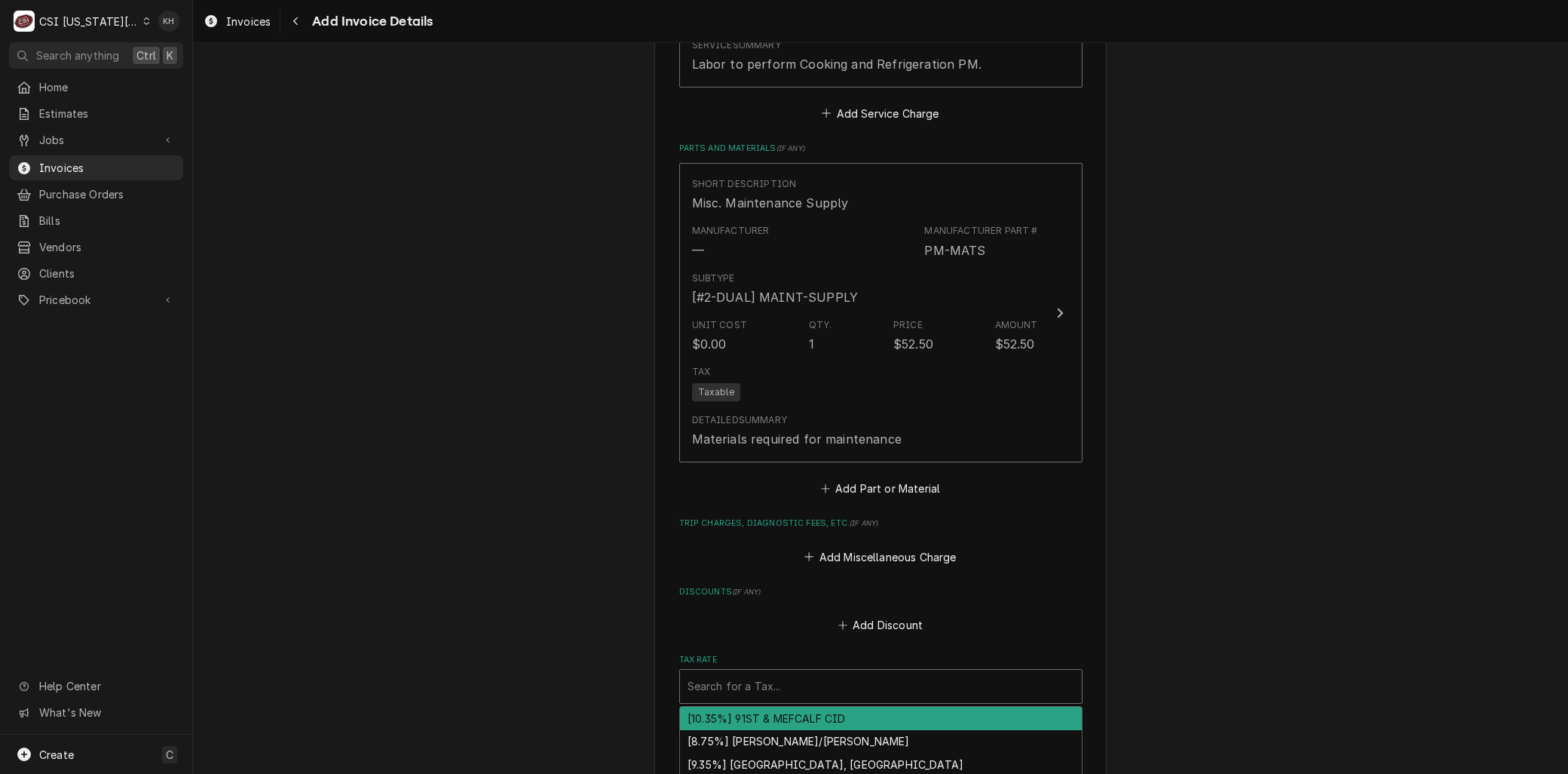
type textarea "x"
type input "m"
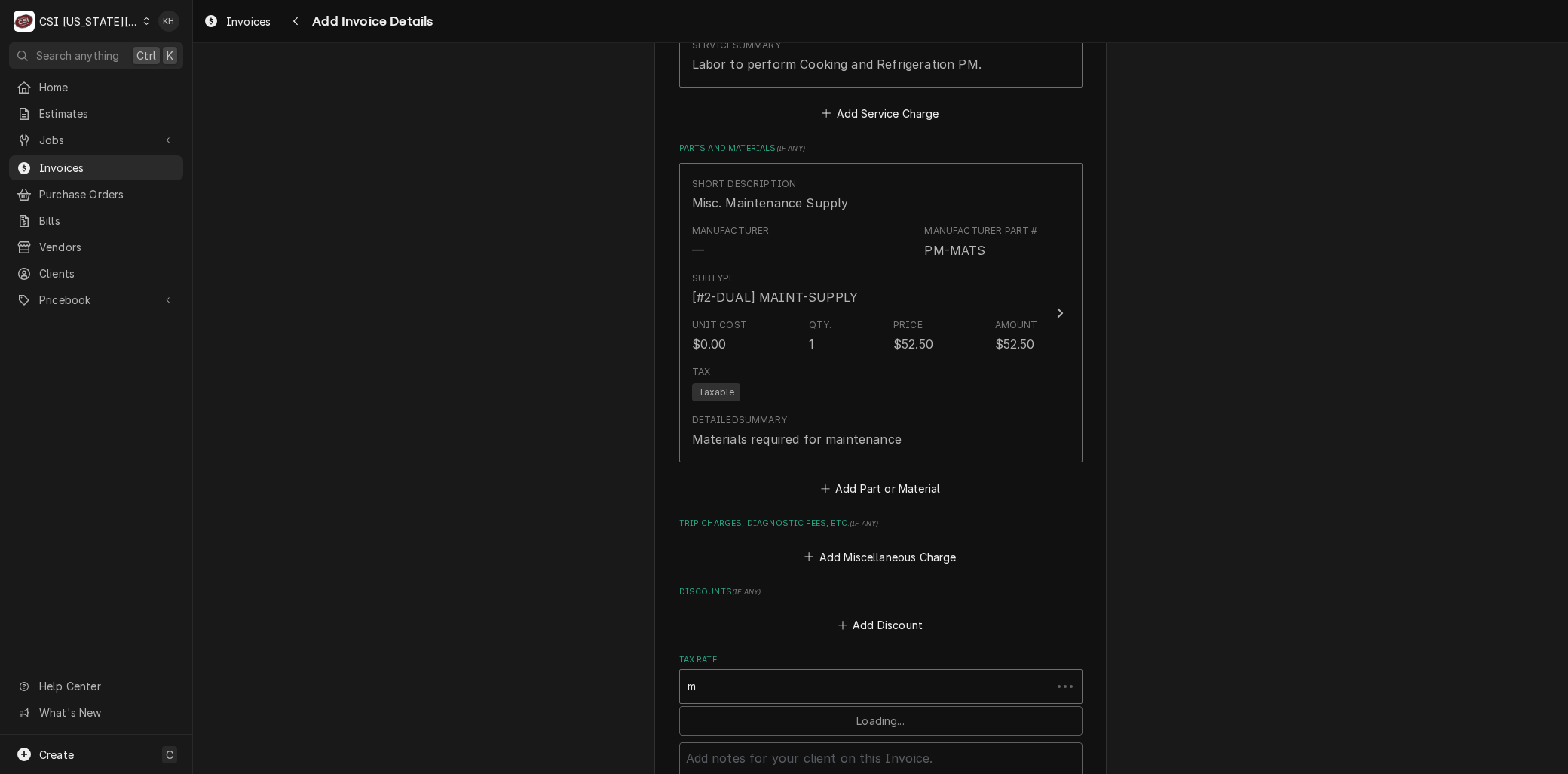
type textarea "x"
type input "mo"
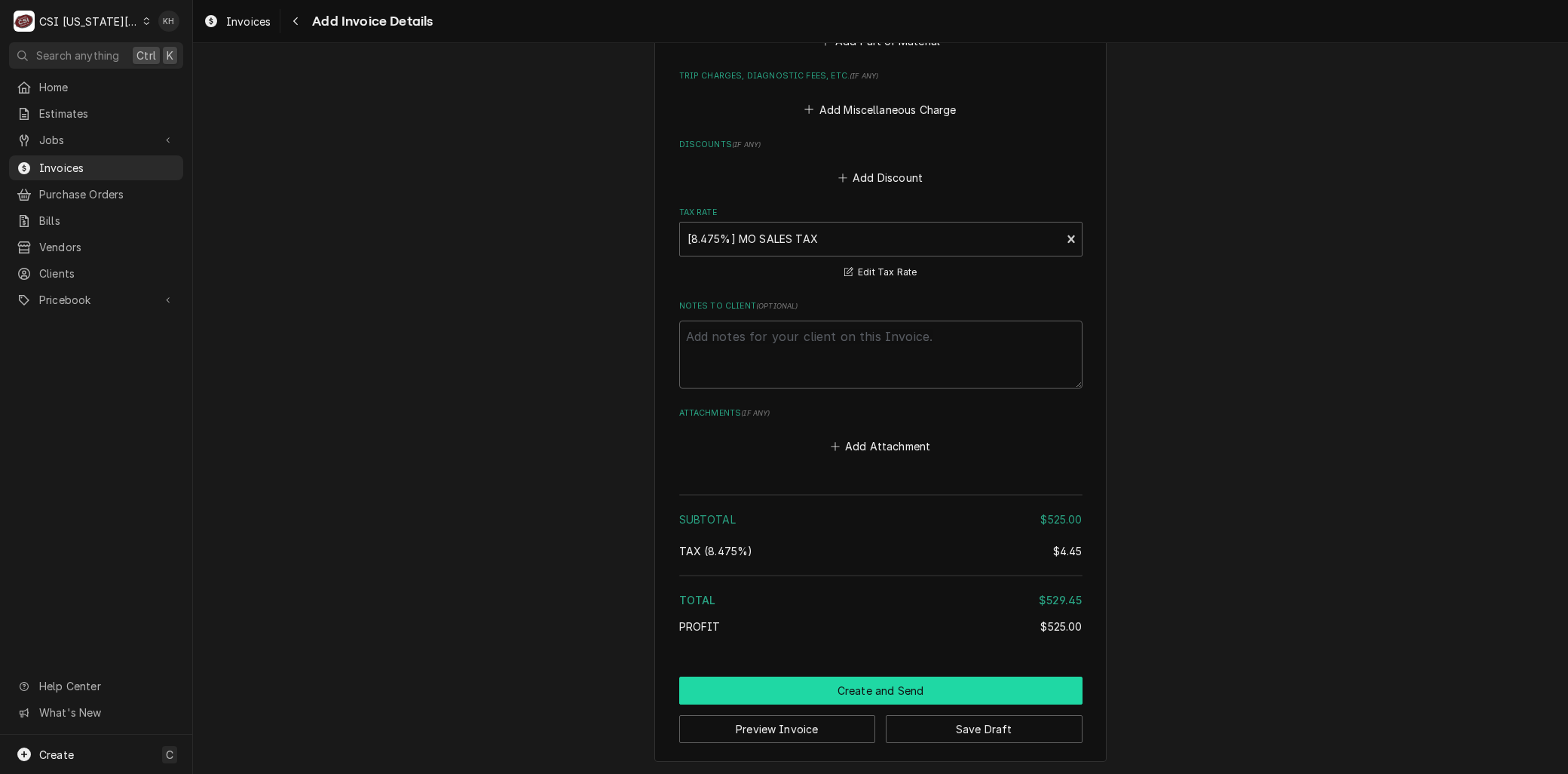
click at [863, 683] on button "Create and Send" at bounding box center [881, 691] width 404 height 28
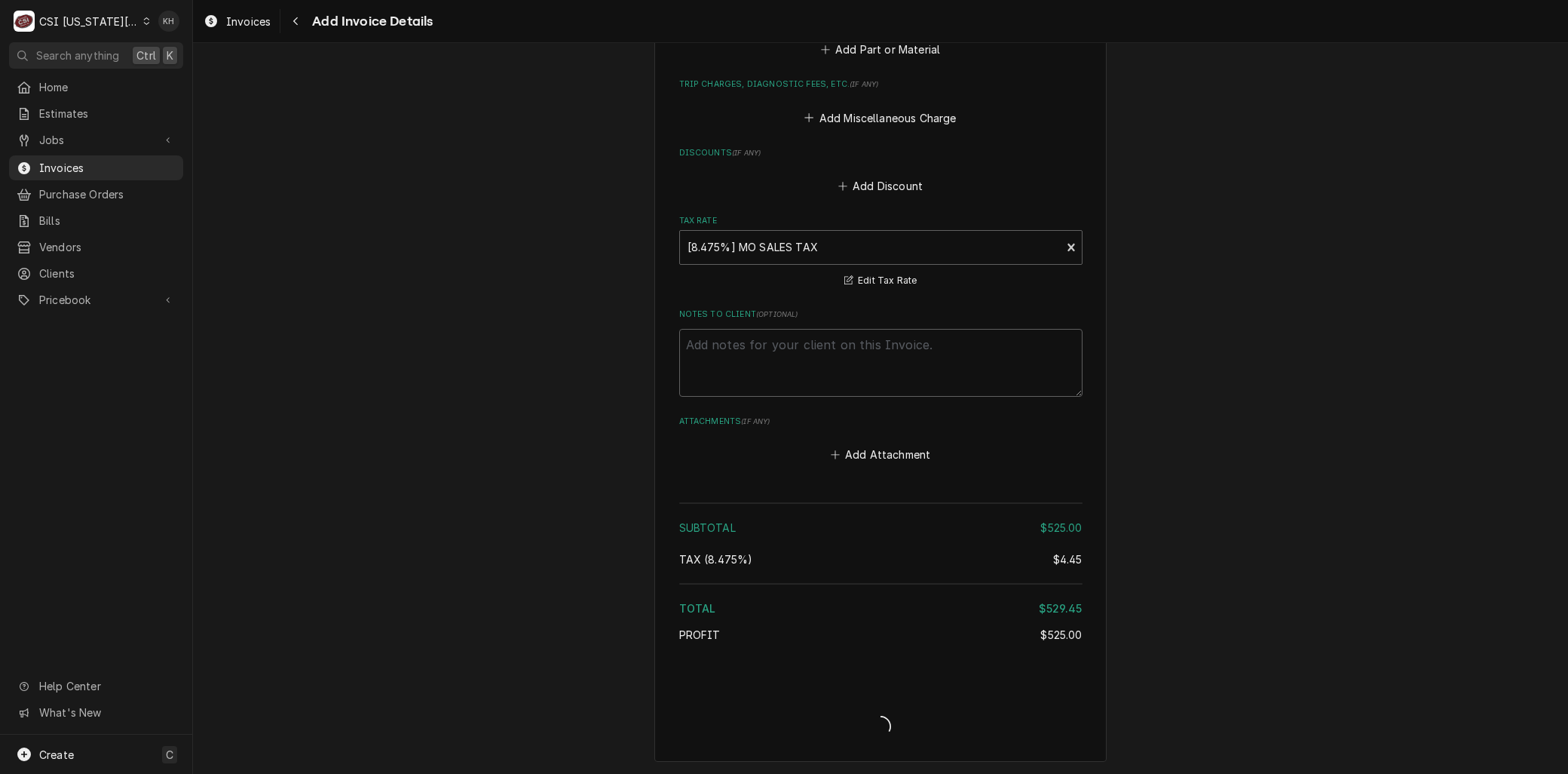
type textarea "x"
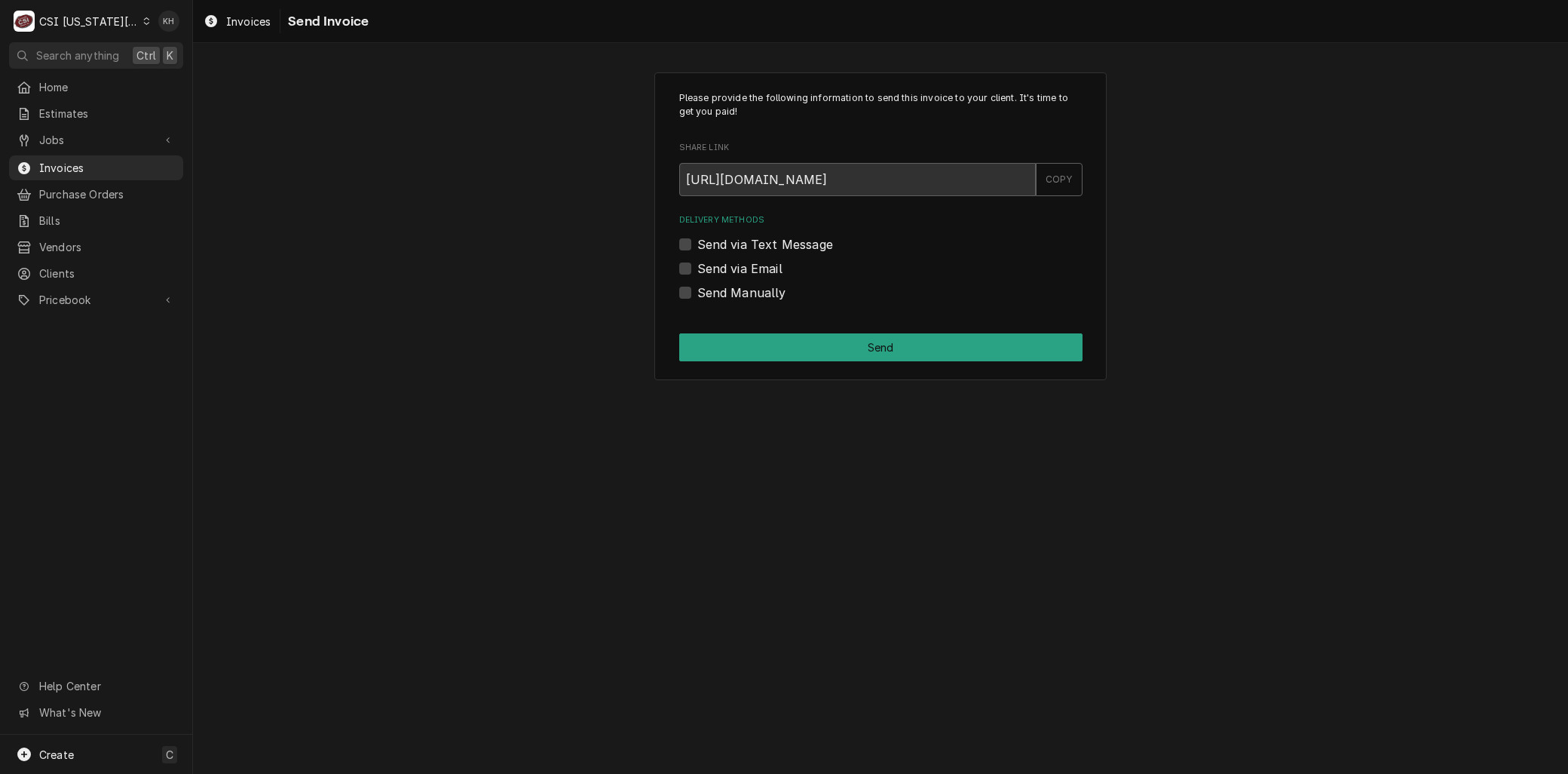
click at [697, 267] on label "Send via Email" at bounding box center [740, 268] width 86 height 18
click at [697, 267] on input "Send via Email" at bounding box center [899, 276] width 404 height 33
checkbox input "true"
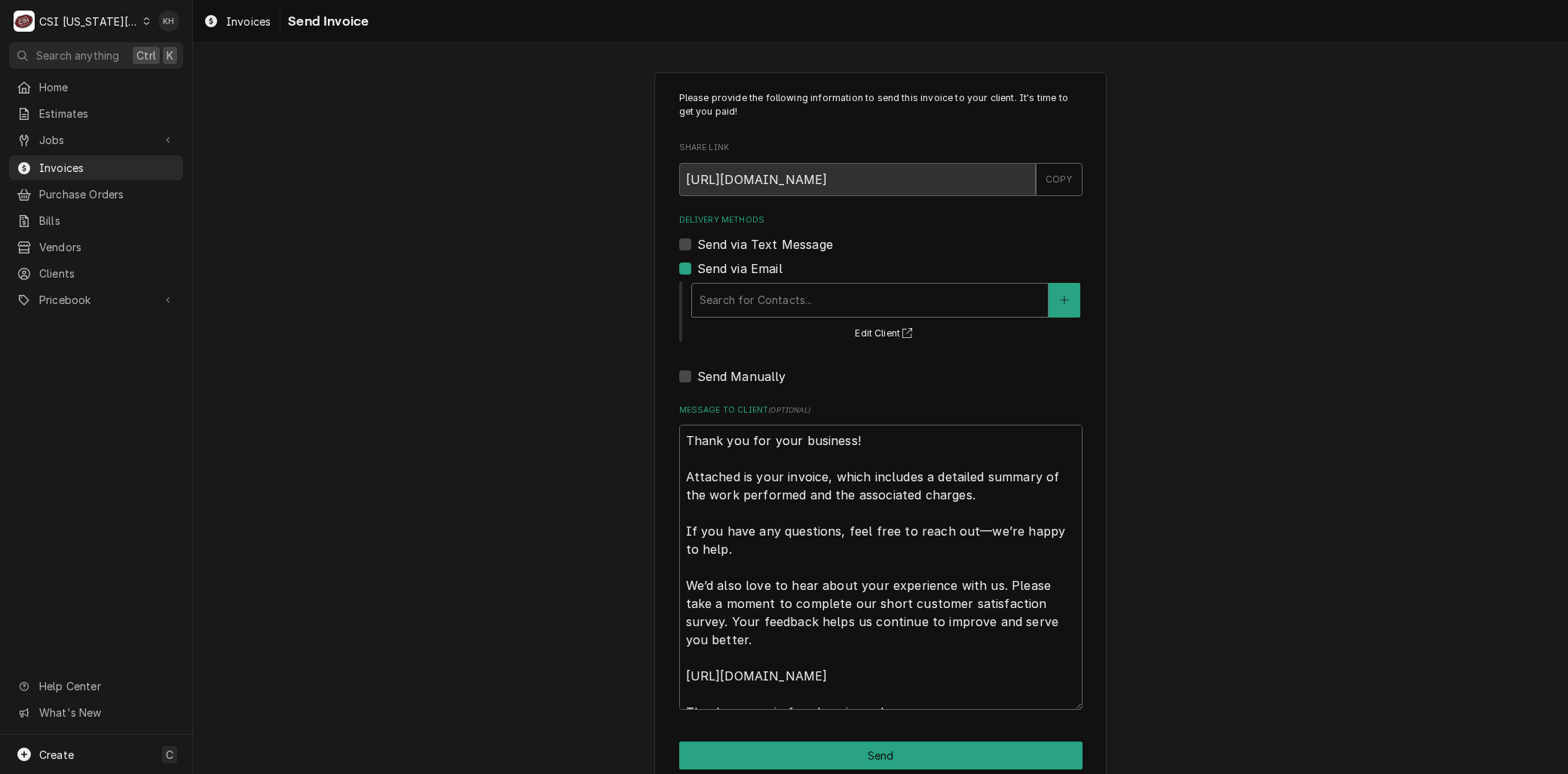
type textarea "x"
click at [730, 301] on div "Delivery Methods" at bounding box center [870, 299] width 341 height 27
click at [1054, 291] on button "Delivery Methods" at bounding box center [1064, 299] width 32 height 35
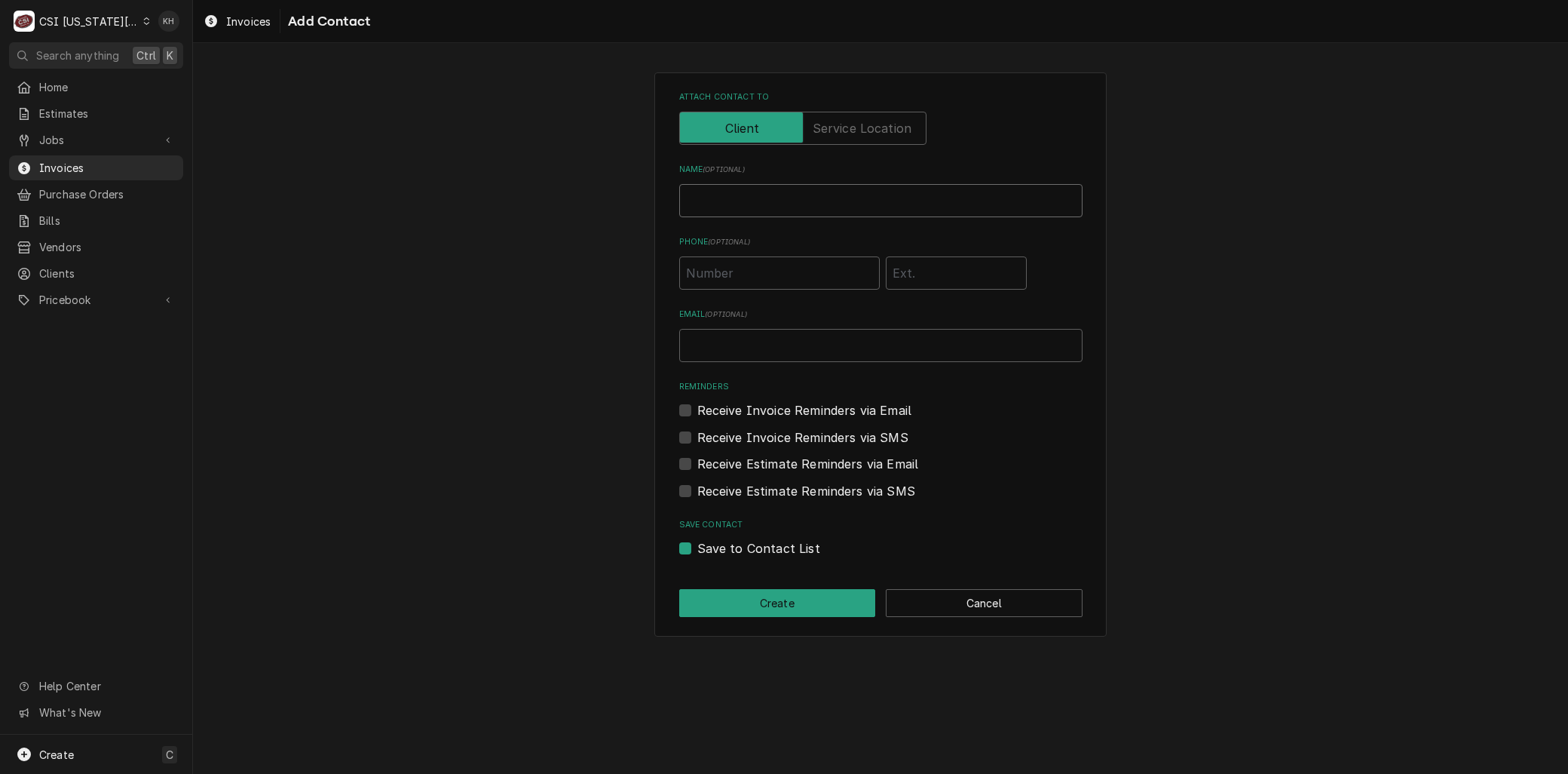
click at [716, 188] on input "Name ( optional )" at bounding box center [881, 200] width 404 height 33
type input "Brent Seaba"
type input "brent.seaba@csi1.com"
click at [570, 340] on div "Attach contact to Name ( optional ) Brent Seaba Phone ( optional ) Email ( opti…" at bounding box center [880, 353] width 1375 height 590
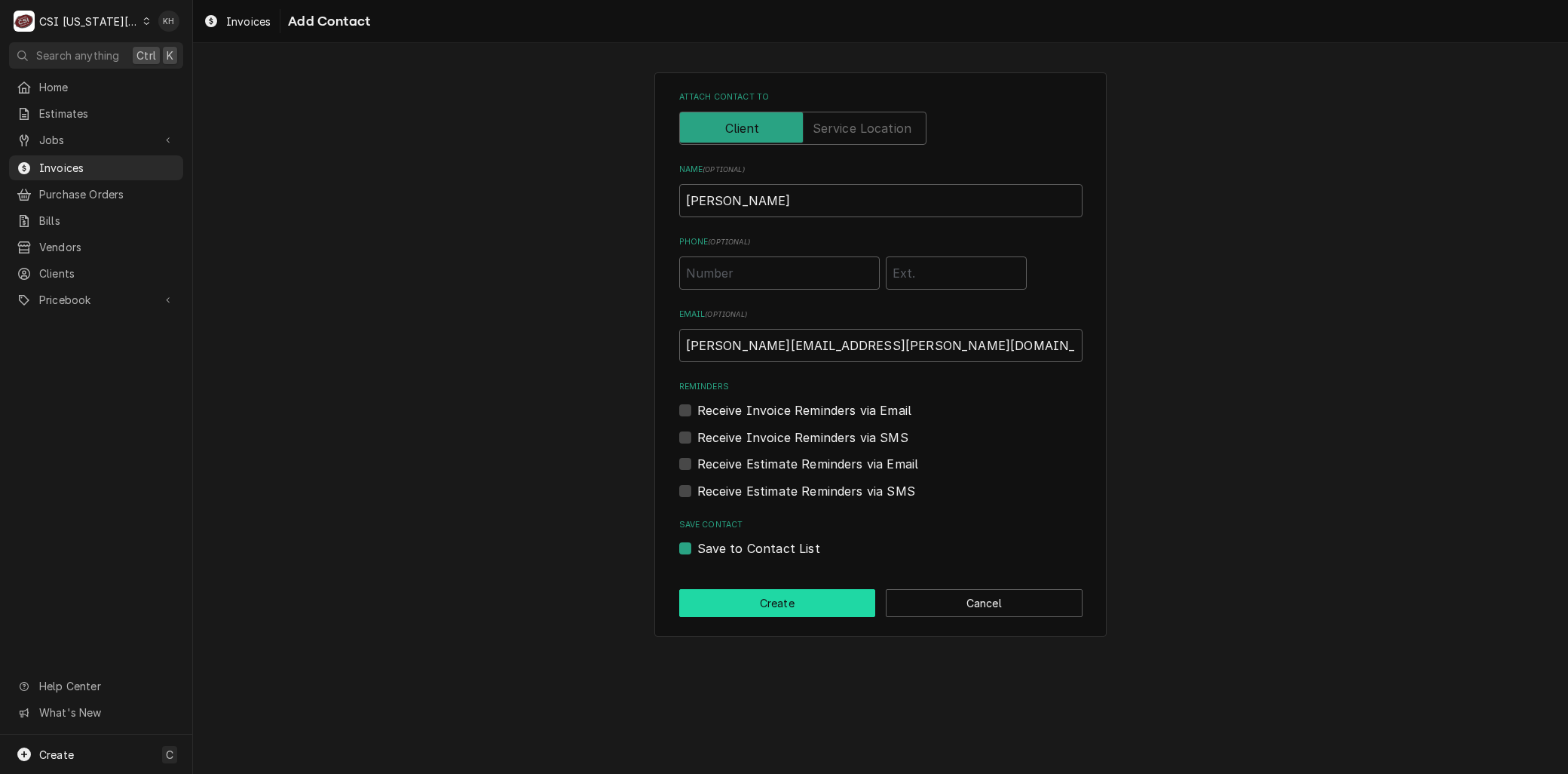
click at [739, 606] on button "Create" at bounding box center [777, 604] width 197 height 28
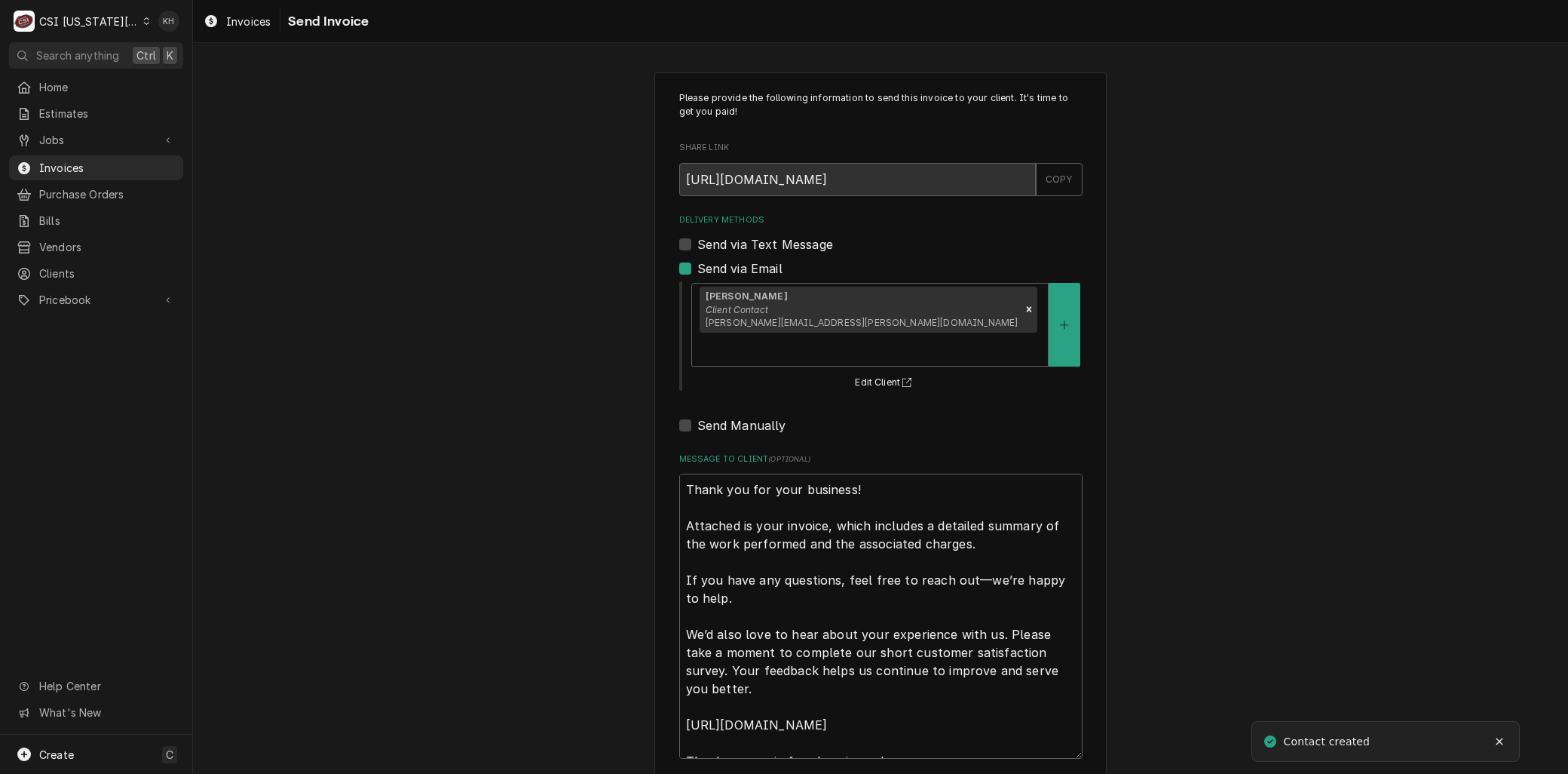
scroll to position [46, 0]
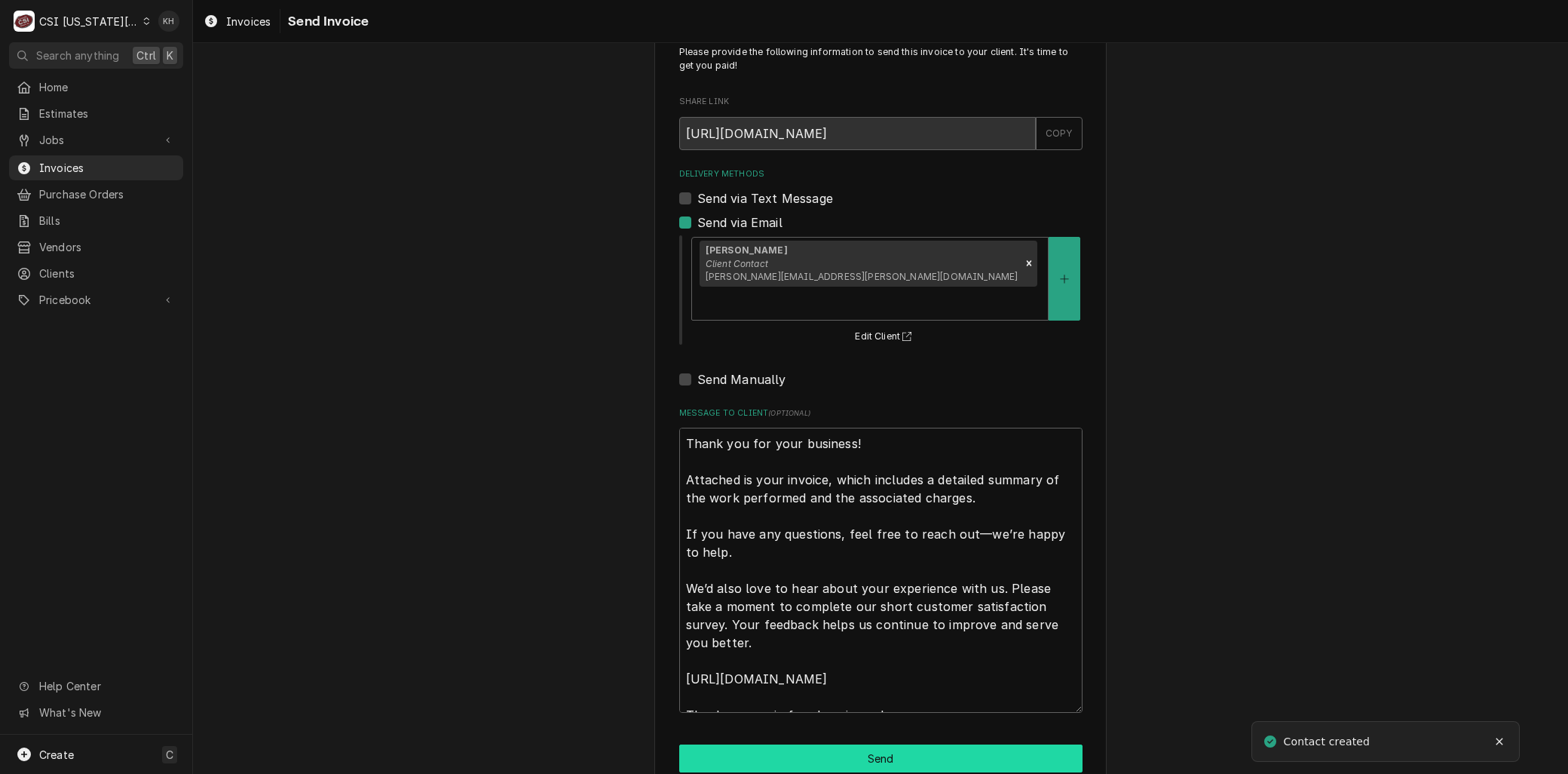
click at [840, 745] on button "Send" at bounding box center [881, 759] width 404 height 28
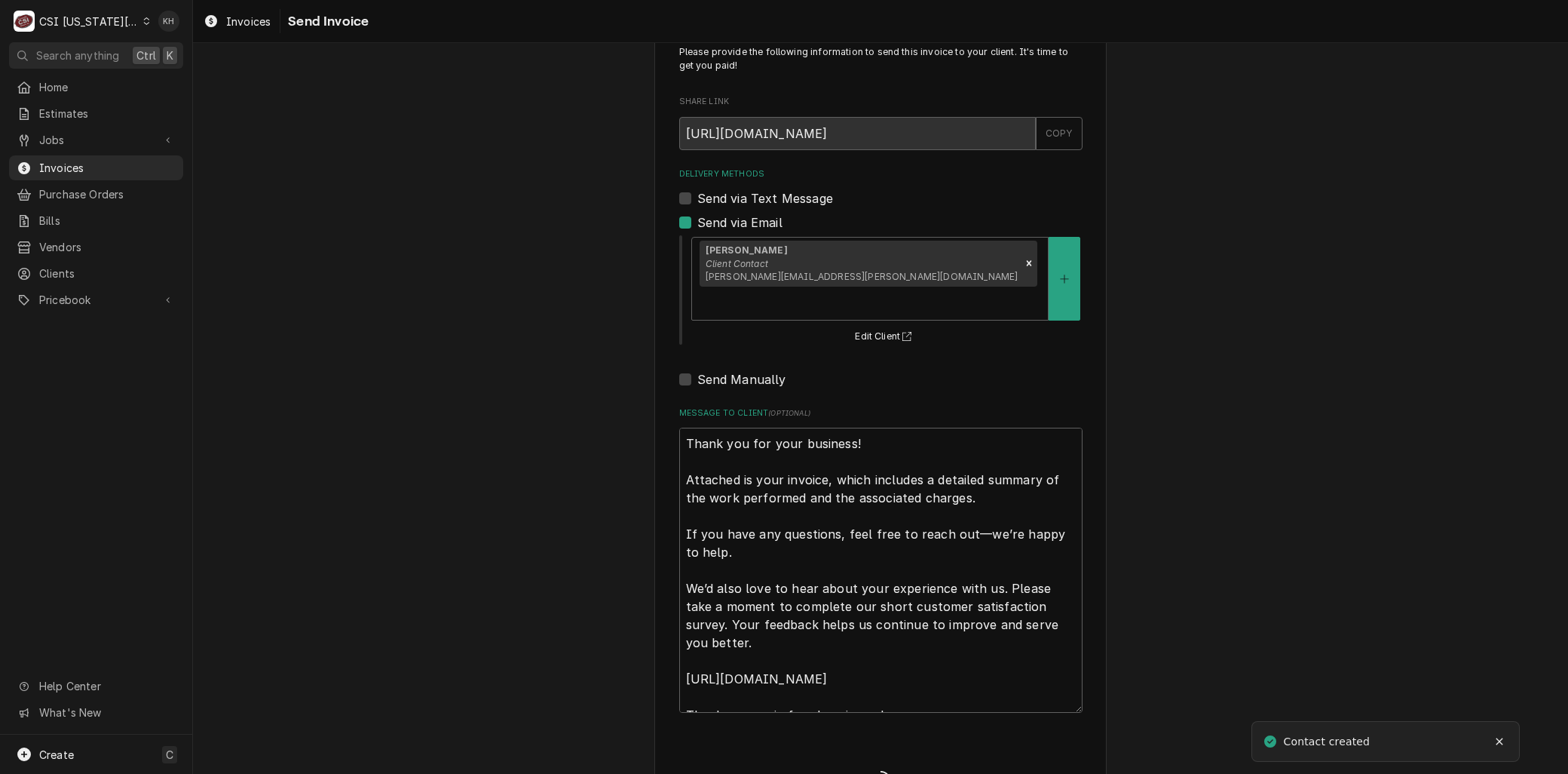
type textarea "x"
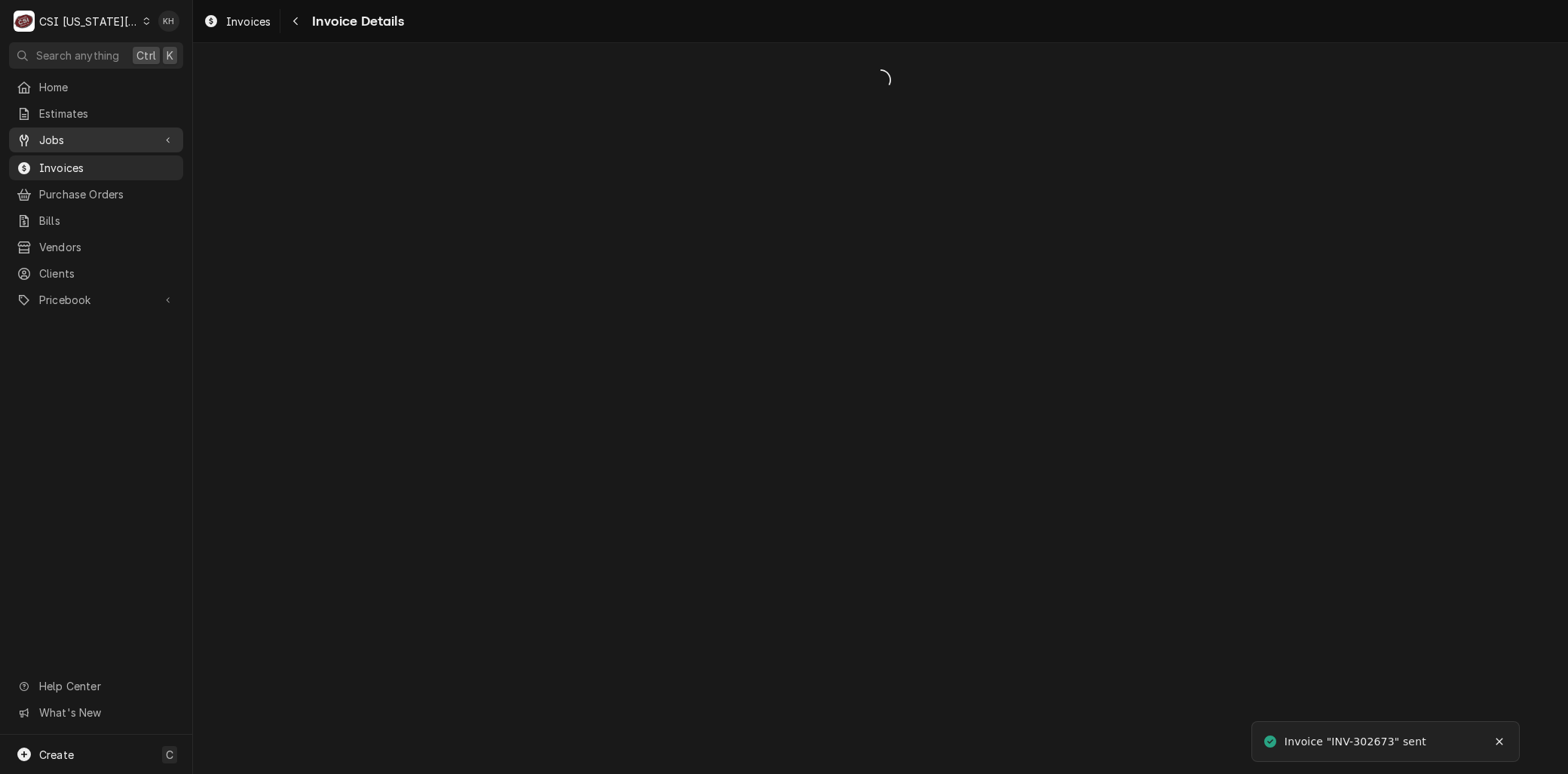
click at [65, 133] on span "Jobs" at bounding box center [96, 139] width 114 height 16
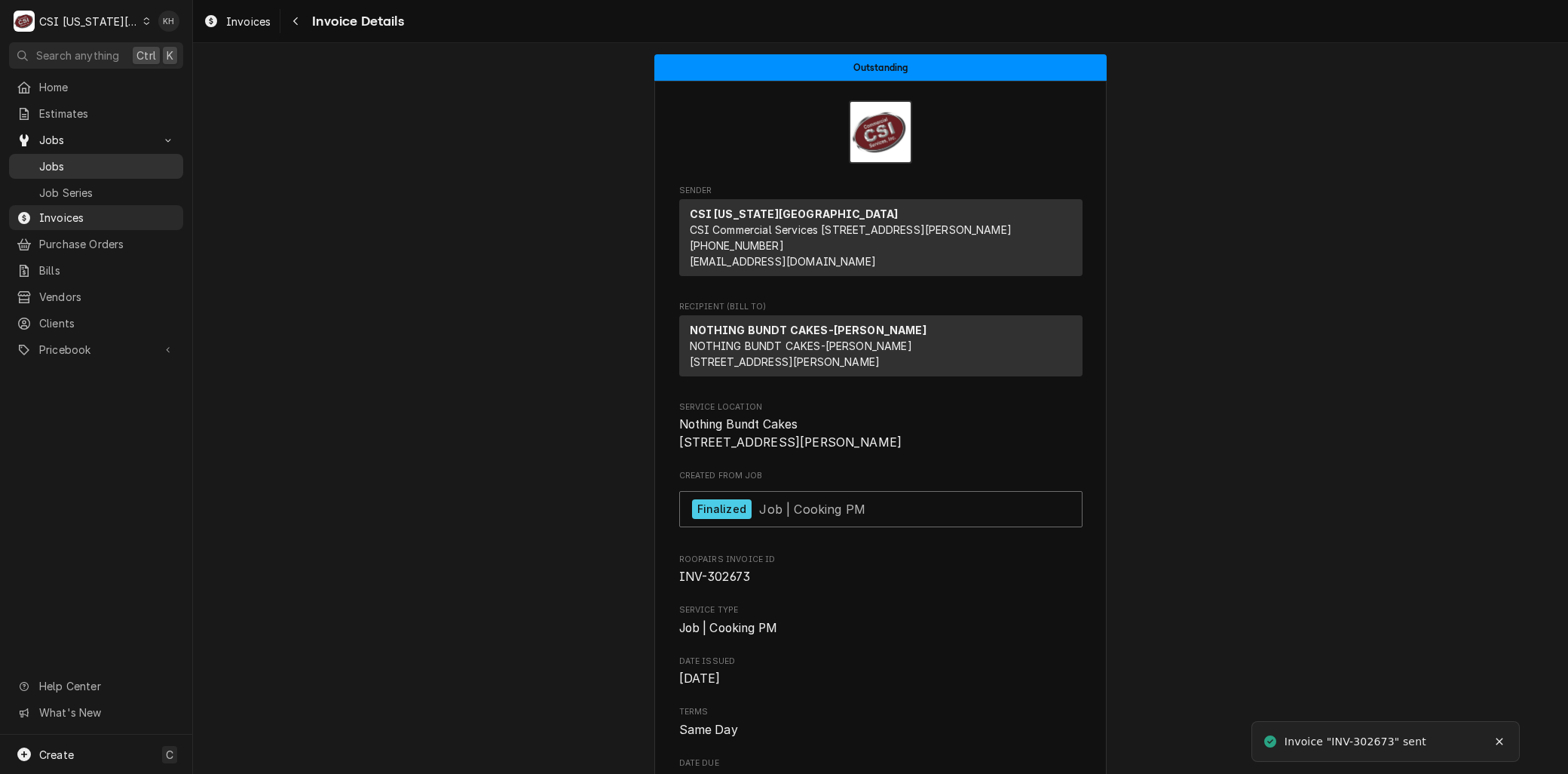
click at [65, 157] on div "Jobs" at bounding box center [96, 167] width 168 height 19
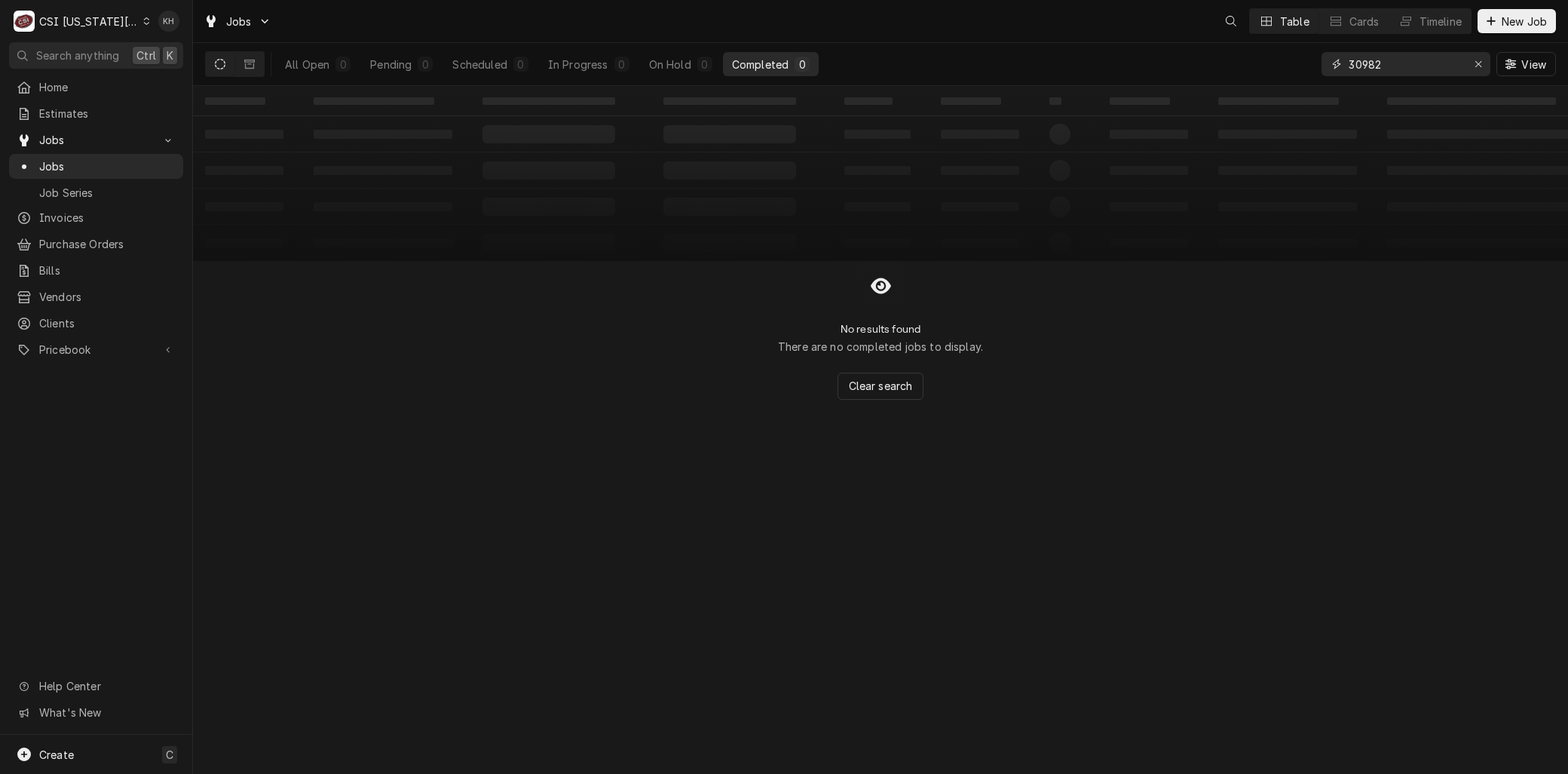
click at [1402, 62] on input "30982" at bounding box center [1405, 64] width 113 height 24
drag, startPoint x: 1378, startPoint y: 68, endPoint x: 1256, endPoint y: 64, distance: 122.1
click at [1265, 69] on div "All Open 19 Pending 10 Scheduled 6 In Progress 0 On Hold 3 Completed 0 309 View" at bounding box center [881, 64] width 1352 height 42
type input "nothing"
click at [70, 138] on span "Jobs" at bounding box center [96, 139] width 114 height 16
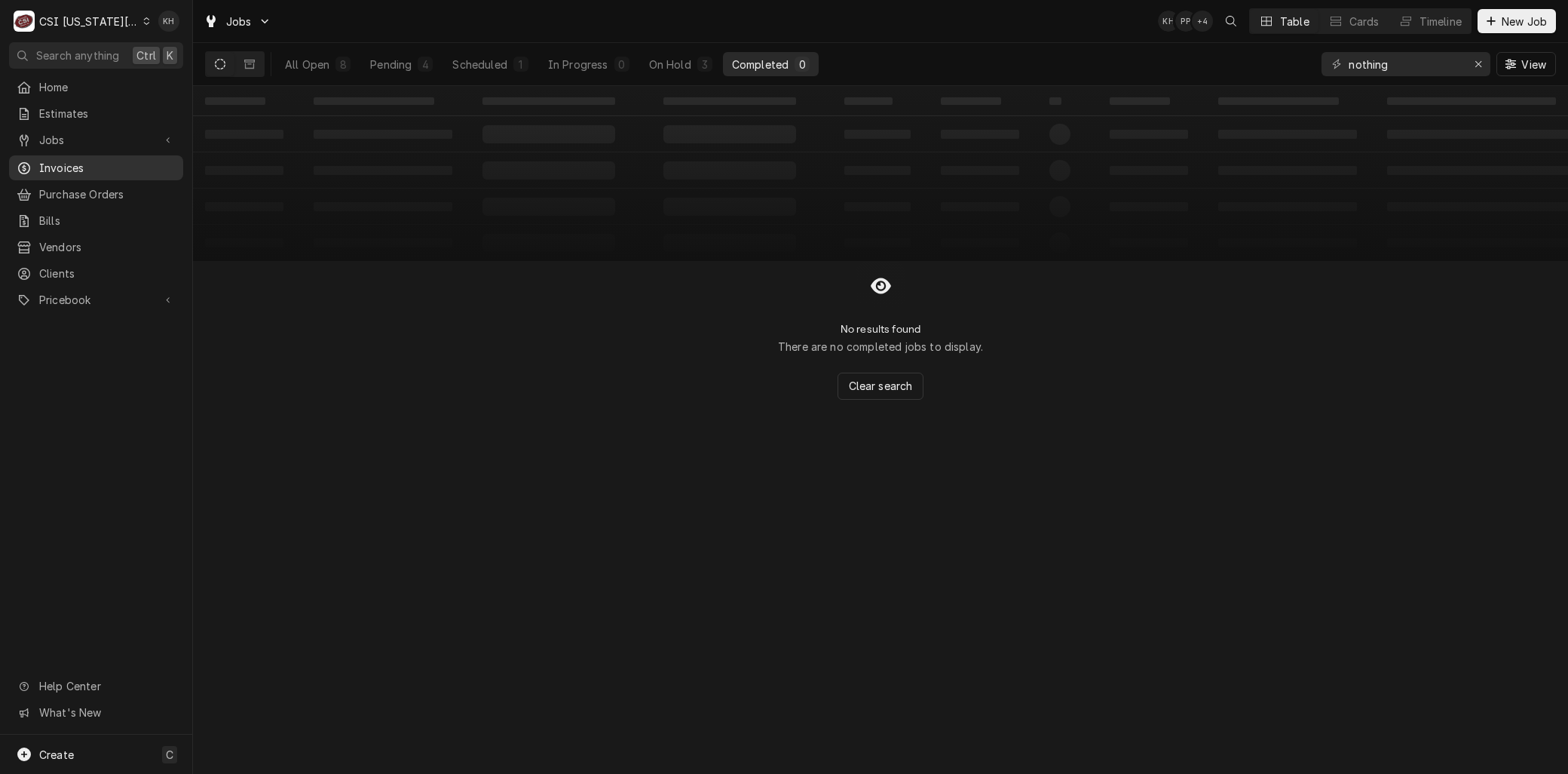
click at [62, 160] on span "Invoices" at bounding box center [107, 168] width 136 height 16
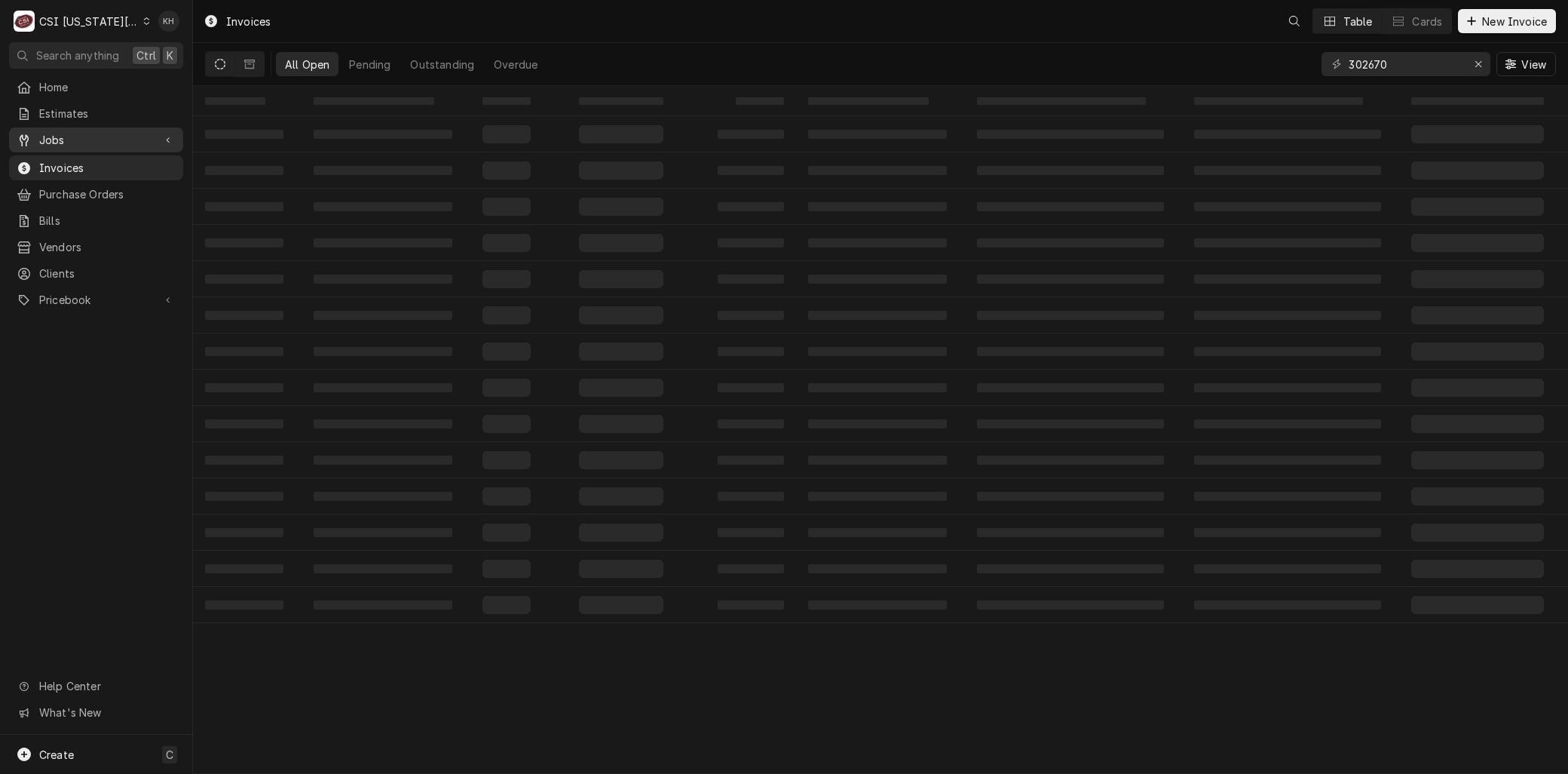
click at [58, 137] on span "Jobs" at bounding box center [96, 139] width 114 height 16
click at [56, 157] on div "Jobs" at bounding box center [96, 167] width 168 height 19
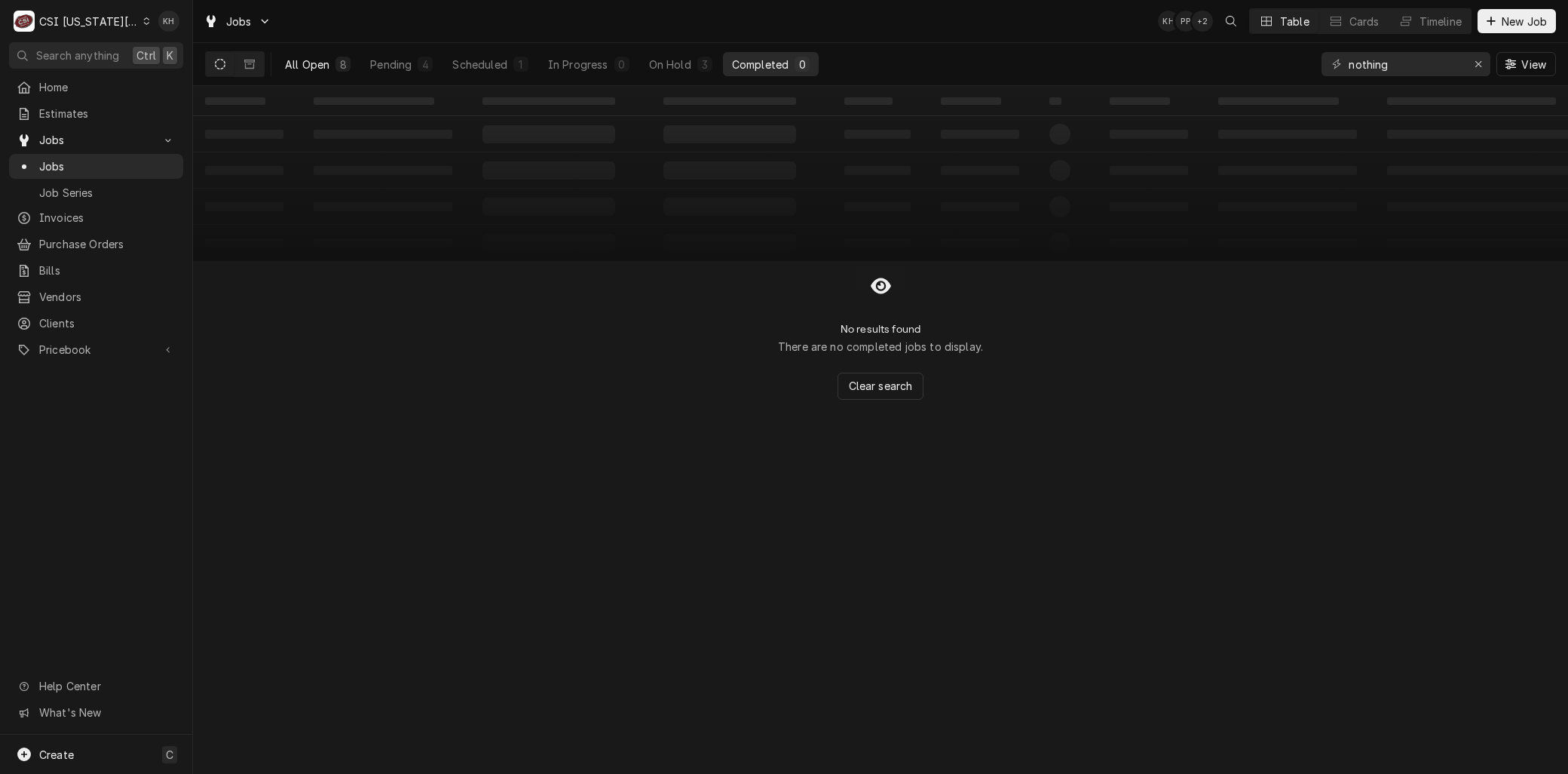
click at [328, 62] on div "All Open" at bounding box center [307, 64] width 44 height 16
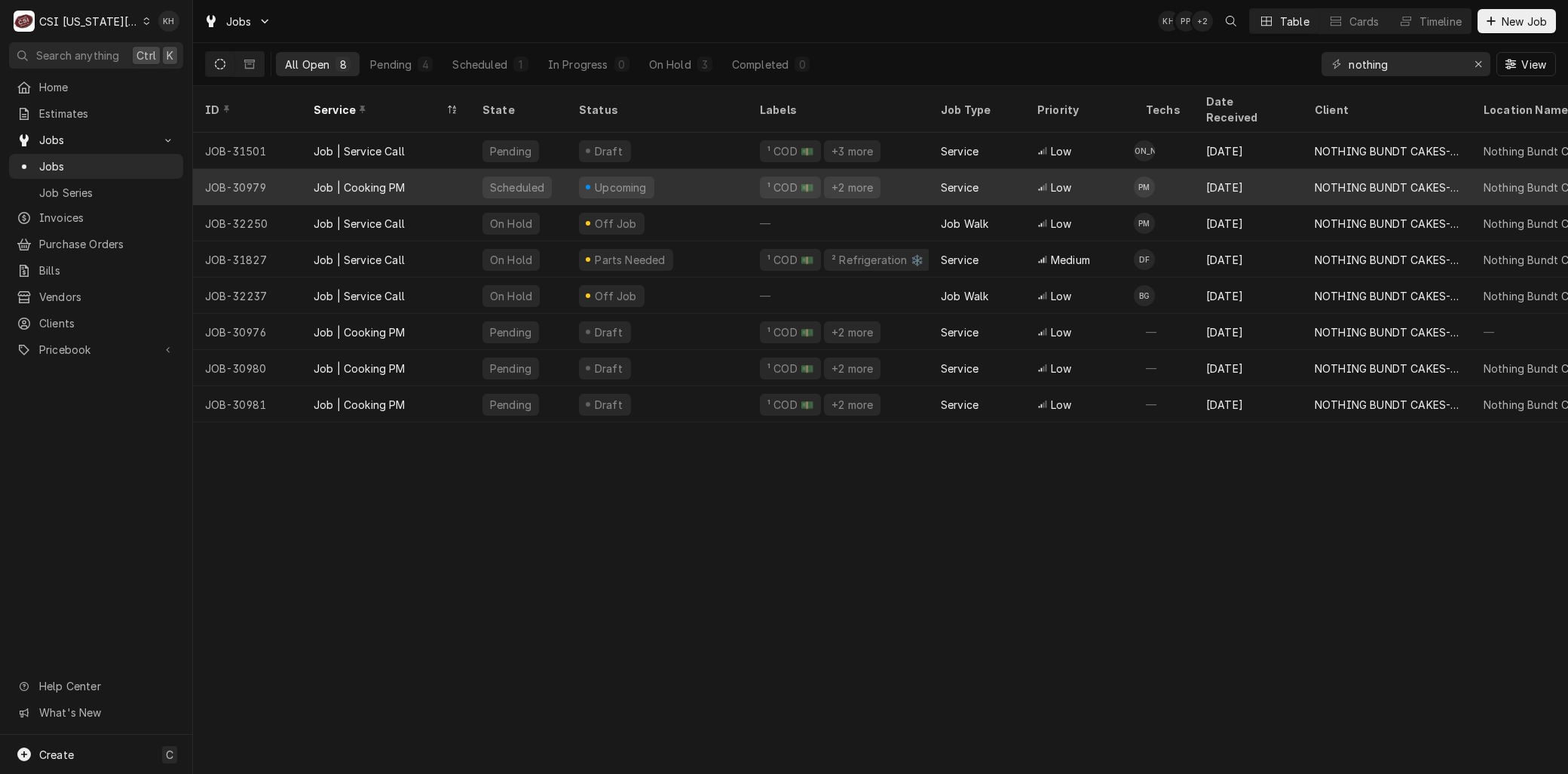
click at [277, 170] on div "JOB-30979" at bounding box center [247, 186] width 108 height 36
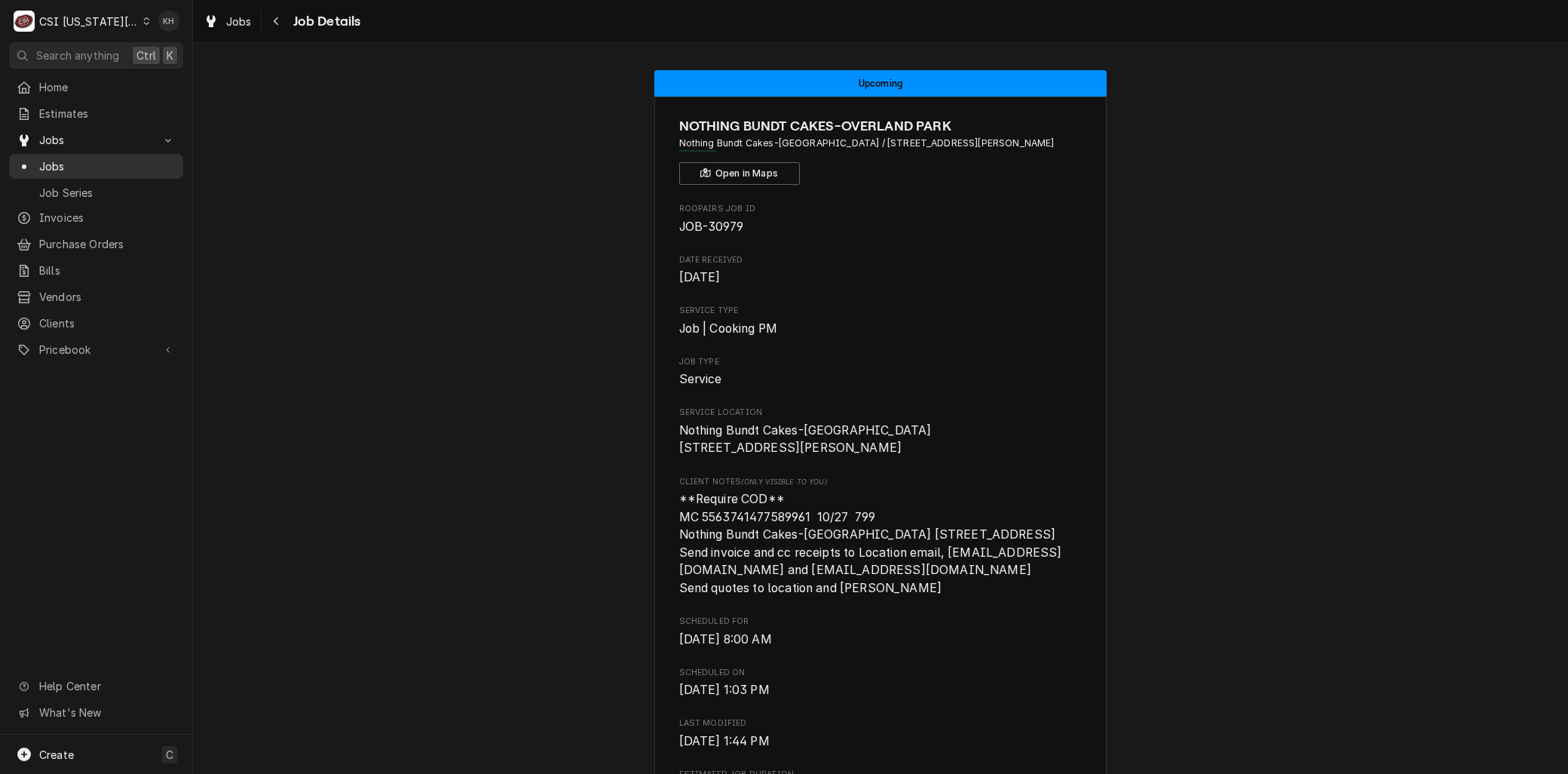
drag, startPoint x: 49, startPoint y: 158, endPoint x: 82, endPoint y: 156, distance: 33.1
click at [49, 158] on span "Jobs" at bounding box center [107, 166] width 136 height 16
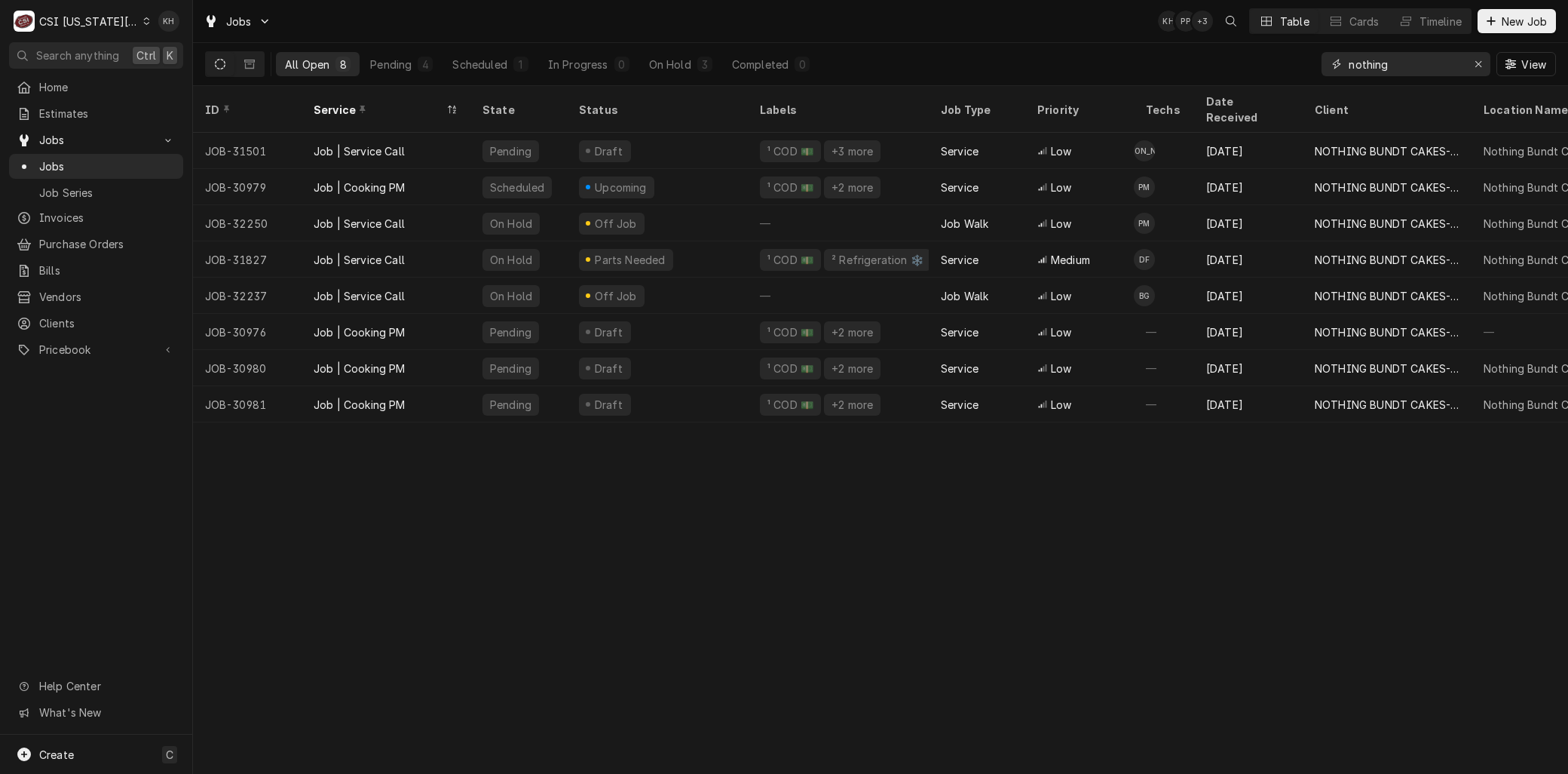
drag, startPoint x: 1404, startPoint y: 62, endPoint x: 1222, endPoint y: 74, distance: 182.4
click at [1227, 76] on div "All Open 8 Pending 4 Scheduled 1 In Progress 0 On Hold 3 Completed 0 nothing Vi…" at bounding box center [881, 64] width 1352 height 42
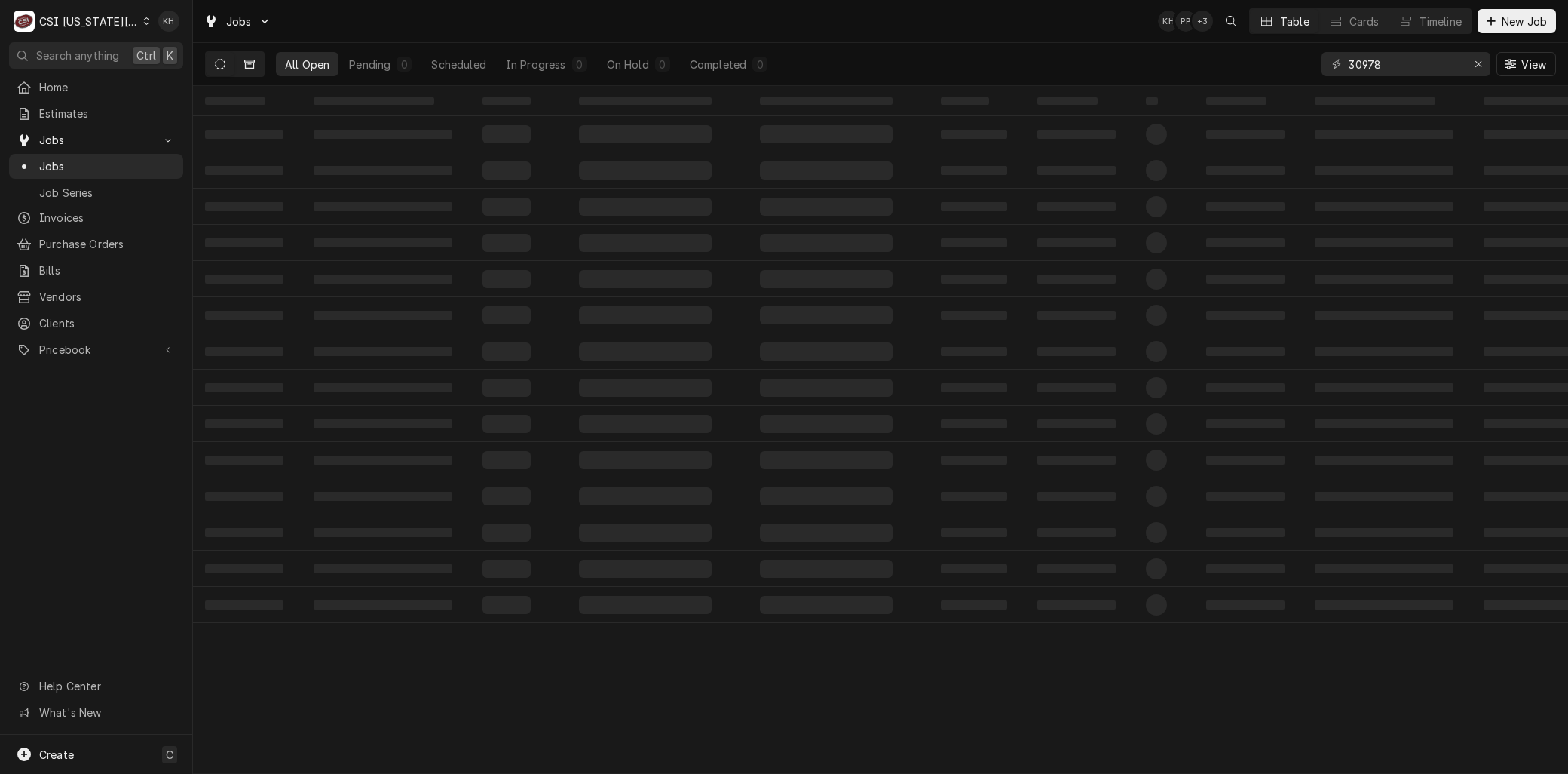
click at [258, 56] on button "Dynamic Content Wrapper" at bounding box center [249, 64] width 28 height 24
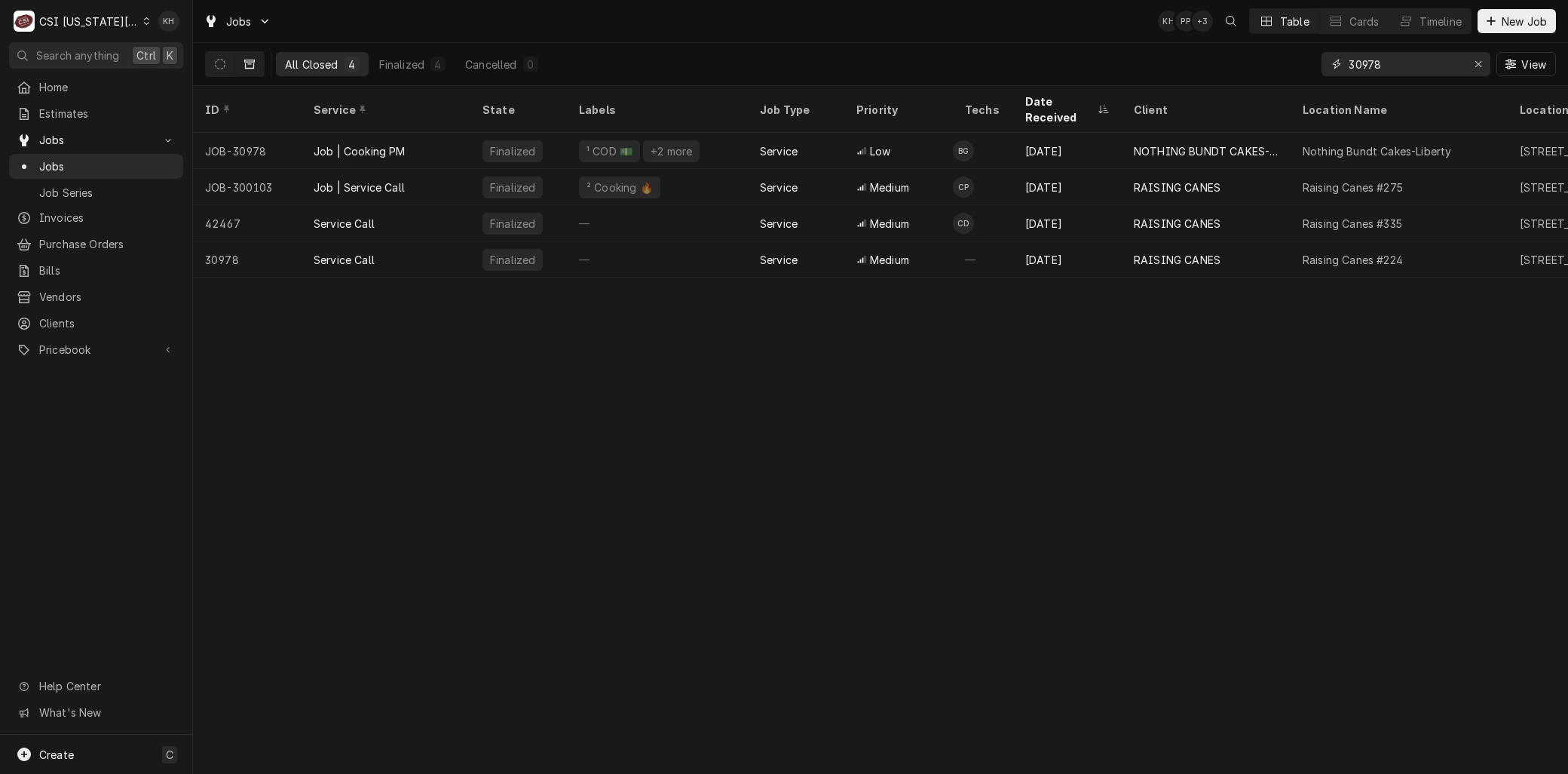
click at [1405, 68] on input "30978" at bounding box center [1405, 64] width 113 height 24
type input "30975"
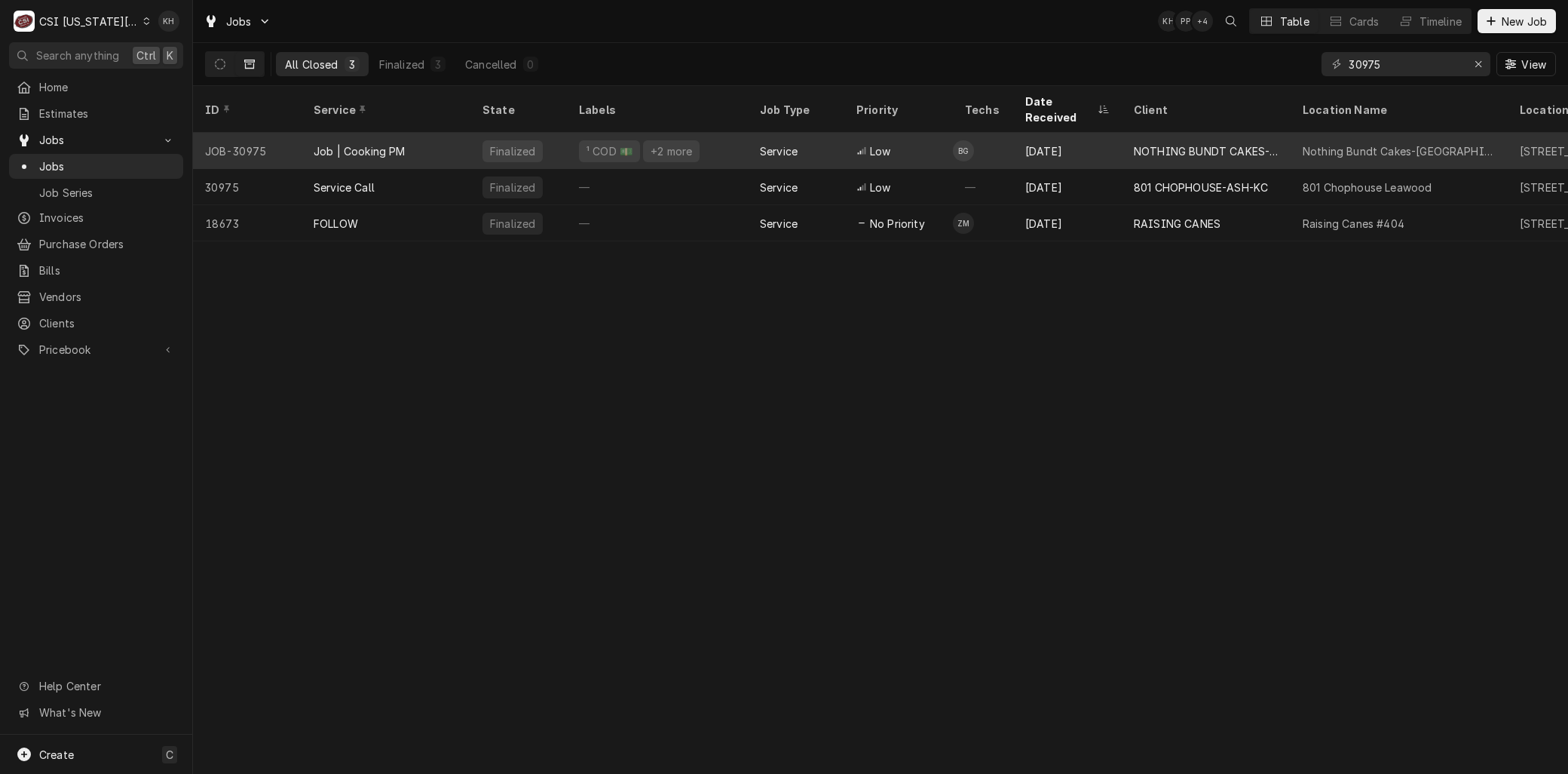
click at [345, 140] on div "Job | Cooking PM" at bounding box center [385, 151] width 168 height 36
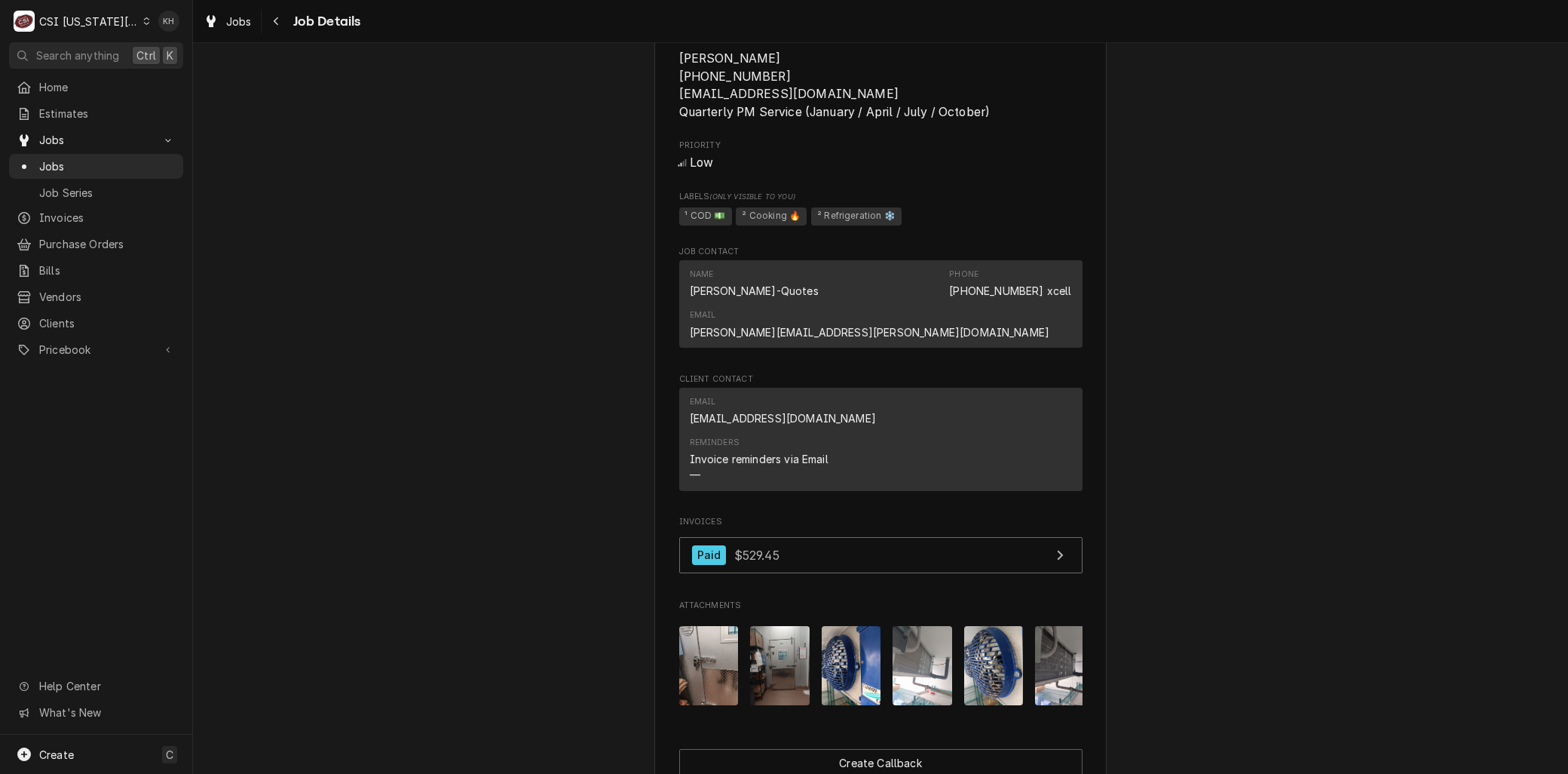
scroll to position [1257, 0]
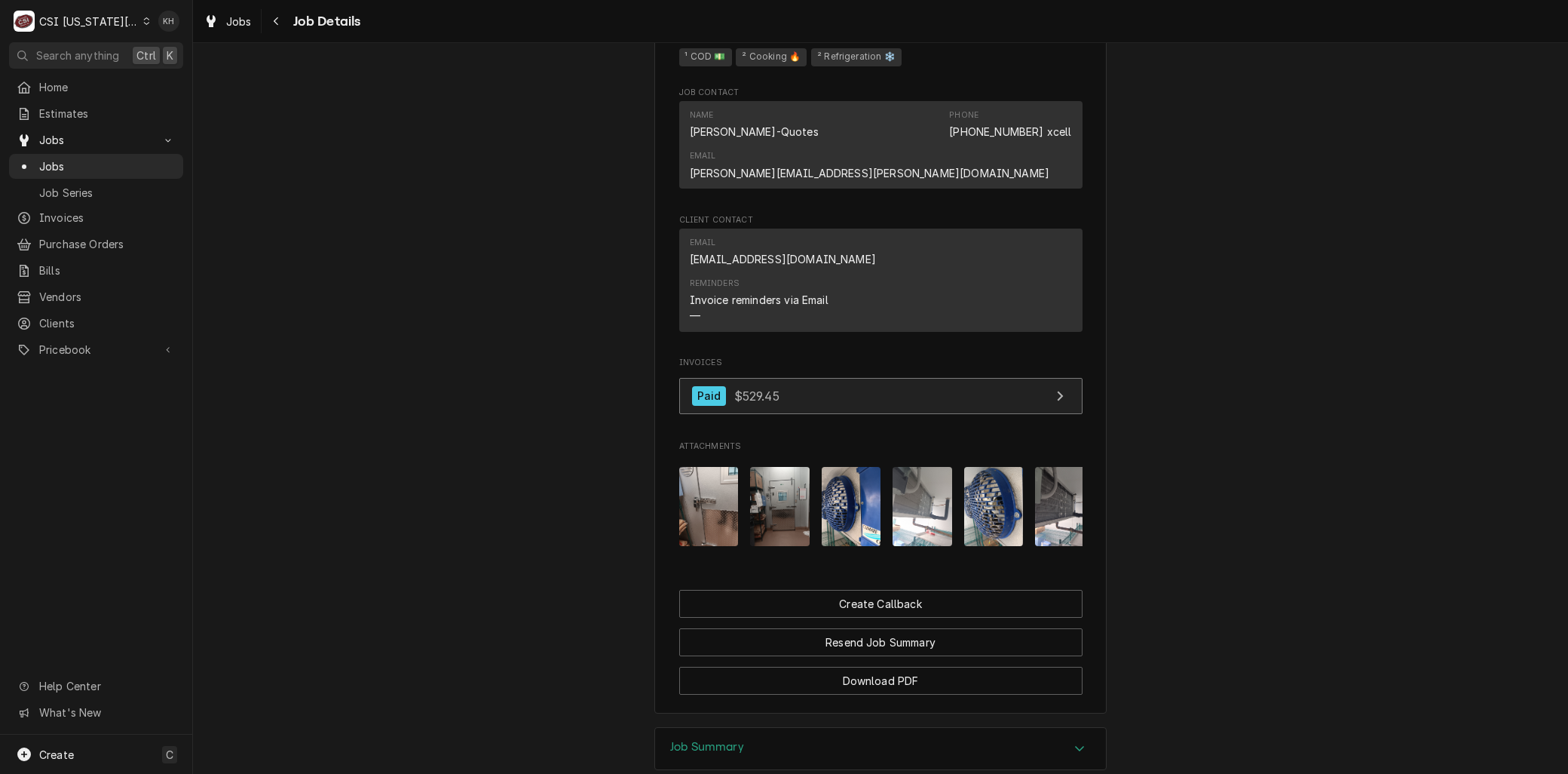
click at [732, 407] on div "Paid $529.45" at bounding box center [735, 396] width 88 height 21
click at [87, 158] on span "Jobs" at bounding box center [107, 166] width 136 height 16
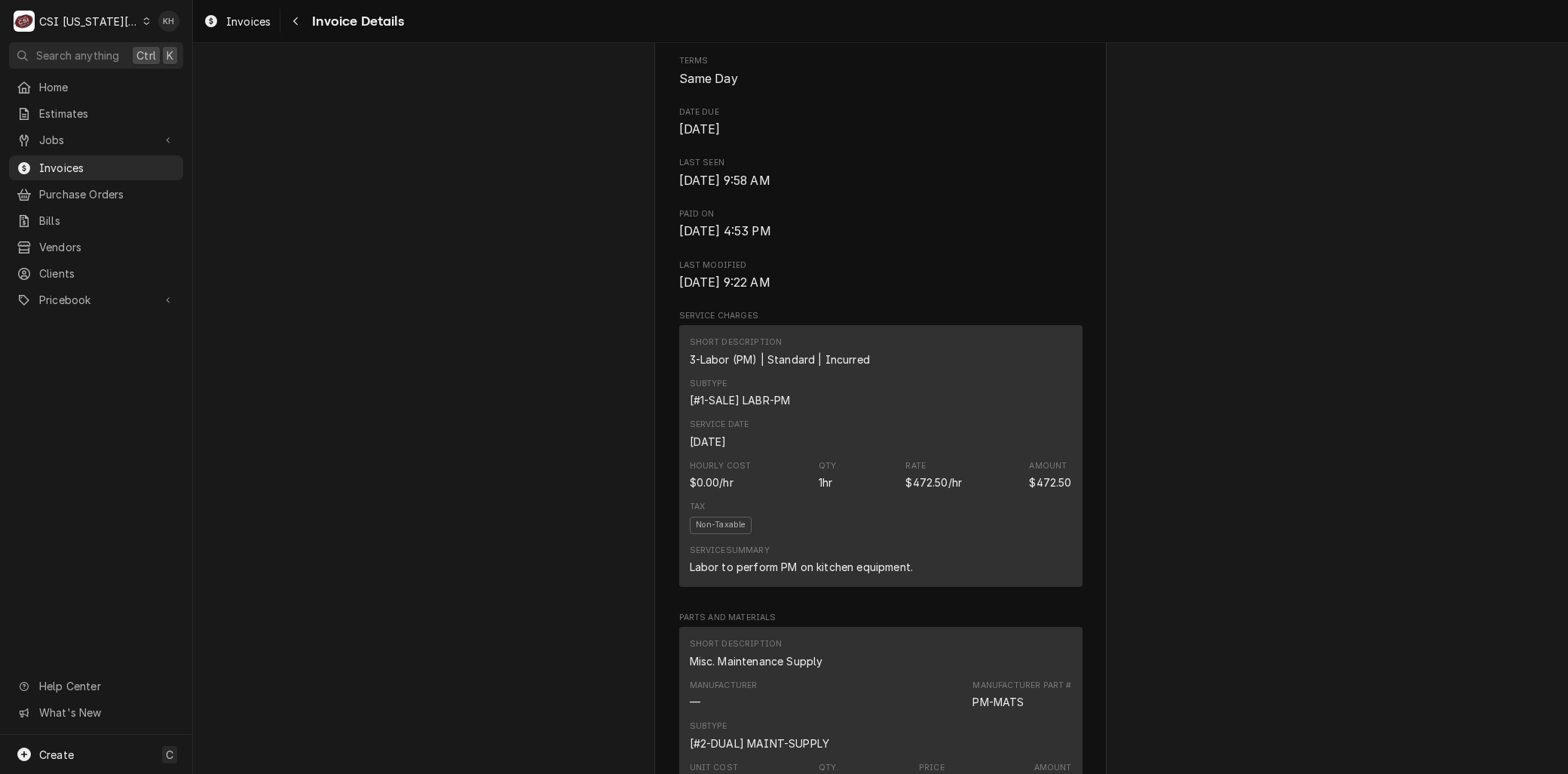
scroll to position [954, 0]
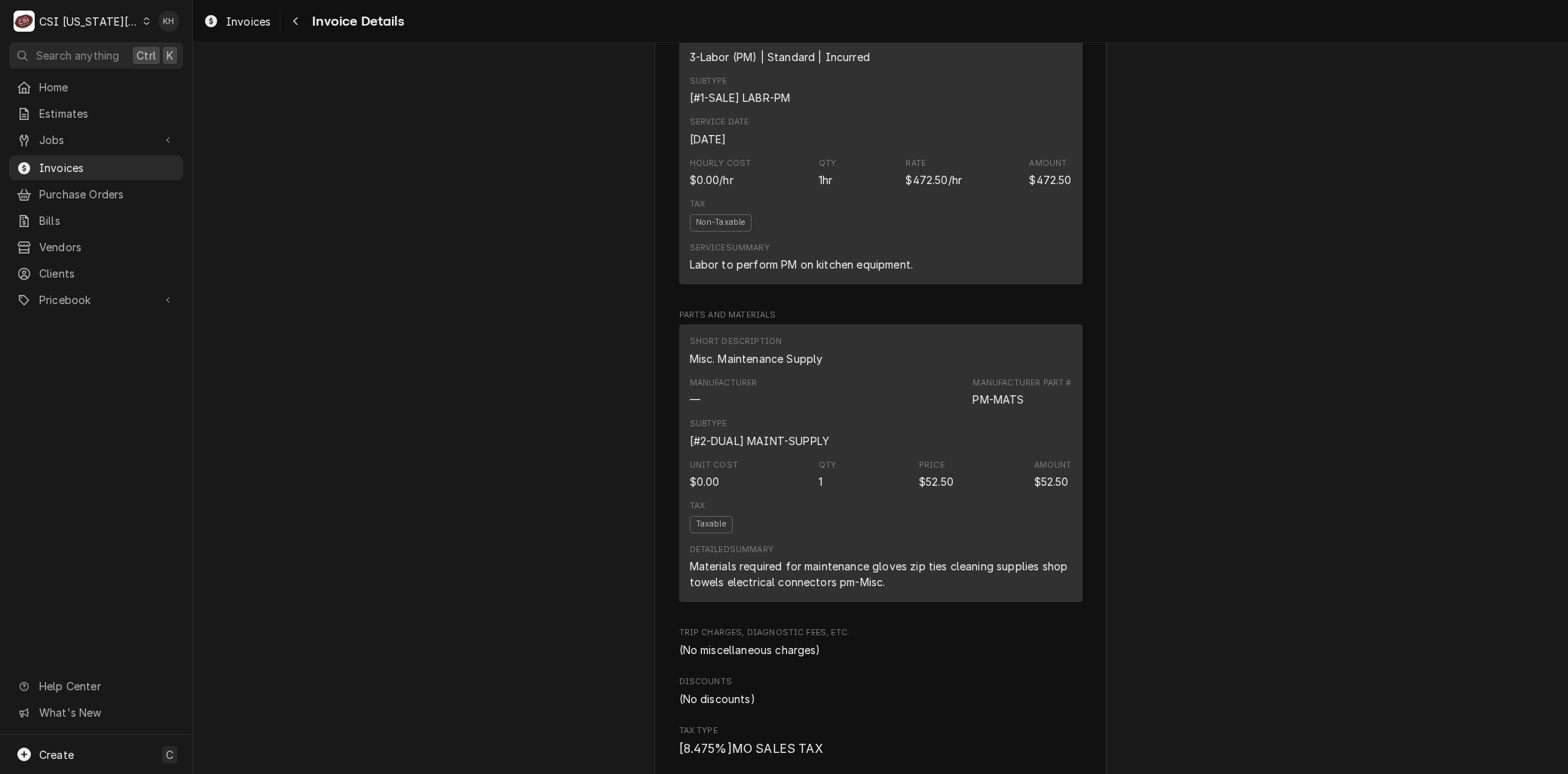
click at [336, 267] on div "Paid Sender CSI Kansas City CSI Commercial Services Inc1021 NE Jib Ct Unit B Le…" at bounding box center [880, 585] width 1375 height 2991
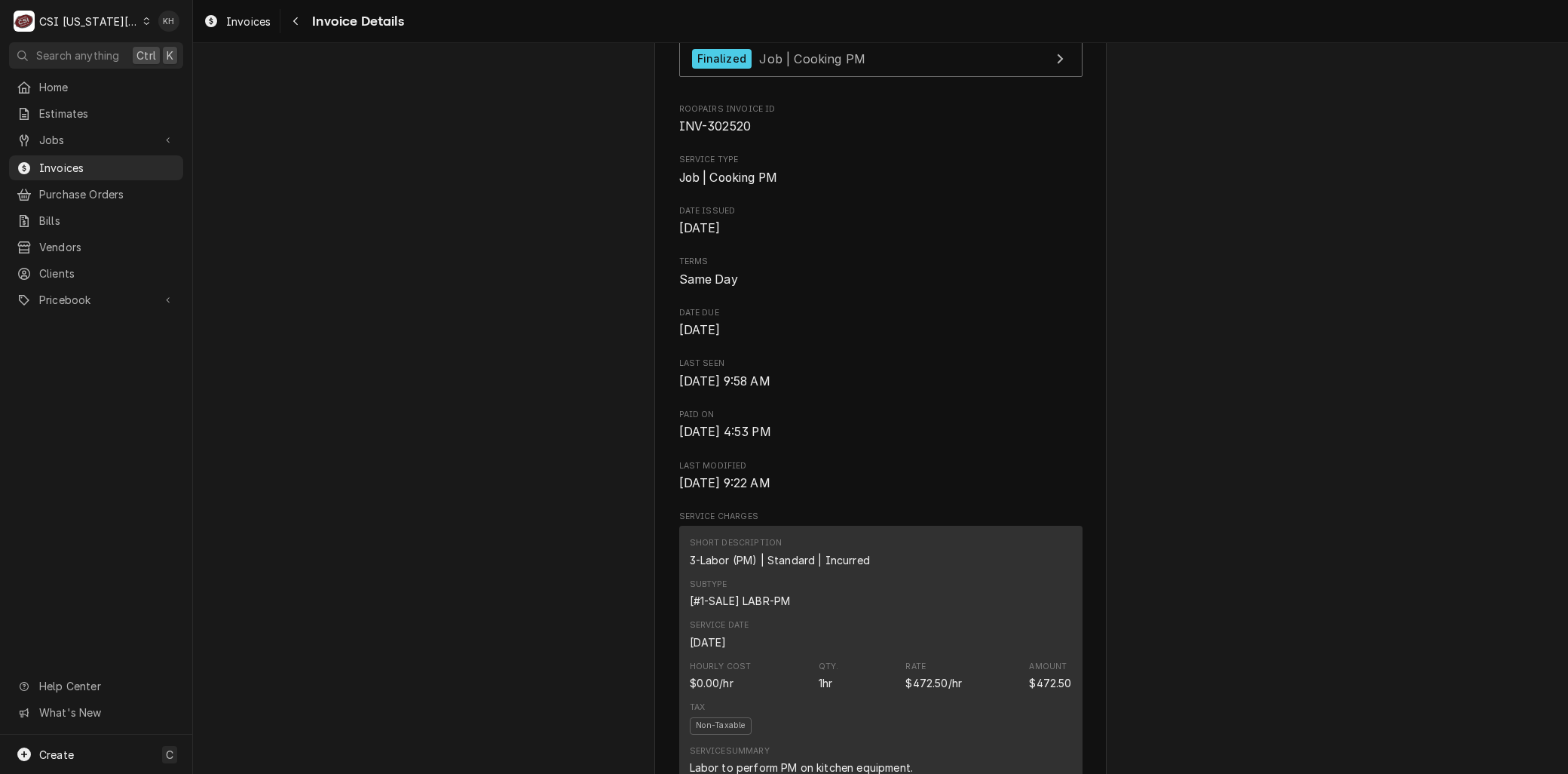
scroll to position [116, 0]
